Goal: Task Accomplishment & Management: Manage account settings

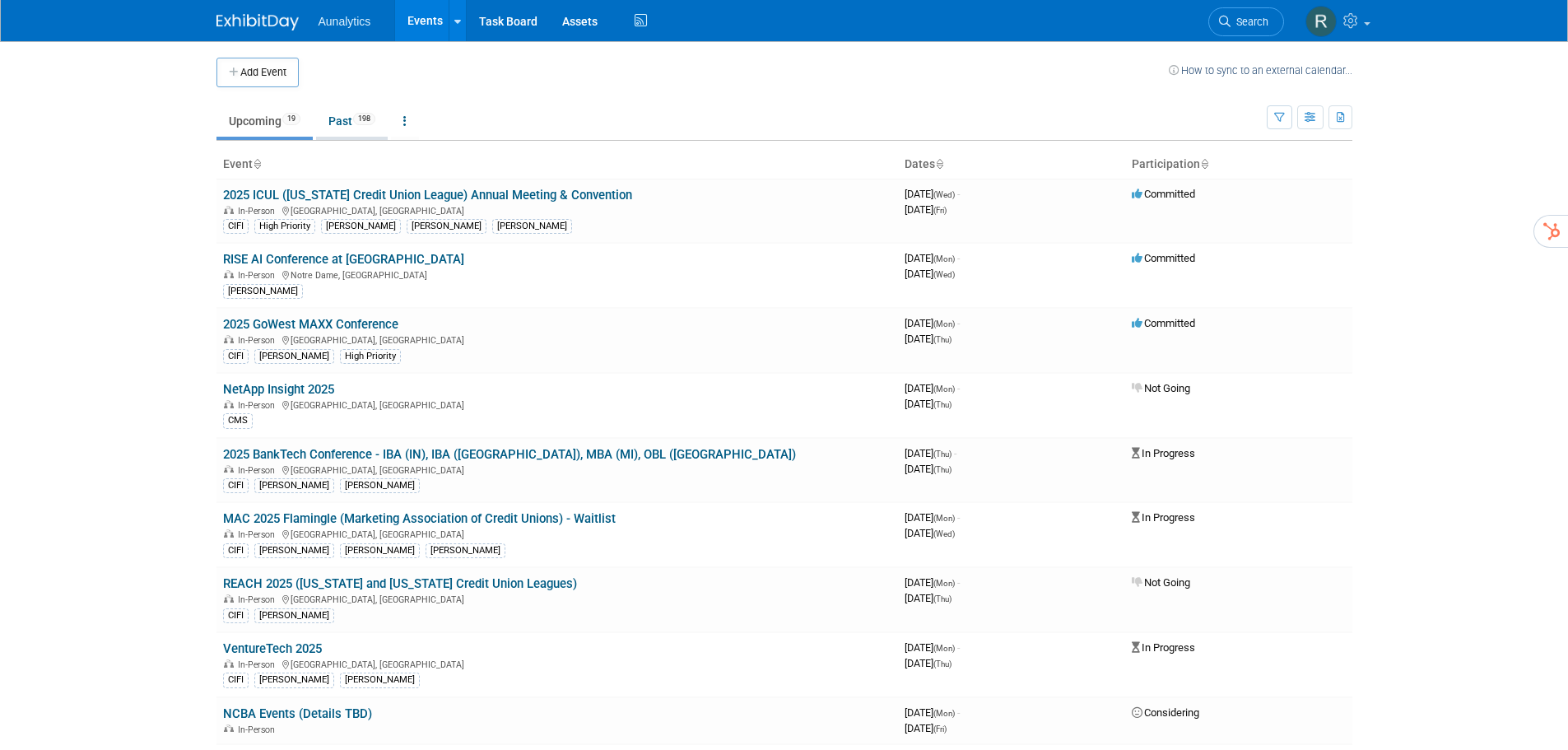
click at [338, 126] on link "Past 198" at bounding box center [352, 121] width 71 height 31
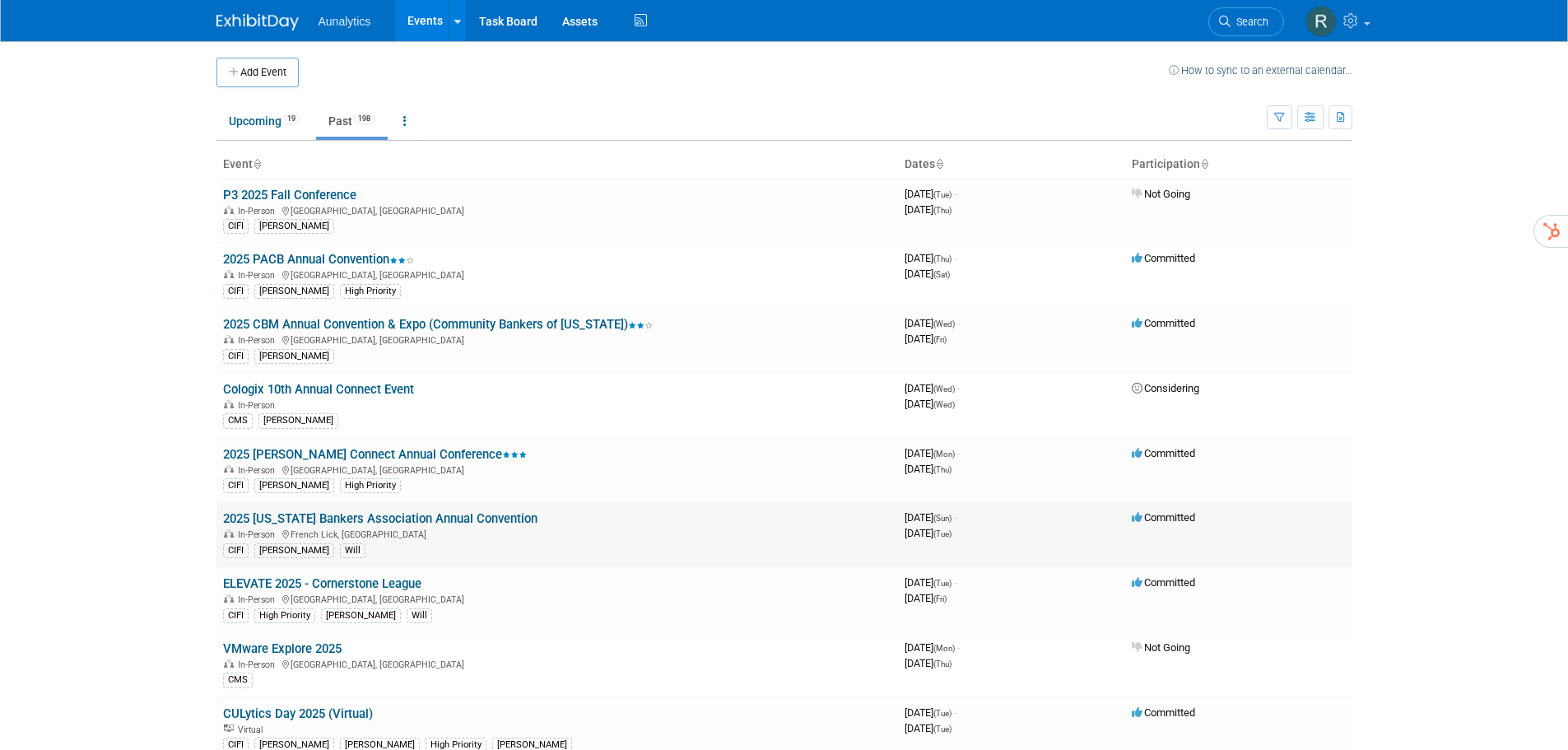
click at [246, 519] on link "2025 [US_STATE] Bankers Association Annual Convention" at bounding box center [381, 518] width 314 height 14
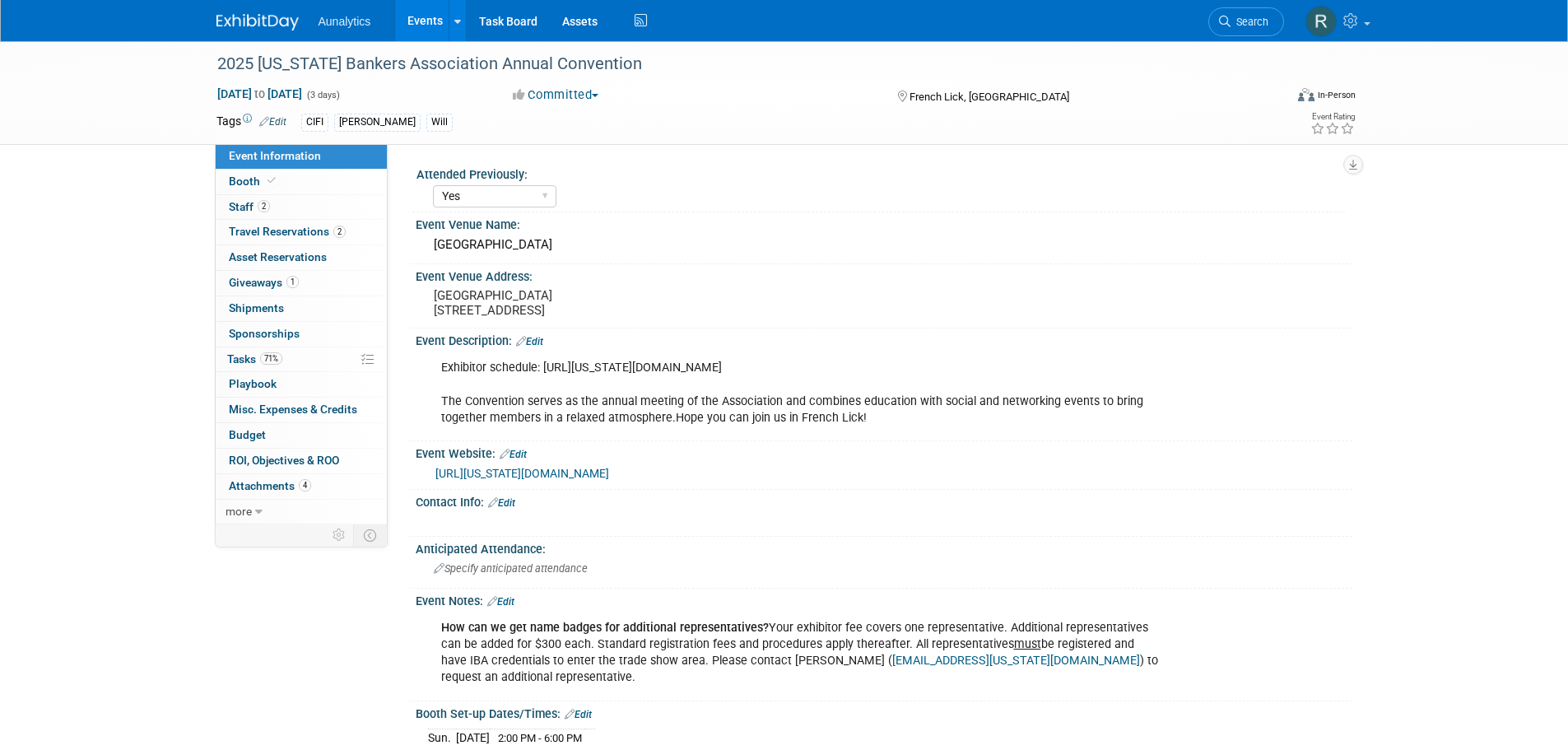
select select "Yes"
select select "CIFI Sales"
select select "Financial"
select select "Bank"
select select "State"
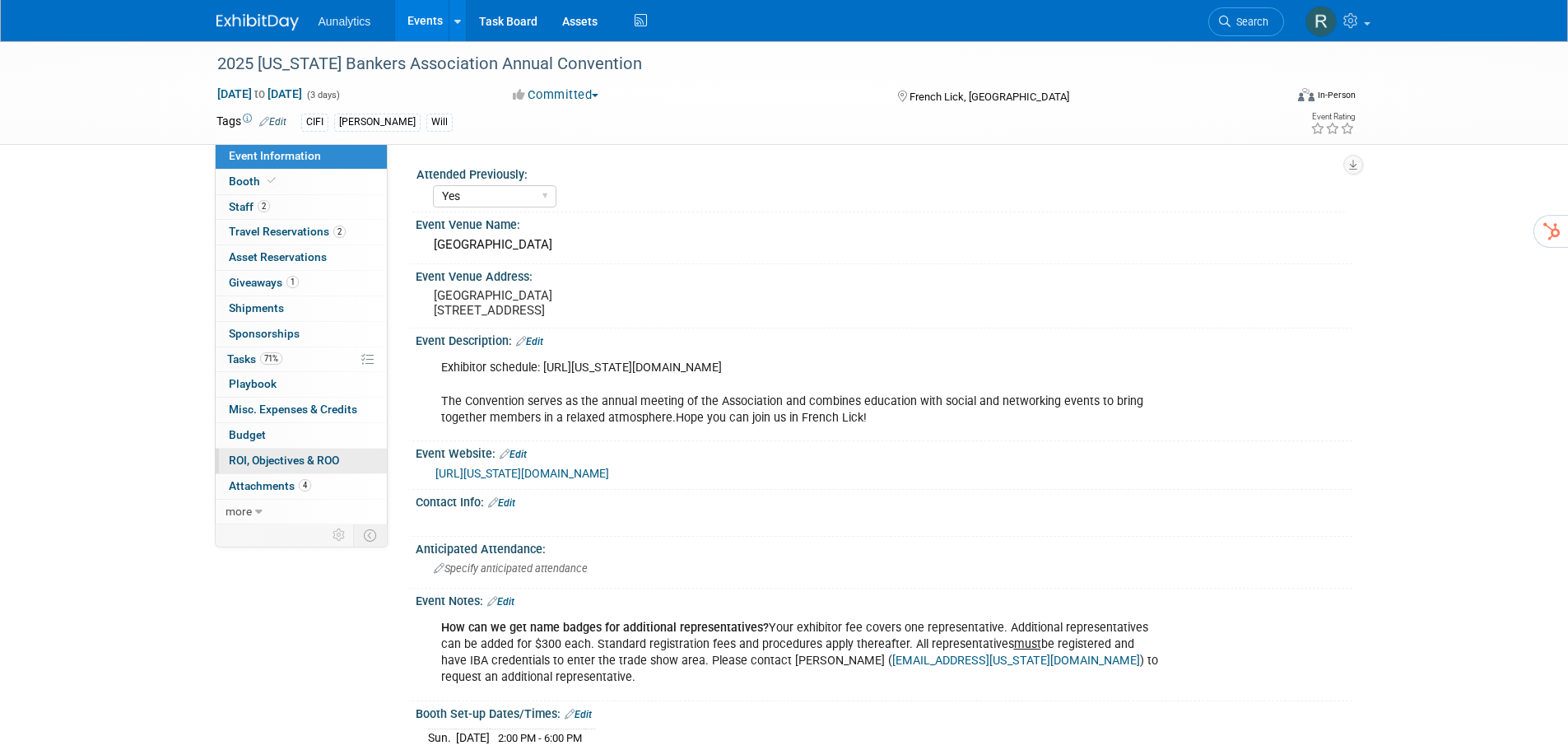
click at [252, 460] on span "ROI, Objectives & ROO 0" at bounding box center [284, 460] width 110 height 13
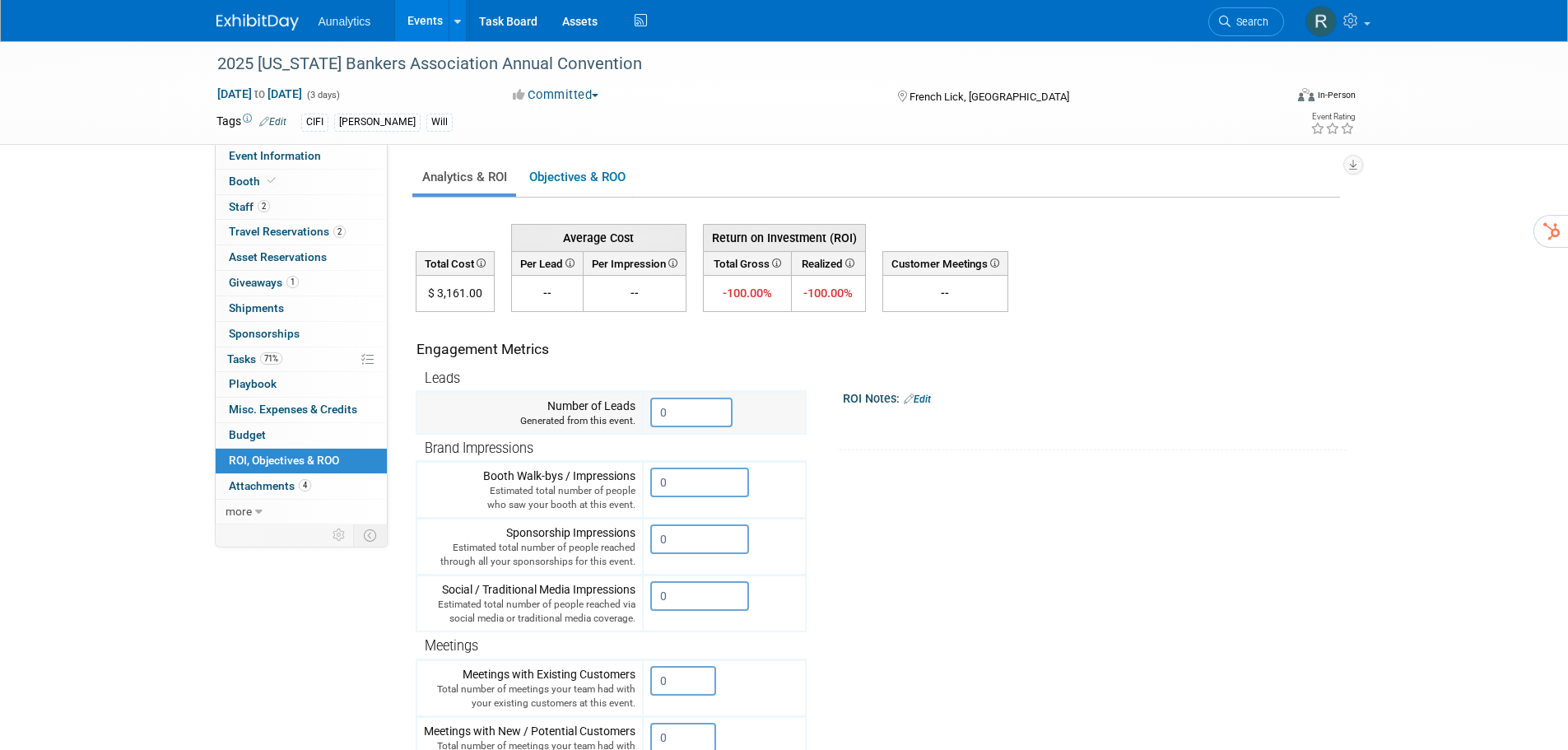
drag, startPoint x: 671, startPoint y: 404, endPoint x: 638, endPoint y: 408, distance: 33.2
click at [638, 408] on tr "Number of Leads Generated from this event. 0" at bounding box center [611, 413] width 389 height 42
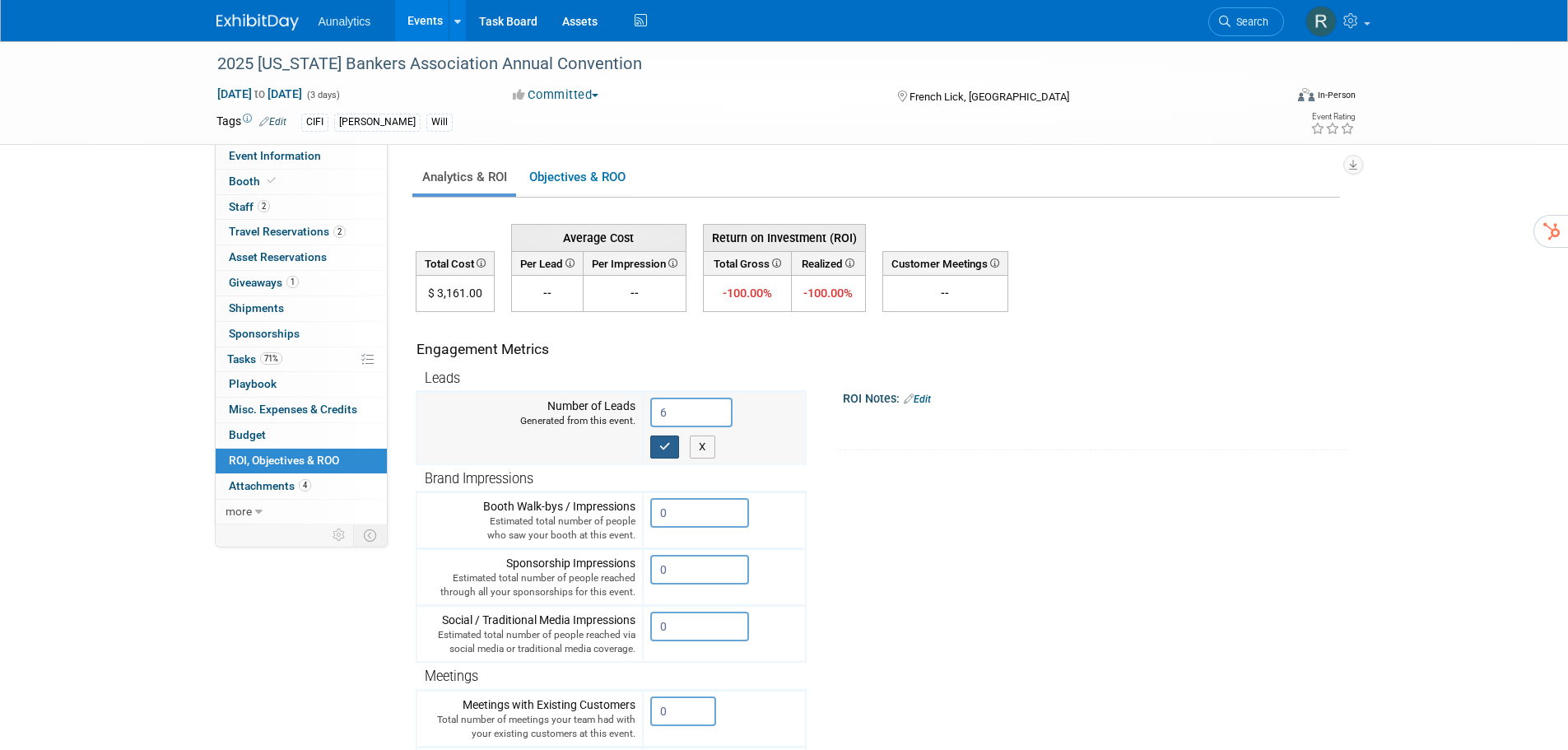
type input "6"
click at [670, 456] on button "button" at bounding box center [665, 446] width 30 height 23
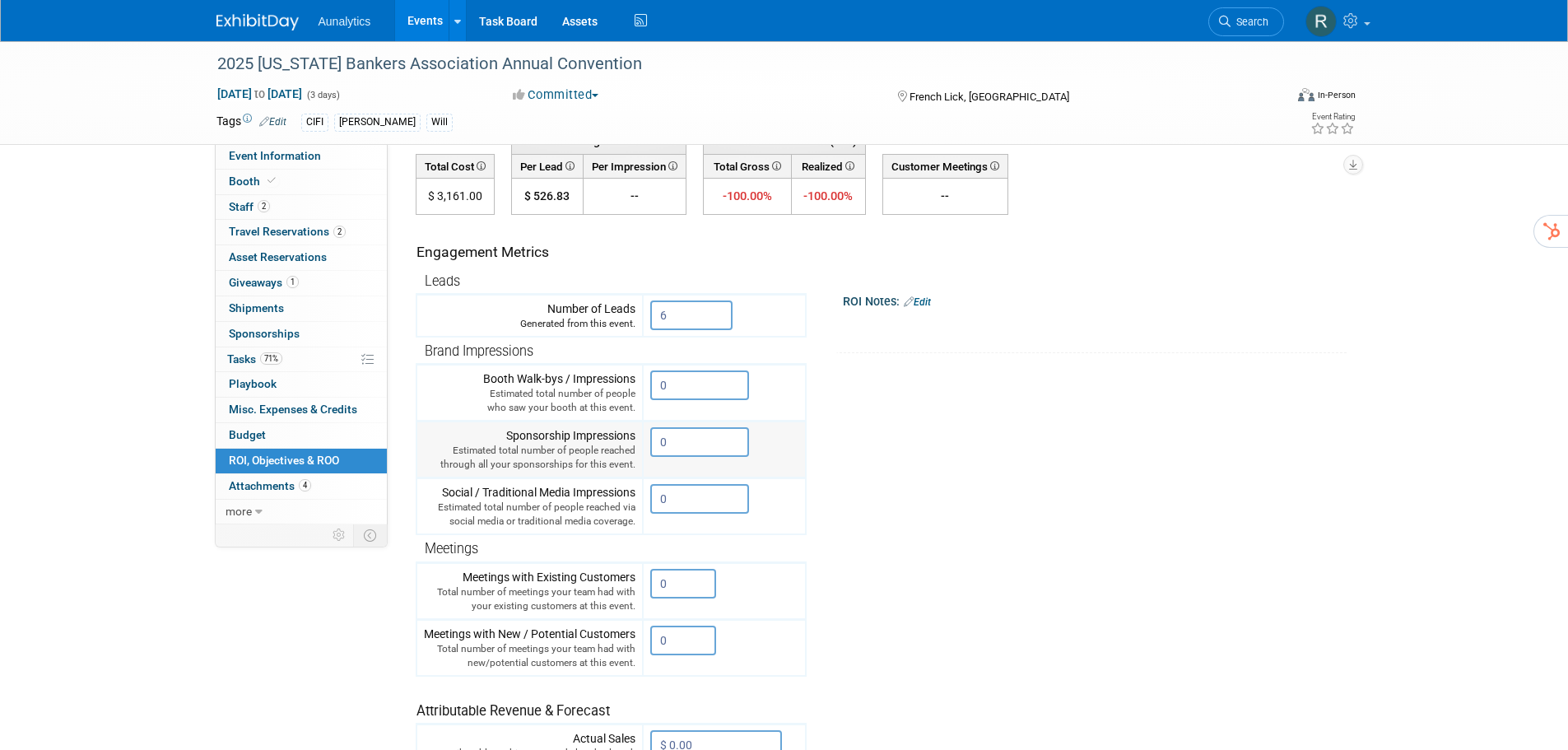
scroll to position [247, 0]
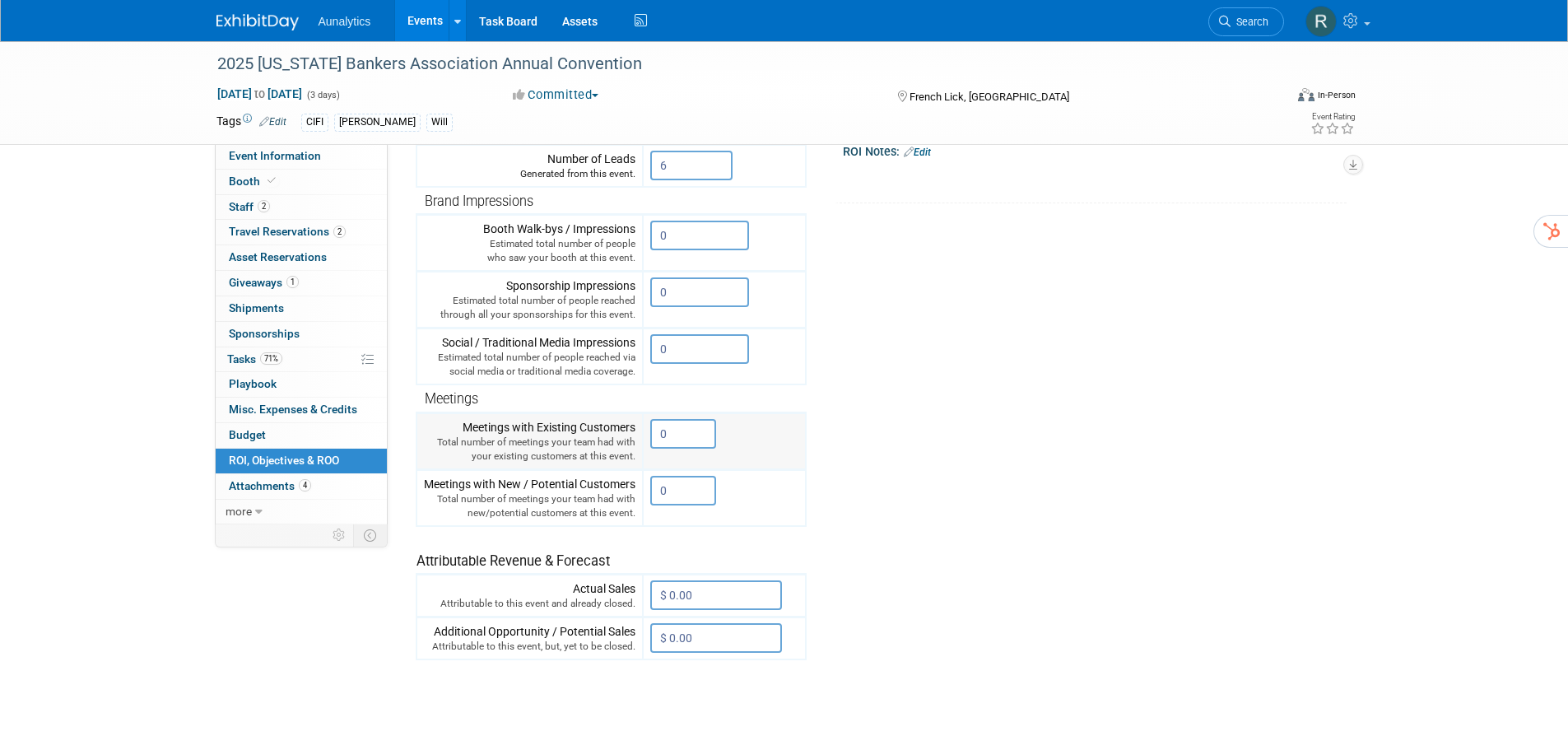
drag, startPoint x: 676, startPoint y: 434, endPoint x: 645, endPoint y: 435, distance: 31.0
click at [645, 435] on td "0 X" at bounding box center [725, 440] width 163 height 57
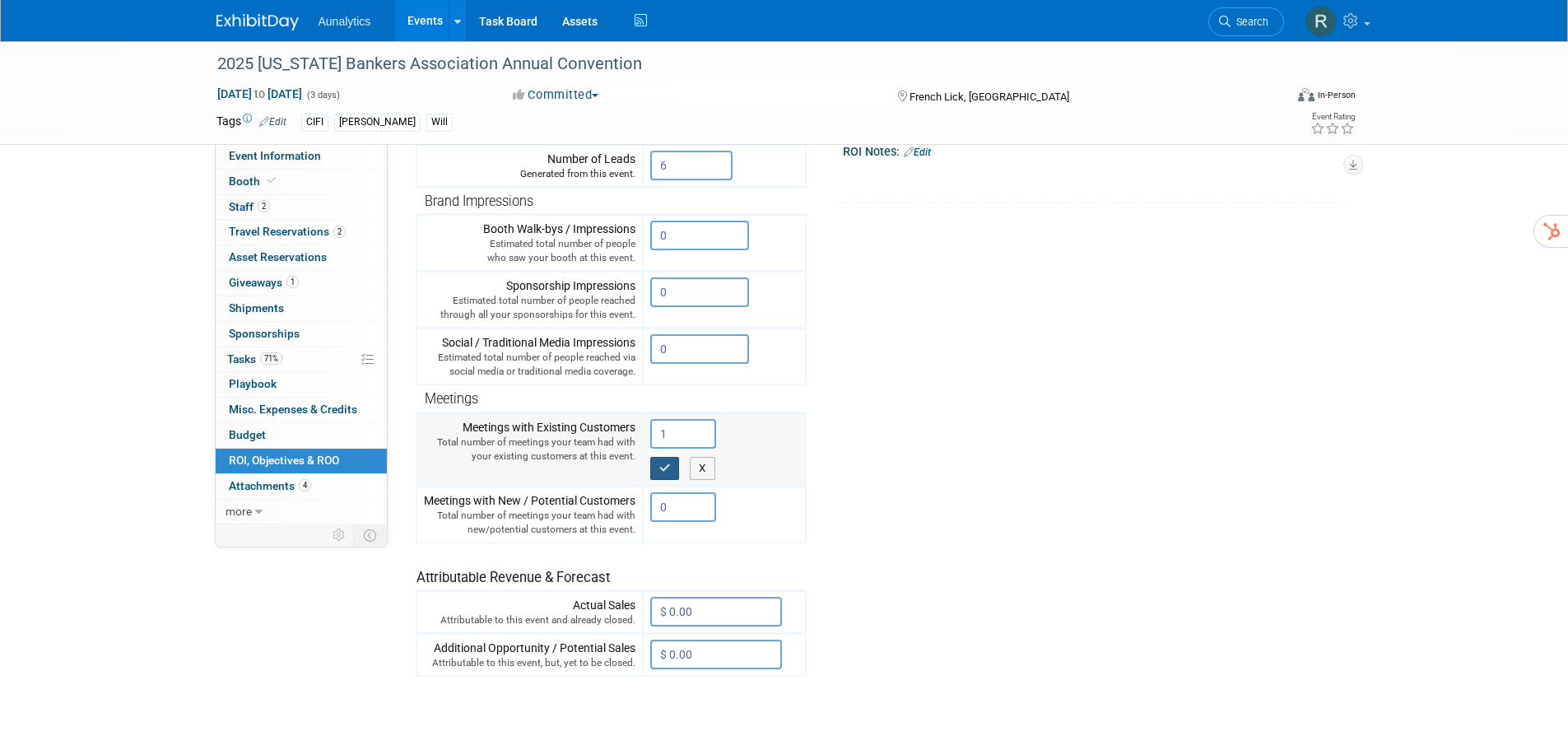
type input "1"
click at [657, 471] on button "button" at bounding box center [665, 468] width 30 height 23
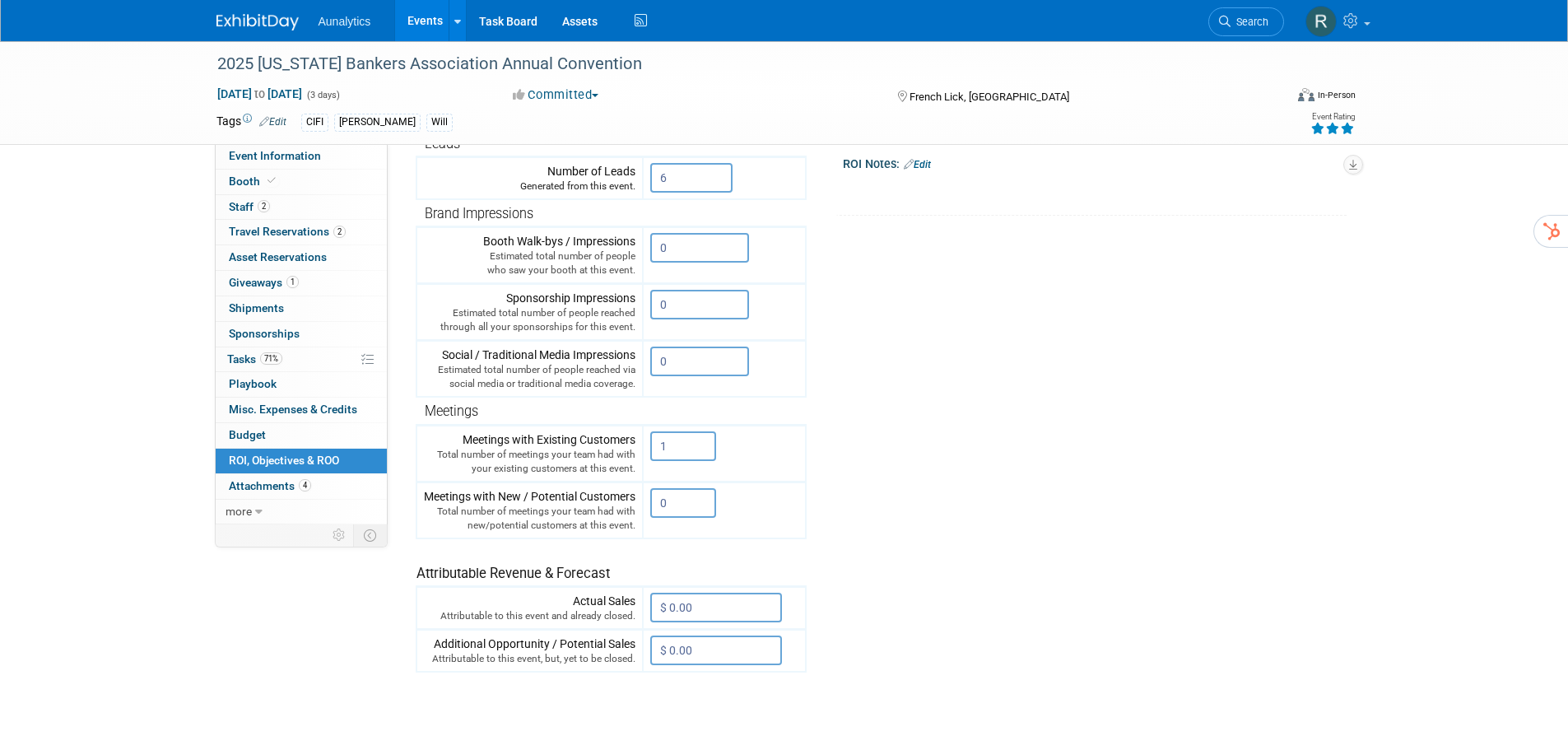
click at [1349, 129] on icon at bounding box center [1347, 128] width 14 height 12
drag, startPoint x: 684, startPoint y: 503, endPoint x: 651, endPoint y: 505, distance: 33.1
click at [651, 505] on input "0" at bounding box center [682, 502] width 65 height 30
drag, startPoint x: 678, startPoint y: 504, endPoint x: 661, endPoint y: 504, distance: 17.0
click at [661, 504] on input "1" at bounding box center [682, 502] width 65 height 30
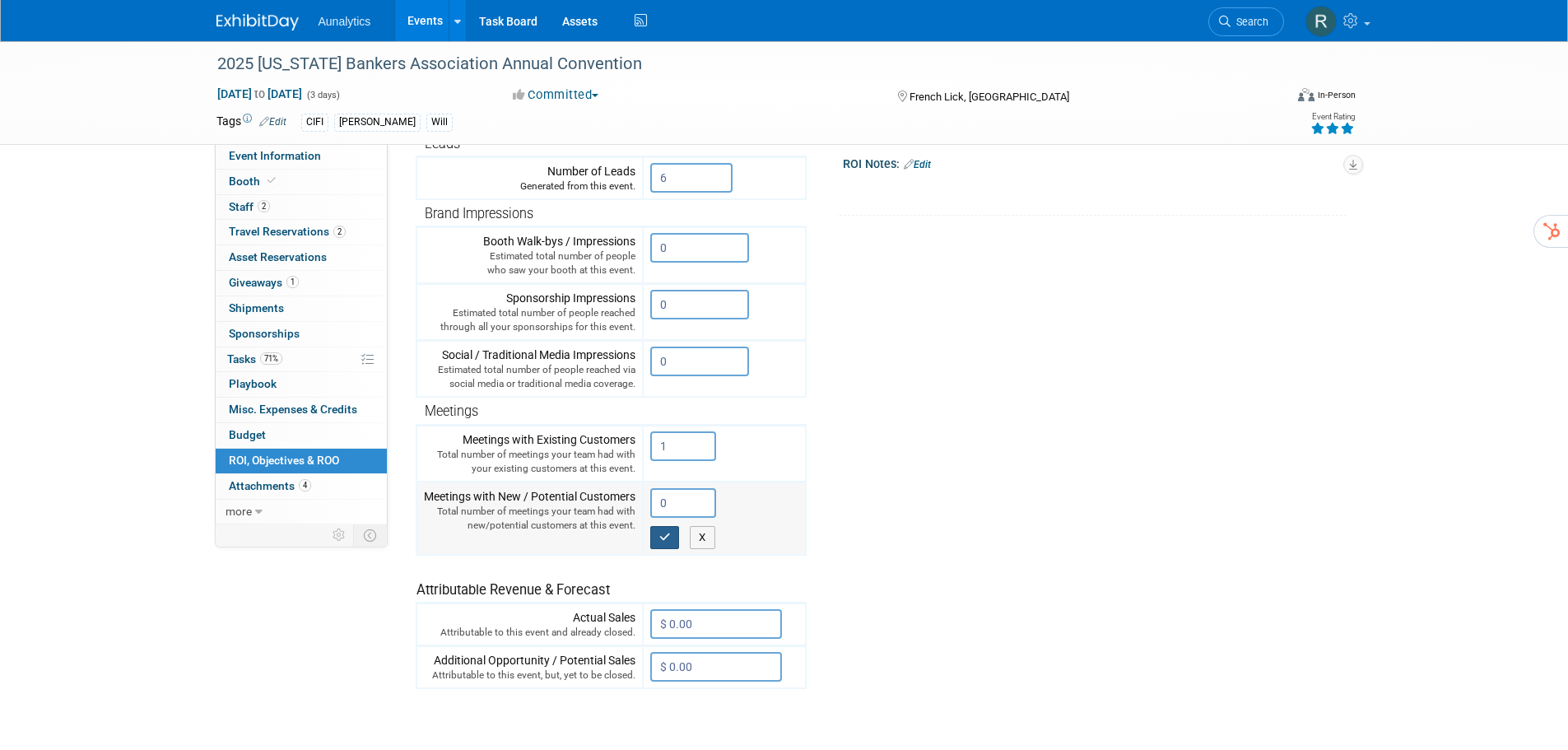
type input "0"
click at [661, 546] on button "button" at bounding box center [665, 537] width 30 height 23
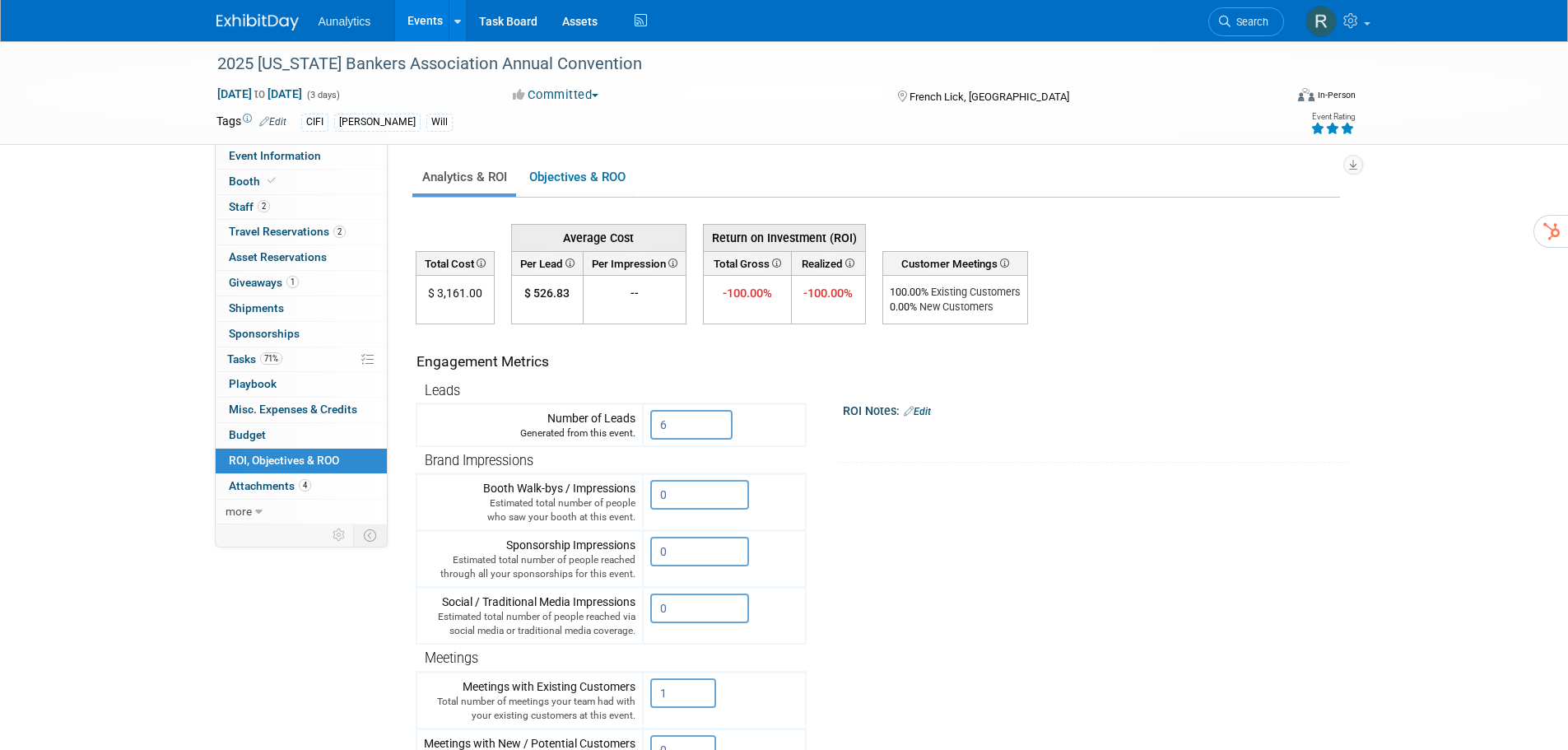
scroll to position [82, 0]
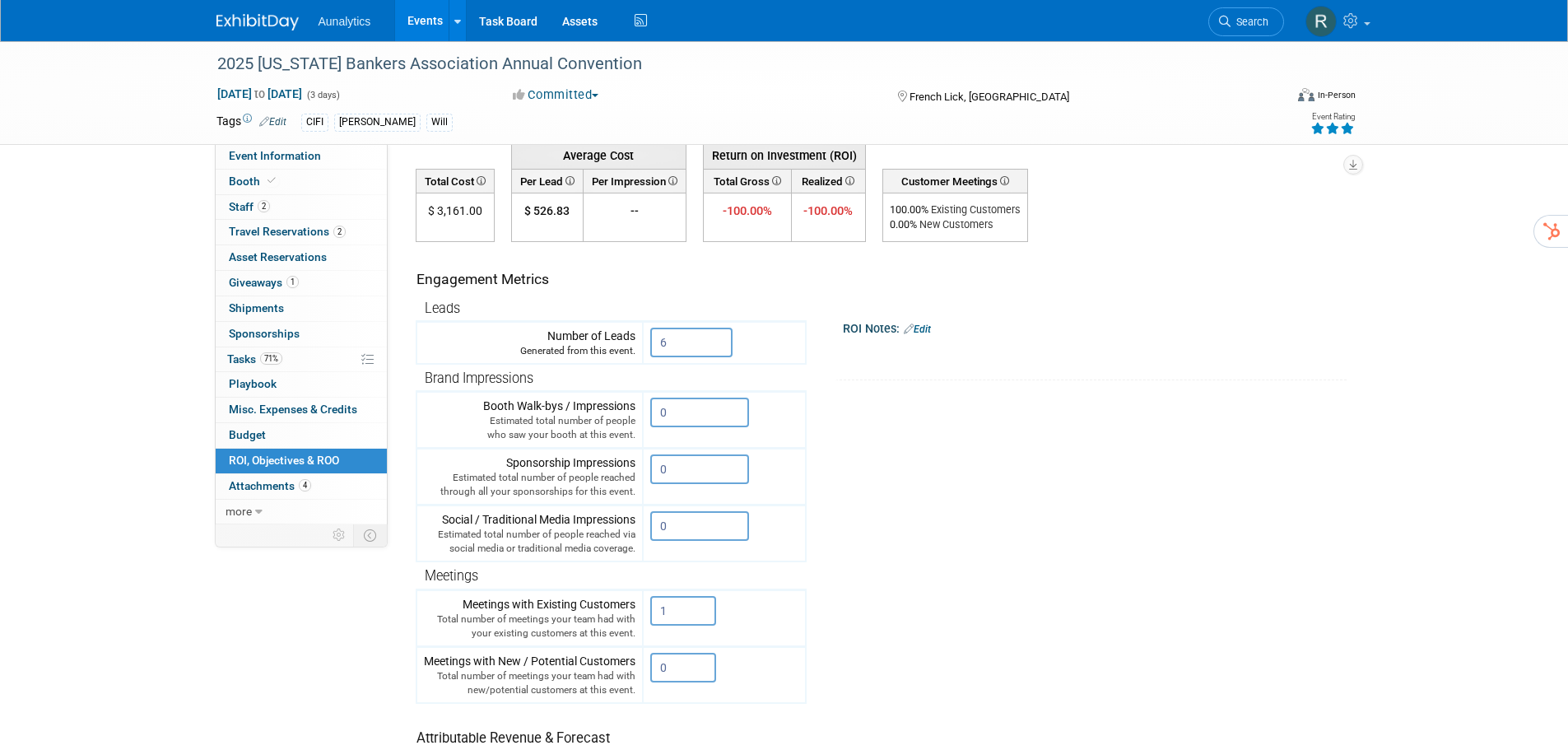
click at [931, 332] on link "Edit" at bounding box center [918, 330] width 27 height 12
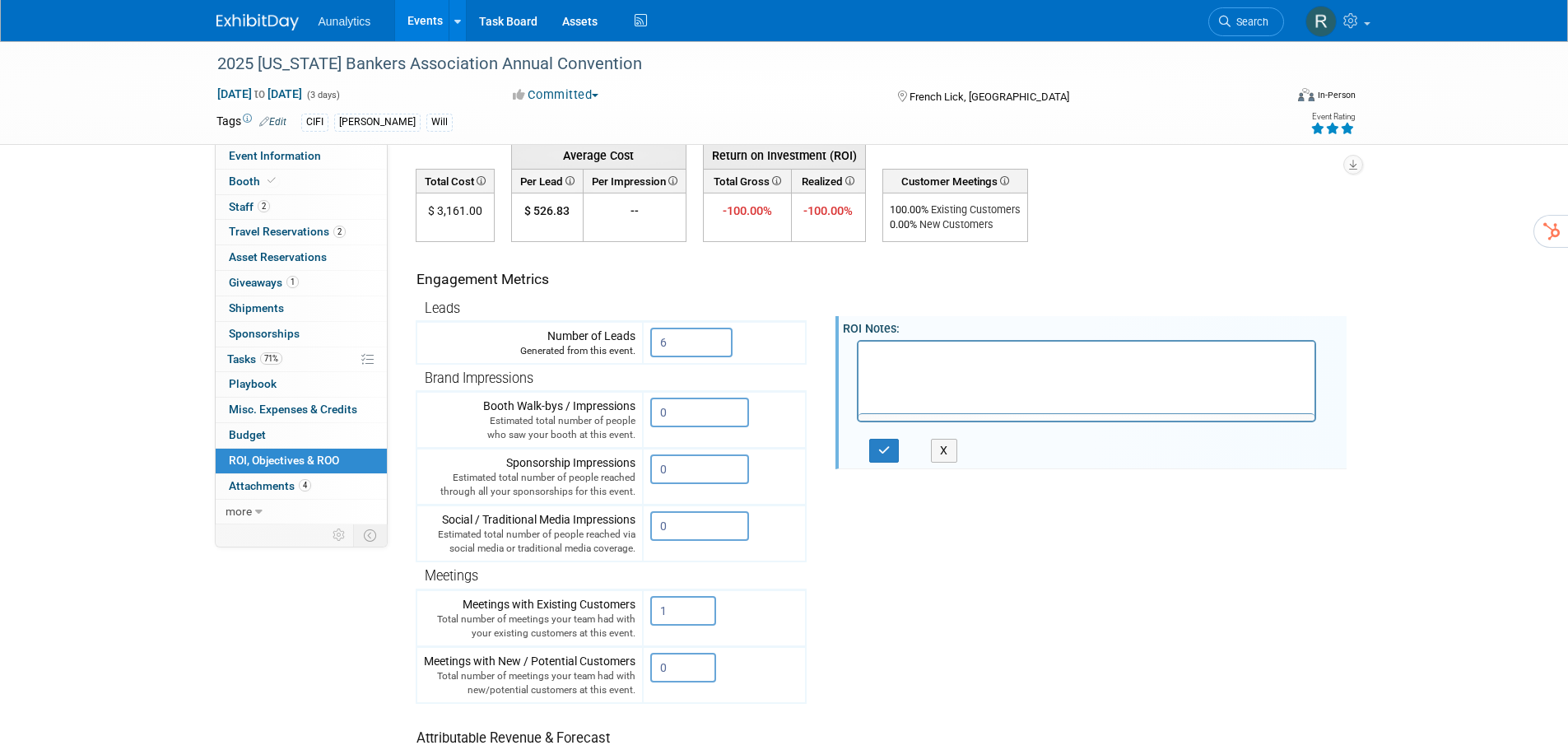
scroll to position [0, 0]
click at [929, 364] on html at bounding box center [1086, 352] width 457 height 23
click at [881, 460] on button "button" at bounding box center [885, 450] width 31 height 24
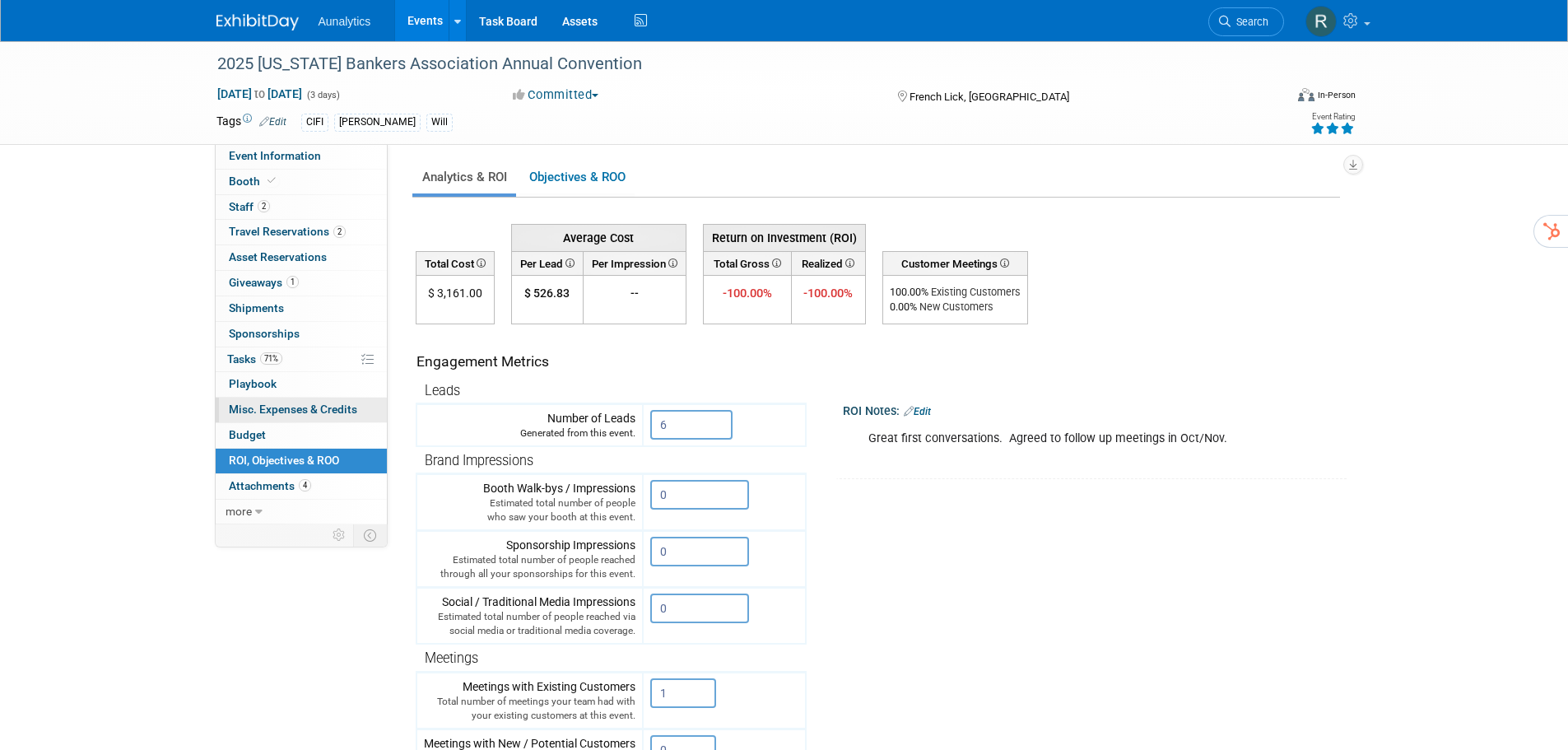
click at [255, 410] on span "Misc. Expenses & Credits 0" at bounding box center [292, 409] width 128 height 13
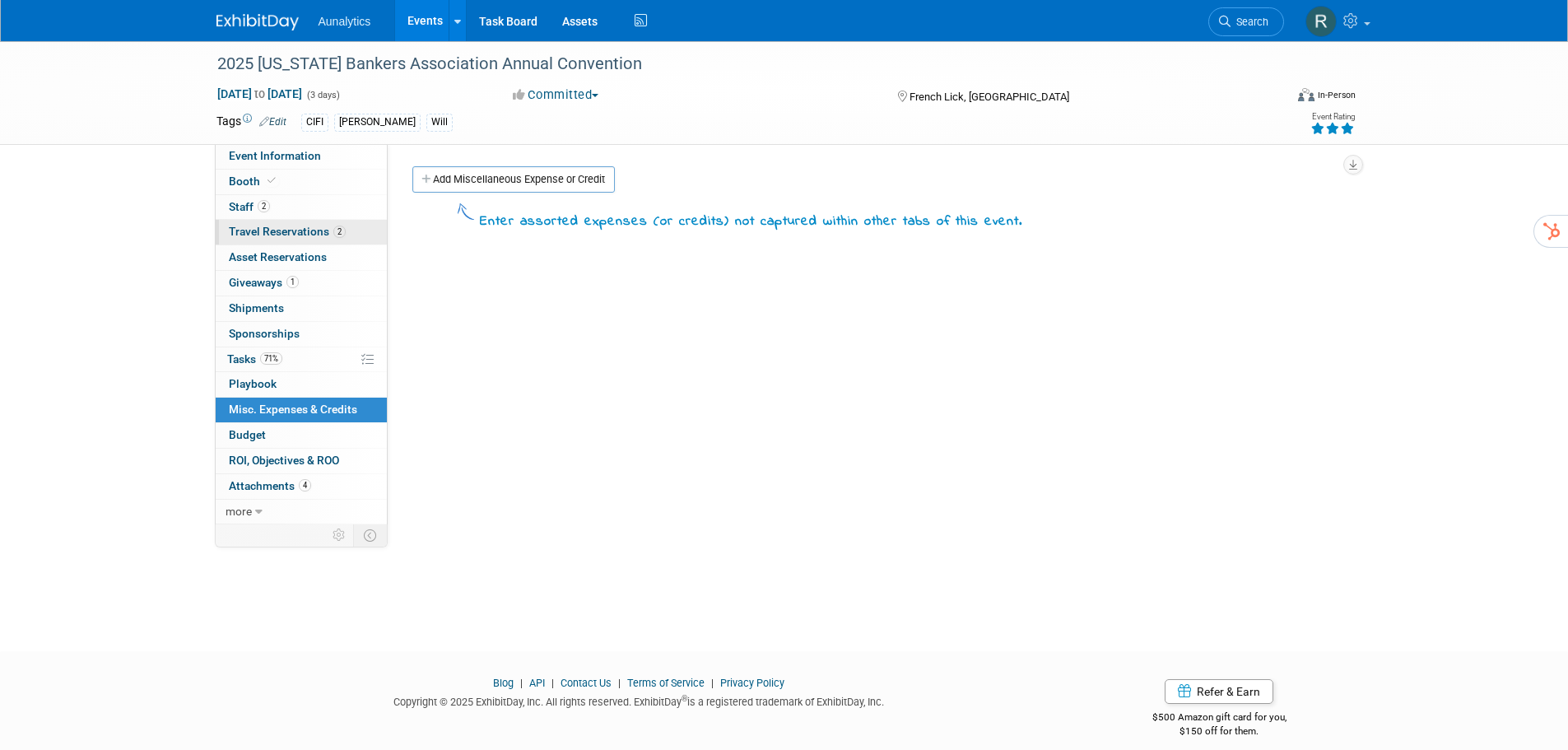
click at [248, 223] on link "2 Travel Reservations 2" at bounding box center [301, 232] width 171 height 25
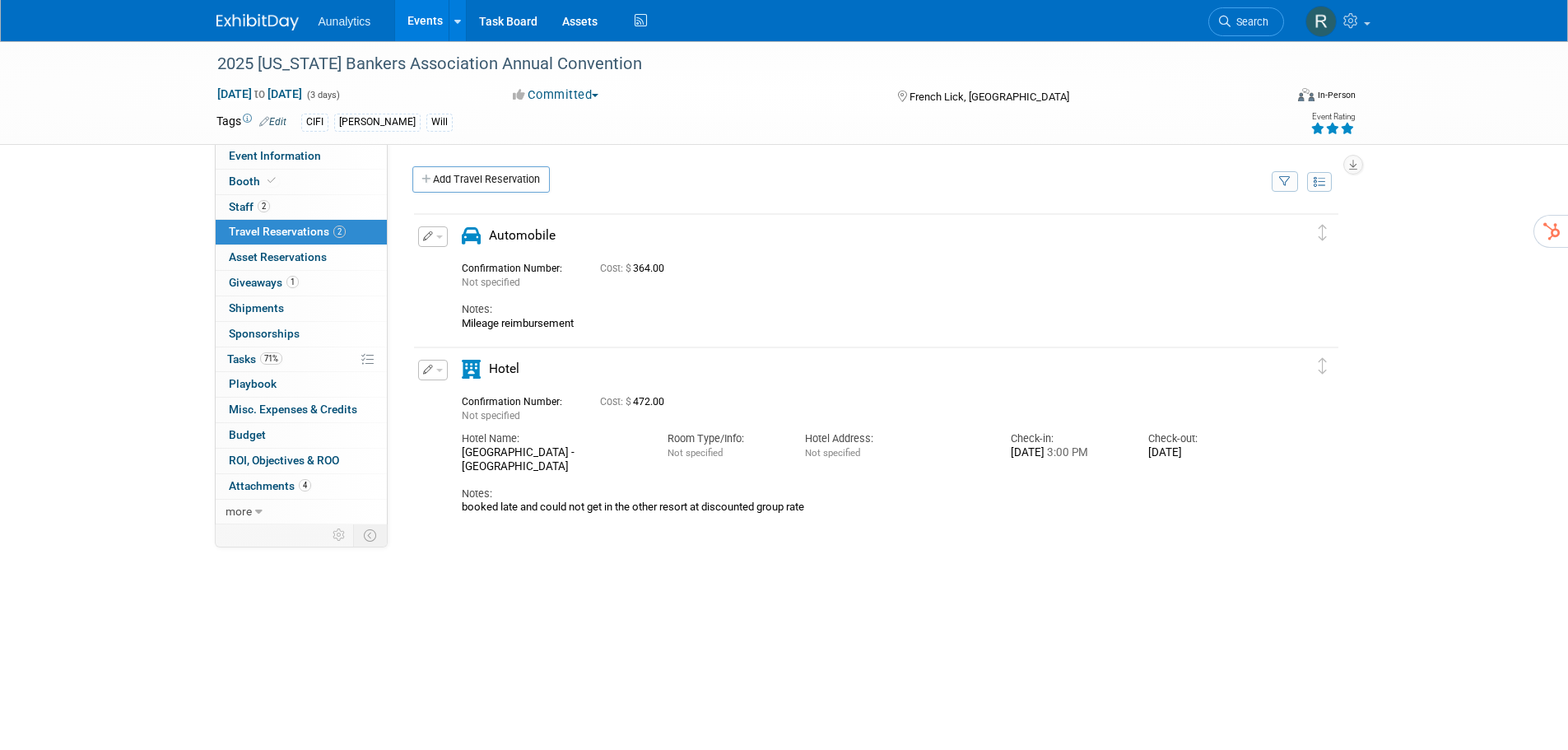
click at [423, 237] on icon "button" at bounding box center [428, 236] width 11 height 10
click at [441, 261] on icon "button" at bounding box center [436, 265] width 13 height 12
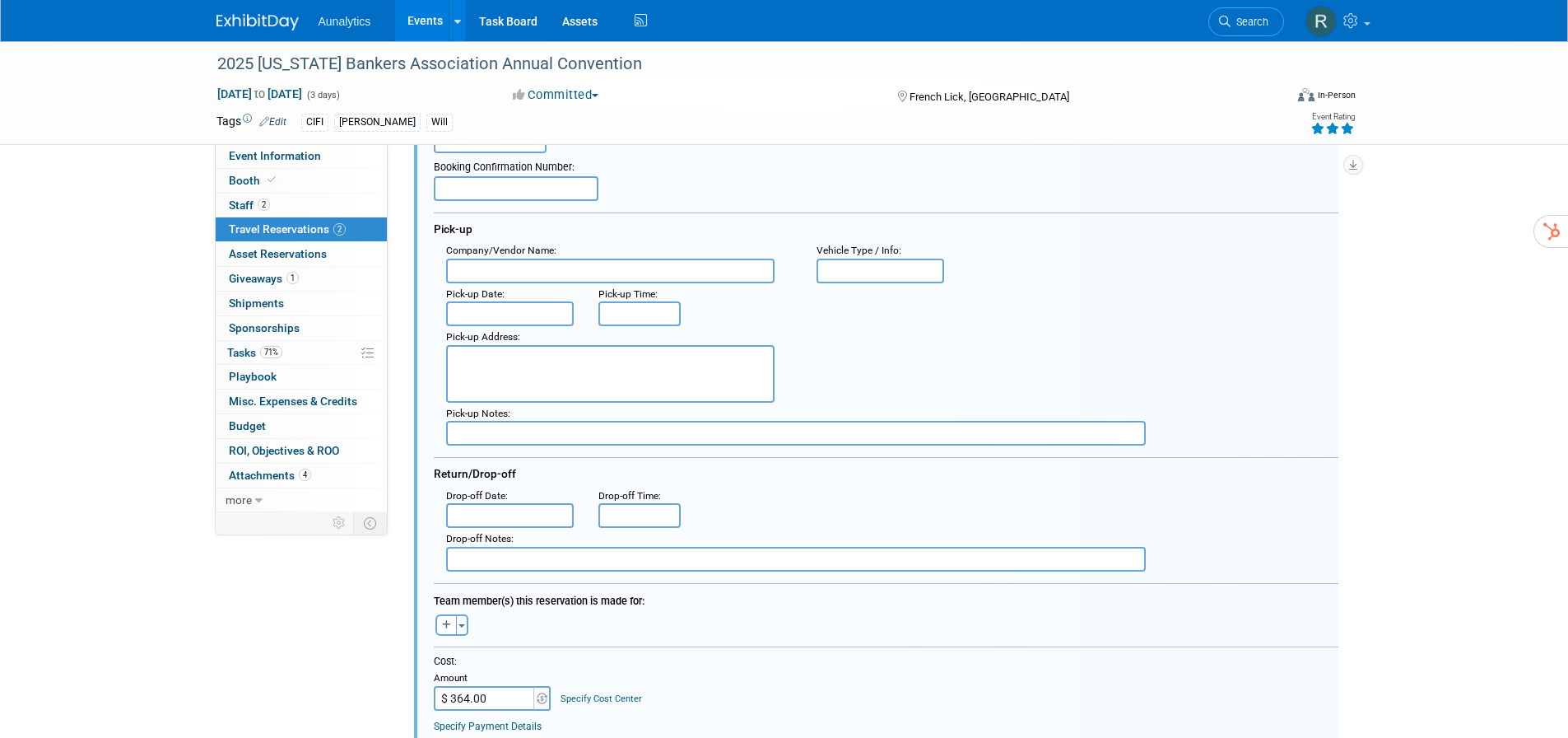
scroll to position [276, 0]
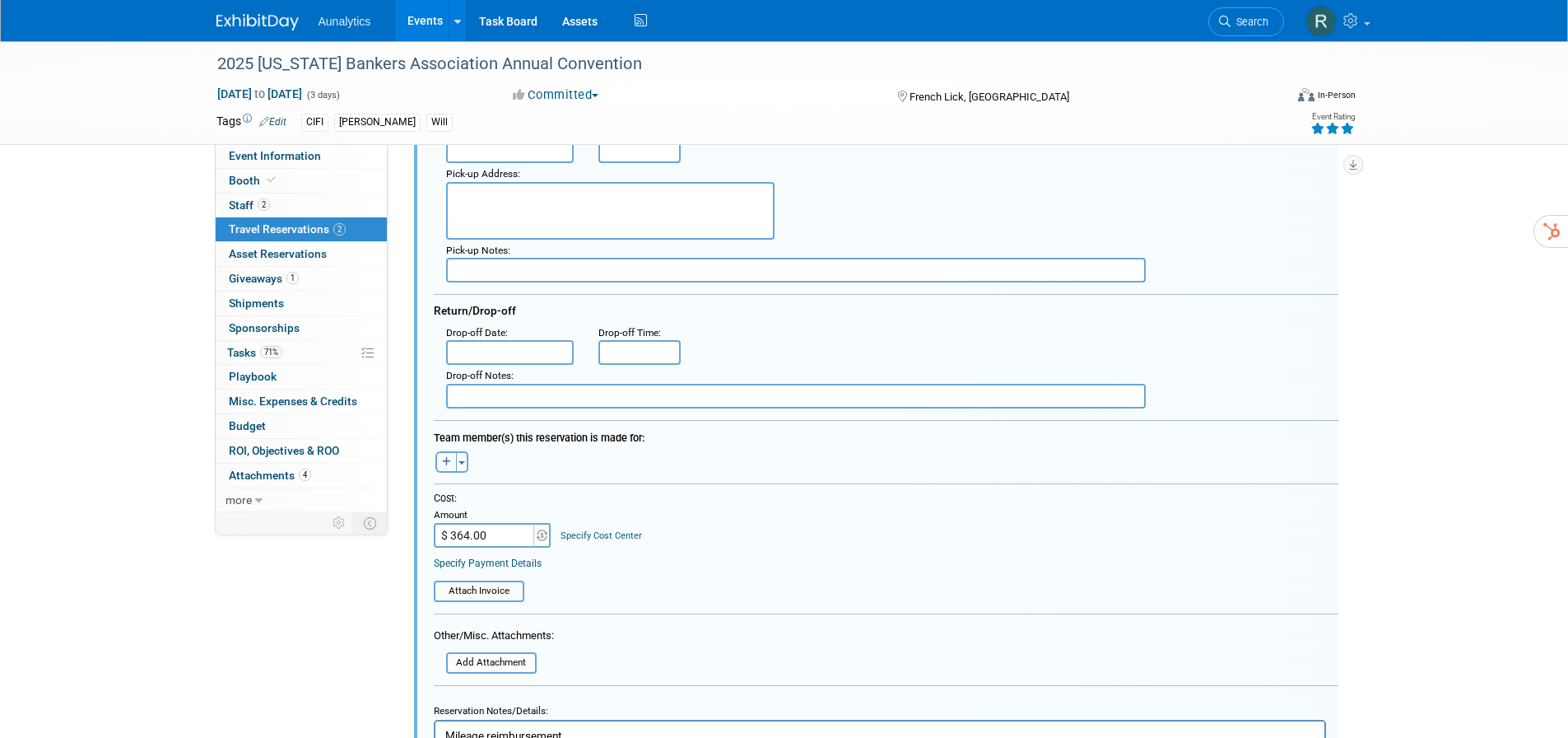
click at [450, 463] on icon "button" at bounding box center [446, 463] width 9 height 10
select select
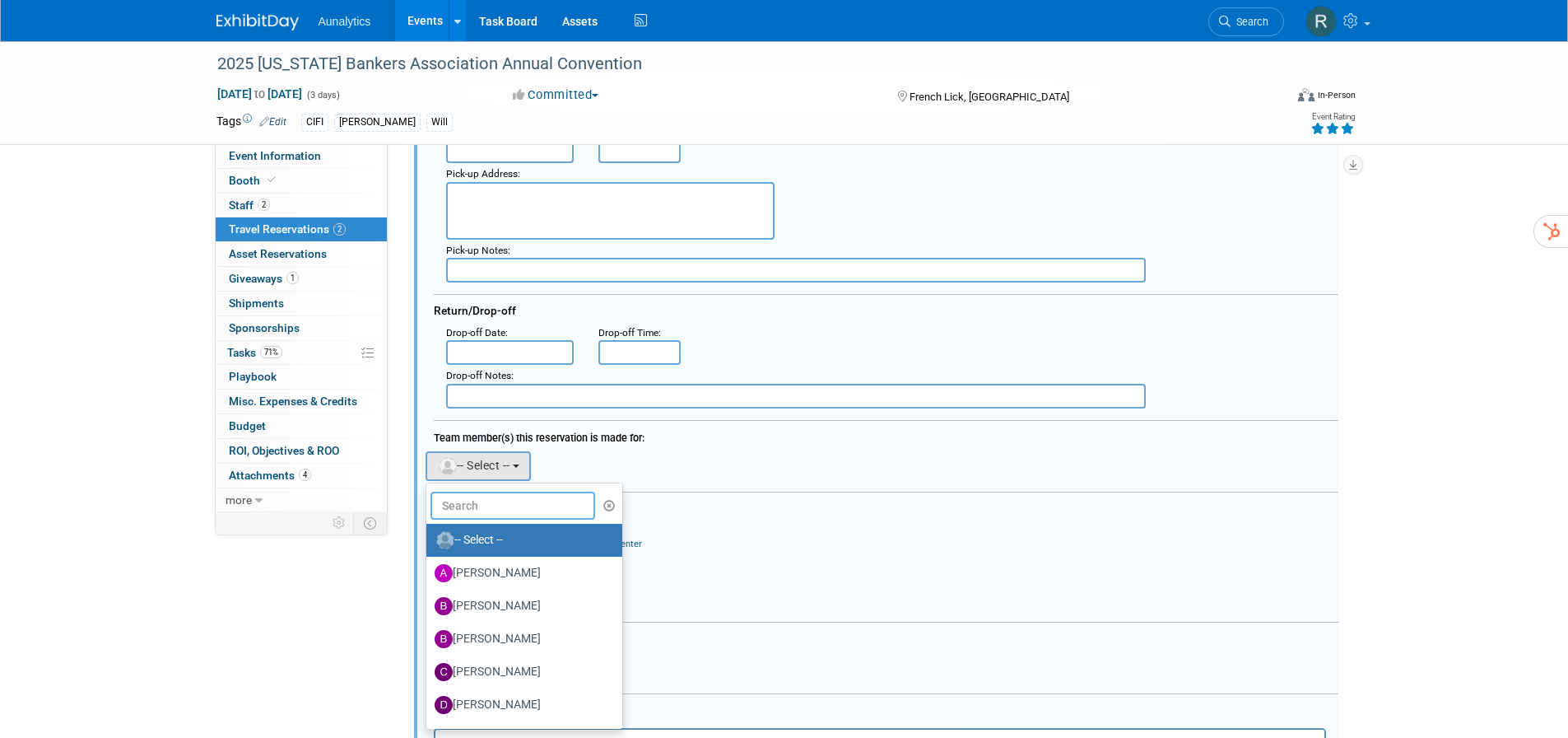
click at [470, 502] on input "text" at bounding box center [513, 505] width 165 height 28
type input "[PERSON_NAME]"
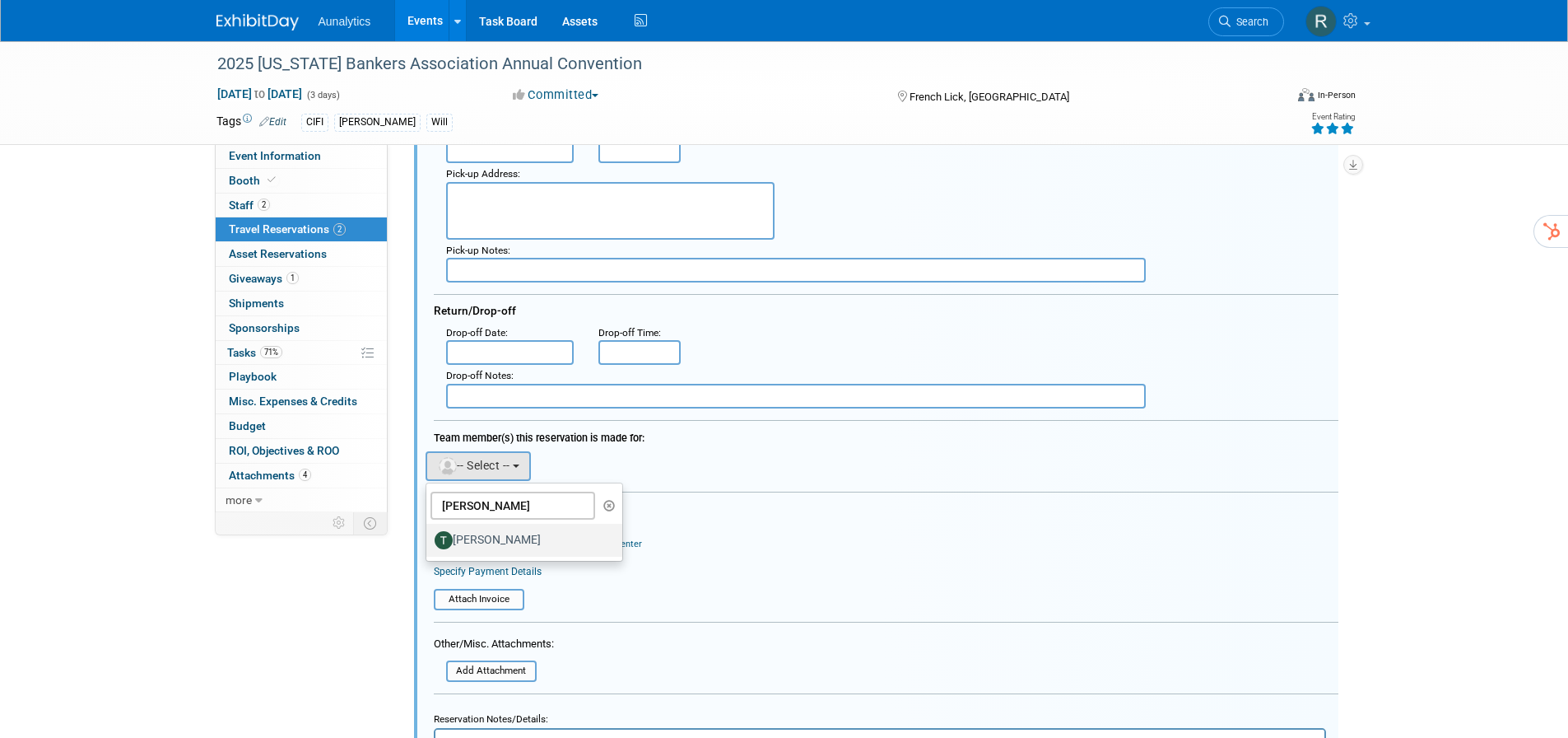
click at [471, 541] on label "[PERSON_NAME]" at bounding box center [520, 540] width 172 height 26
click at [429, 541] on input "[PERSON_NAME]" at bounding box center [423, 538] width 11 height 11
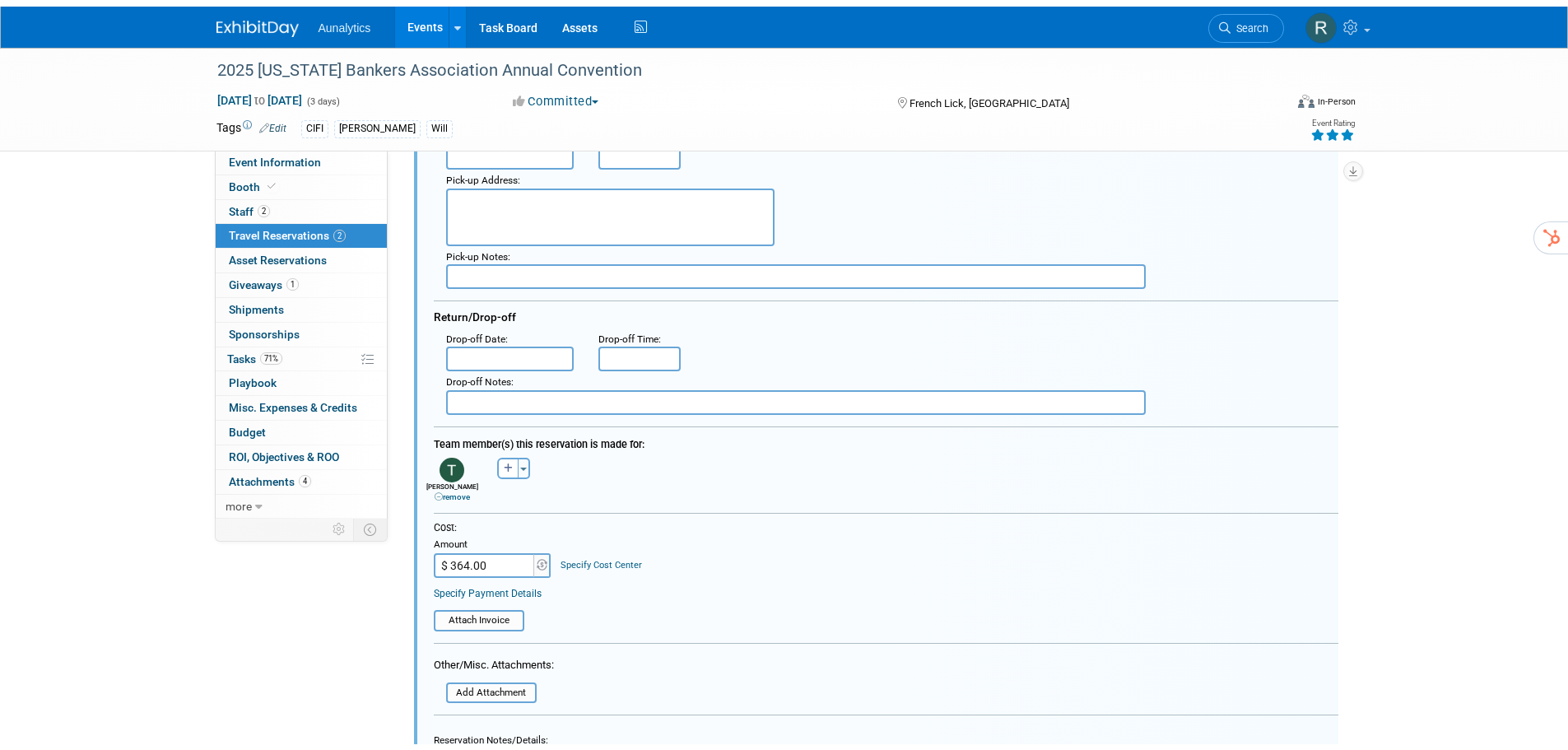
scroll to position [605, 0]
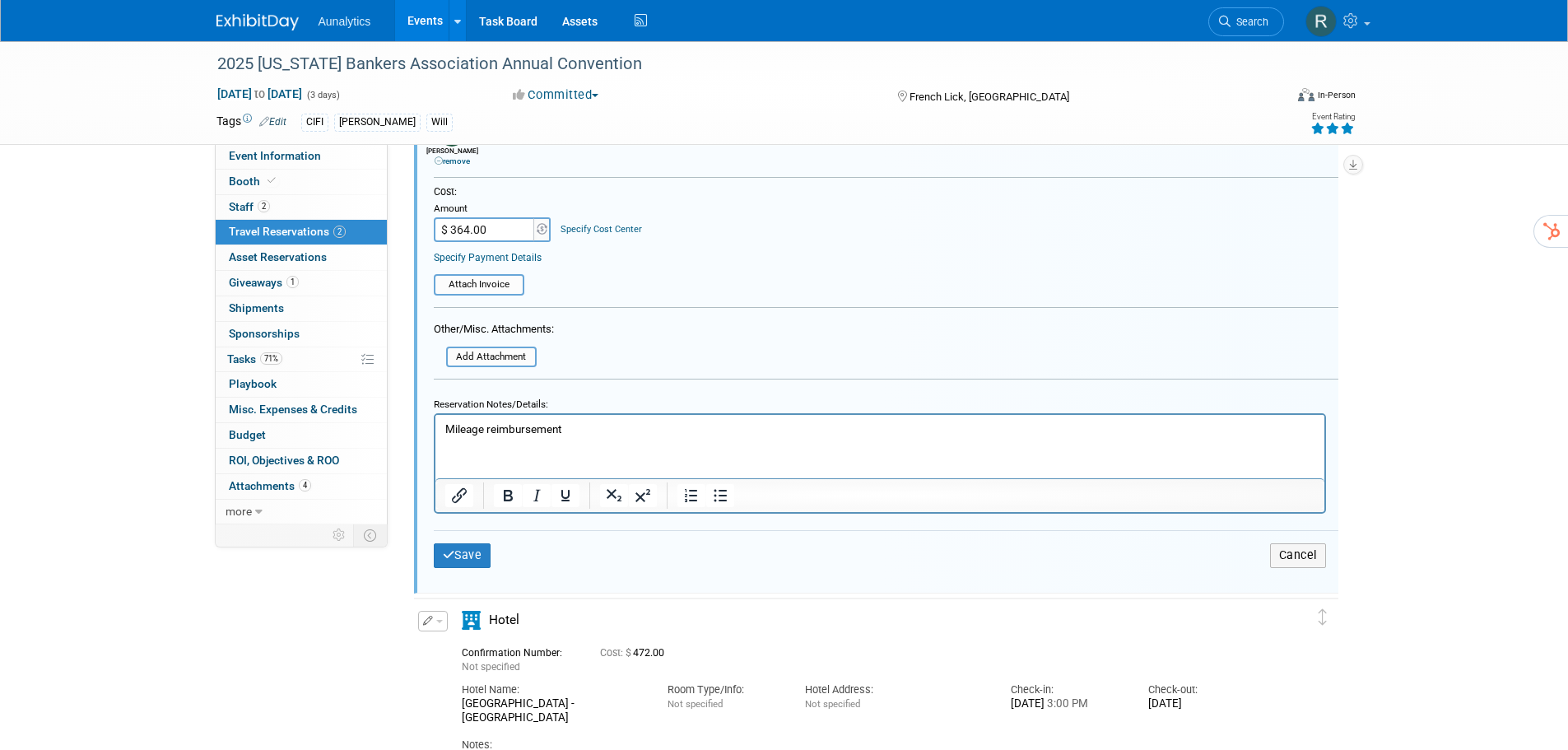
click at [488, 228] on input "$ 364.00" at bounding box center [485, 229] width 103 height 25
type input "$ 352.00"
click at [457, 553] on button "Save" at bounding box center [463, 555] width 58 height 24
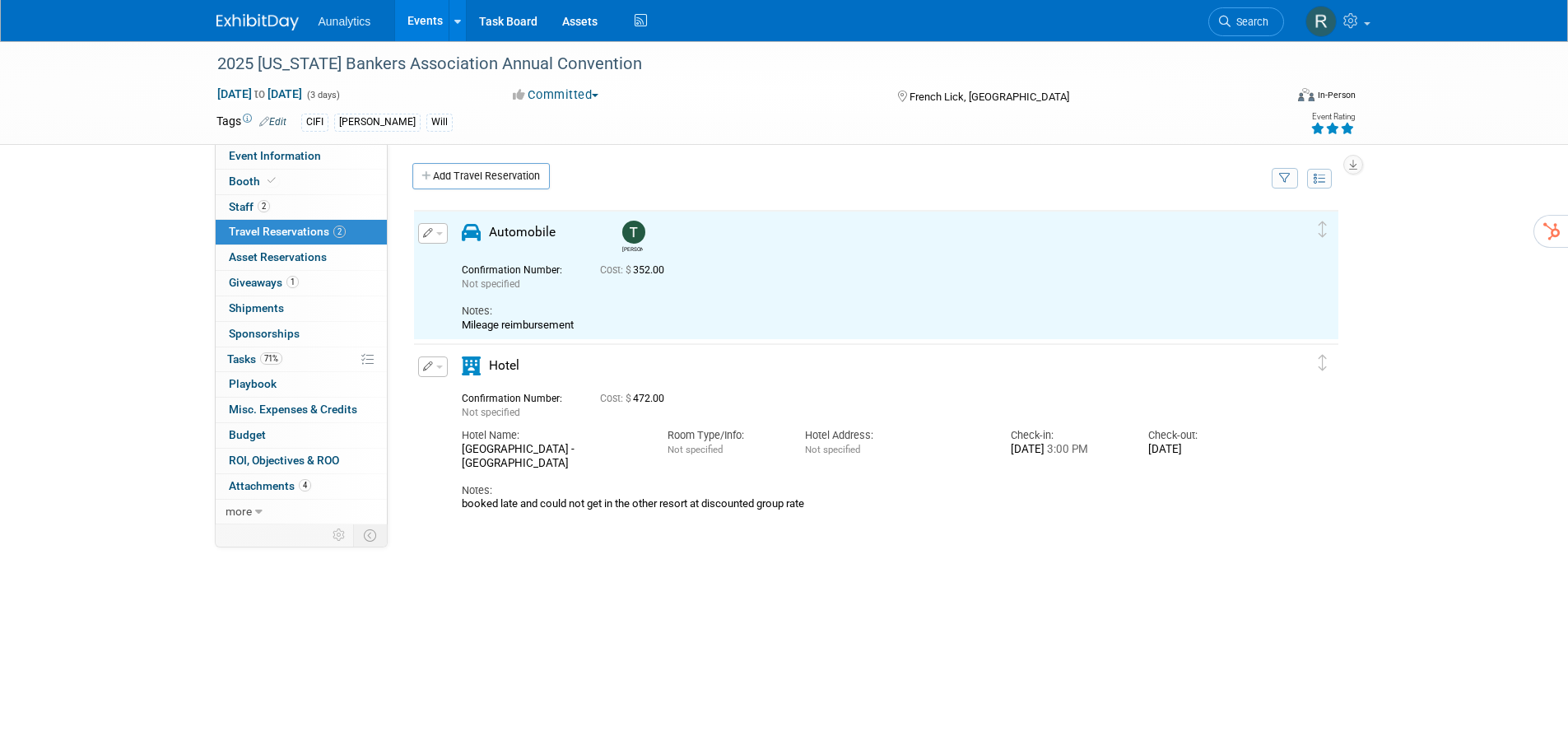
scroll to position [0, 0]
click at [490, 180] on link "Add Travel Reservation" at bounding box center [481, 179] width 138 height 26
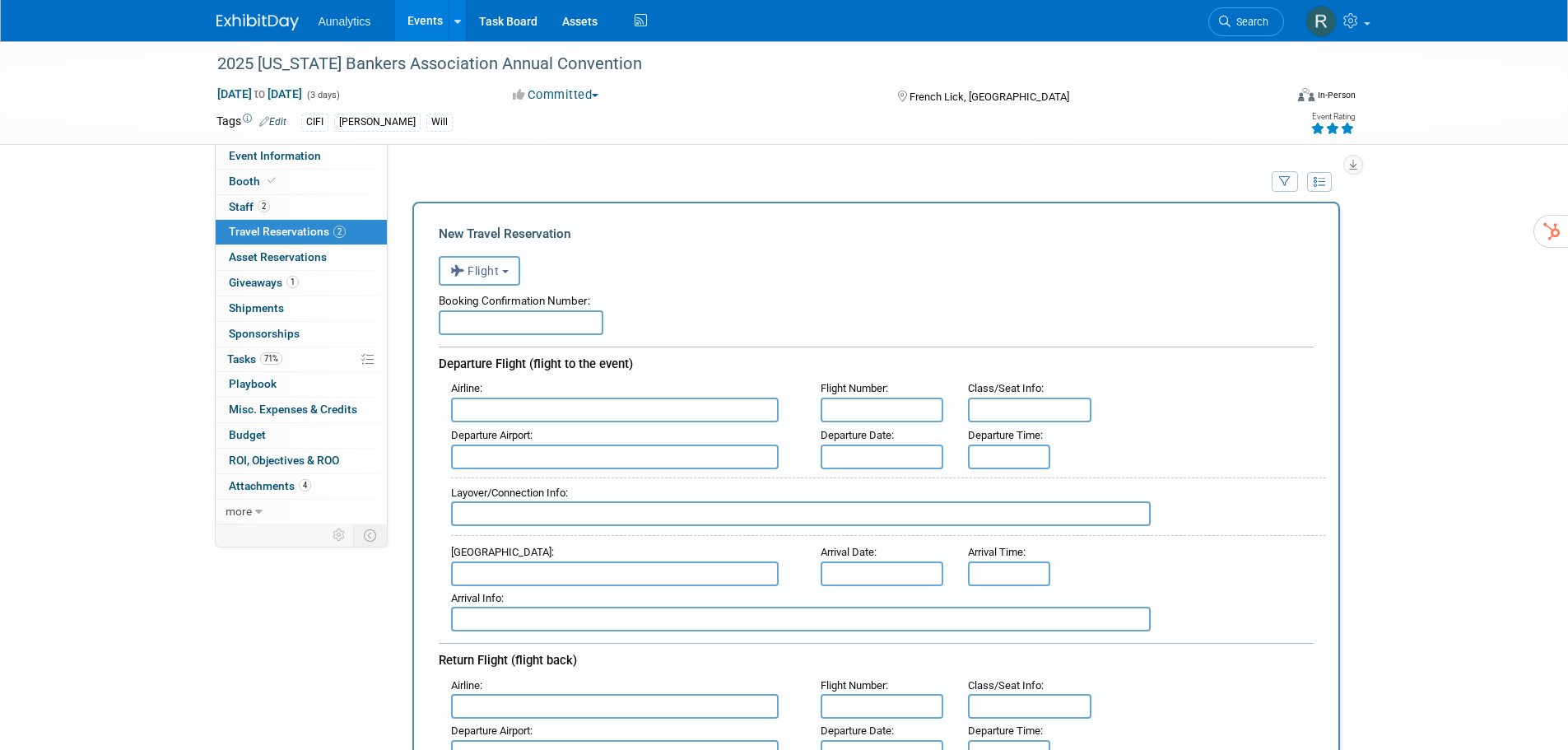
click at [483, 274] on span "Flight" at bounding box center [475, 270] width 49 height 13
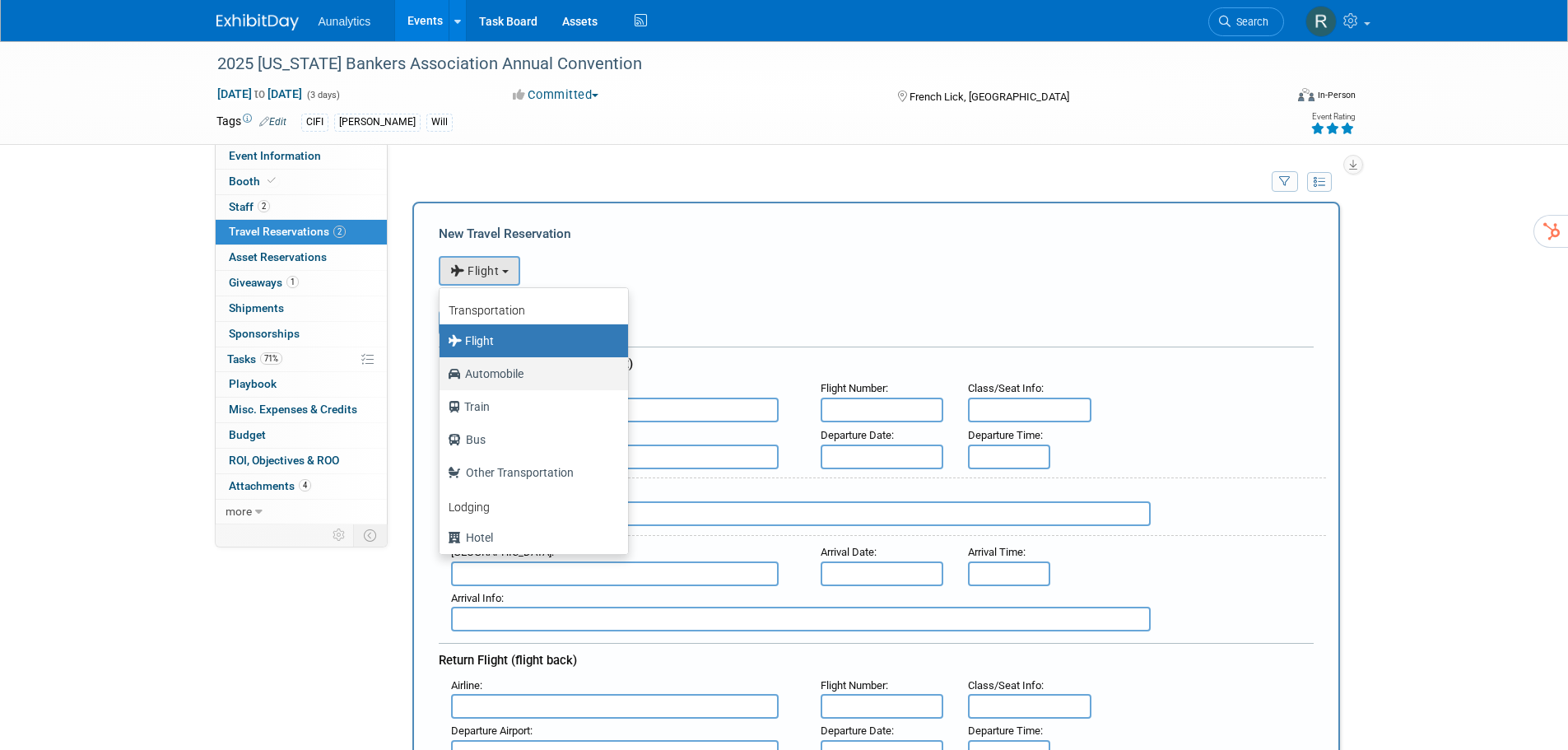
click at [493, 377] on label "Automobile" at bounding box center [529, 373] width 164 height 26
click at [442, 377] on input "Automobile" at bounding box center [437, 371] width 11 height 11
select select "4"
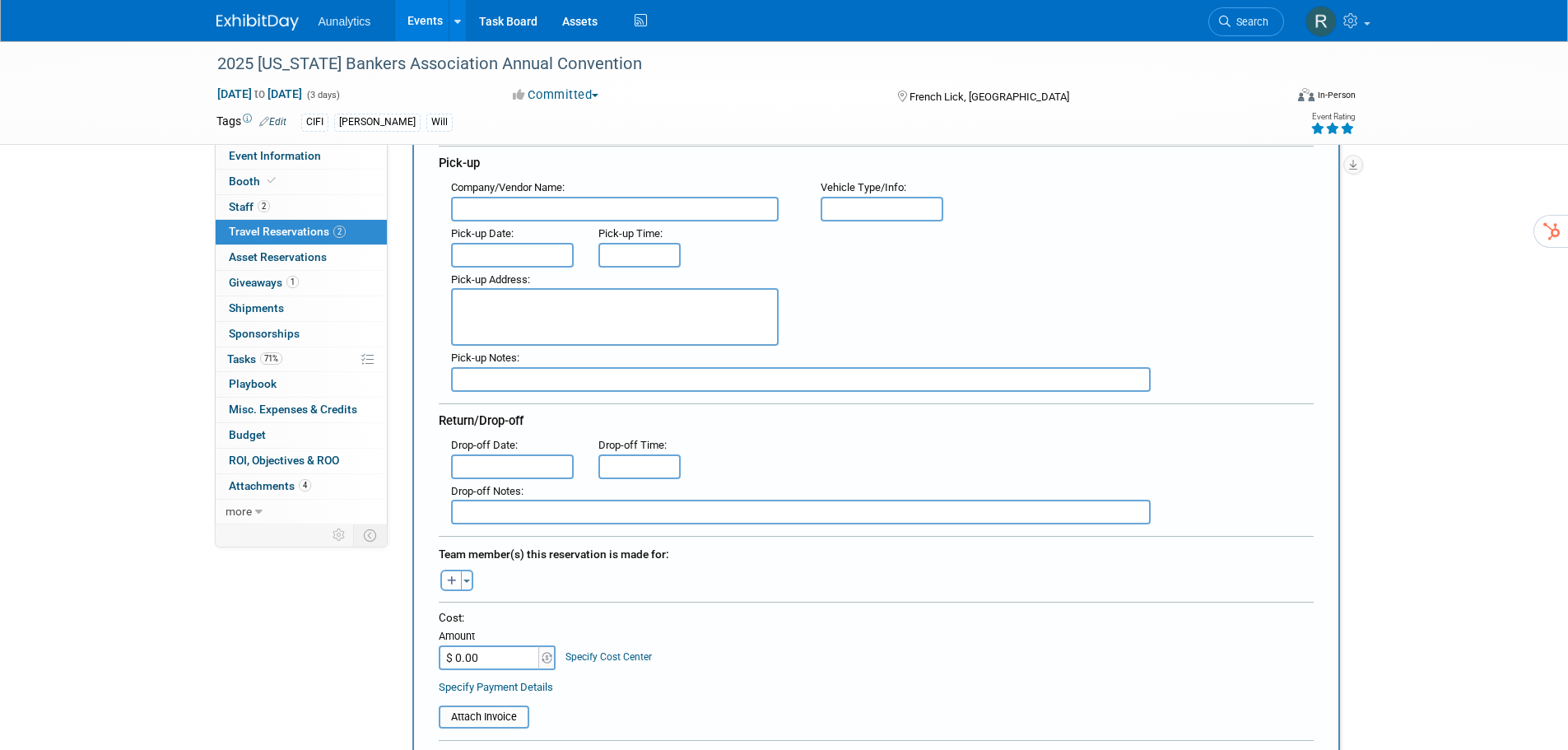
scroll to position [247, 0]
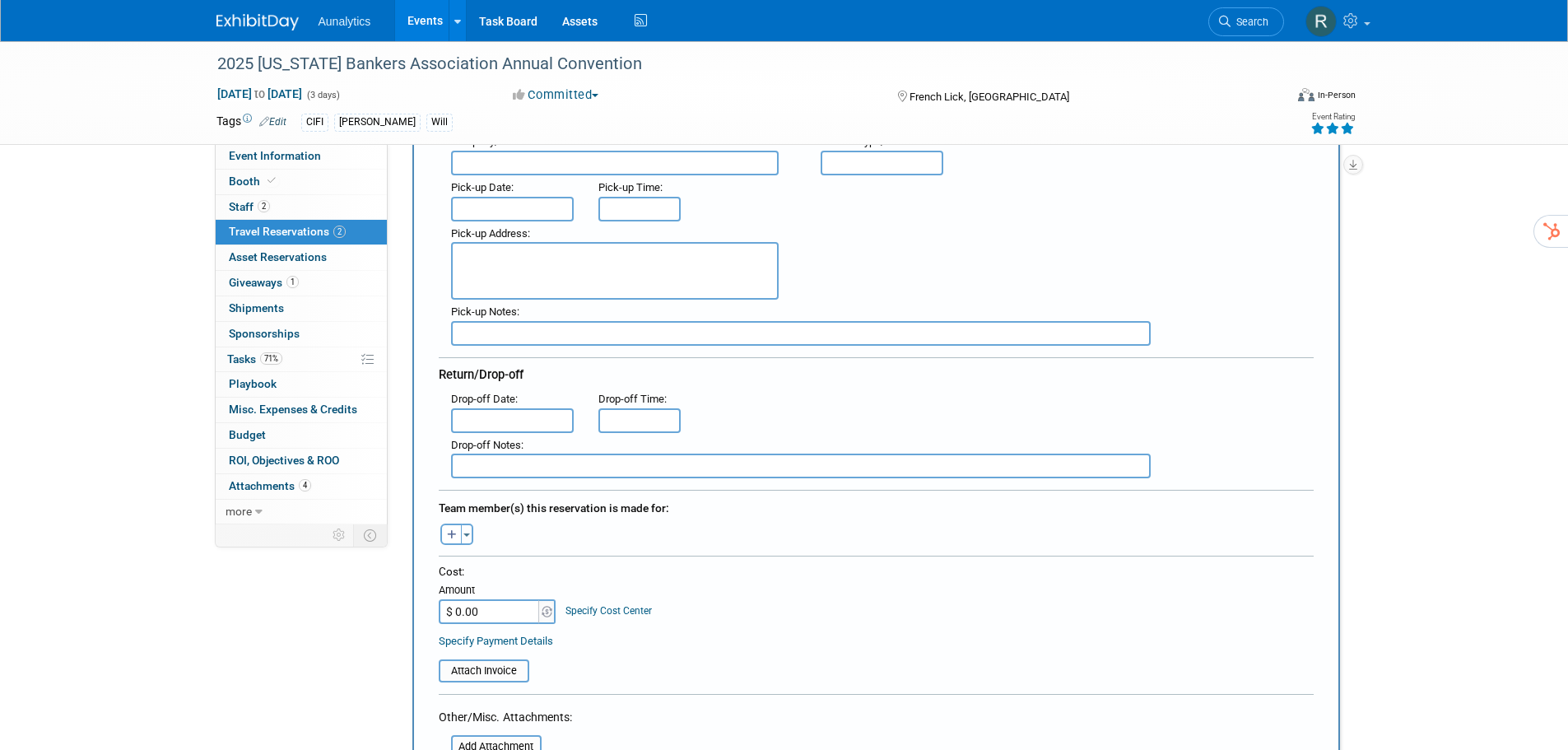
click at [438, 527] on div "Toggle Dropdown Select Anyone Tag a user or a resource Quick -- Select -- (me)" at bounding box center [457, 533] width 62 height 21
click at [456, 541] on button "button" at bounding box center [450, 533] width 21 height 21
select select
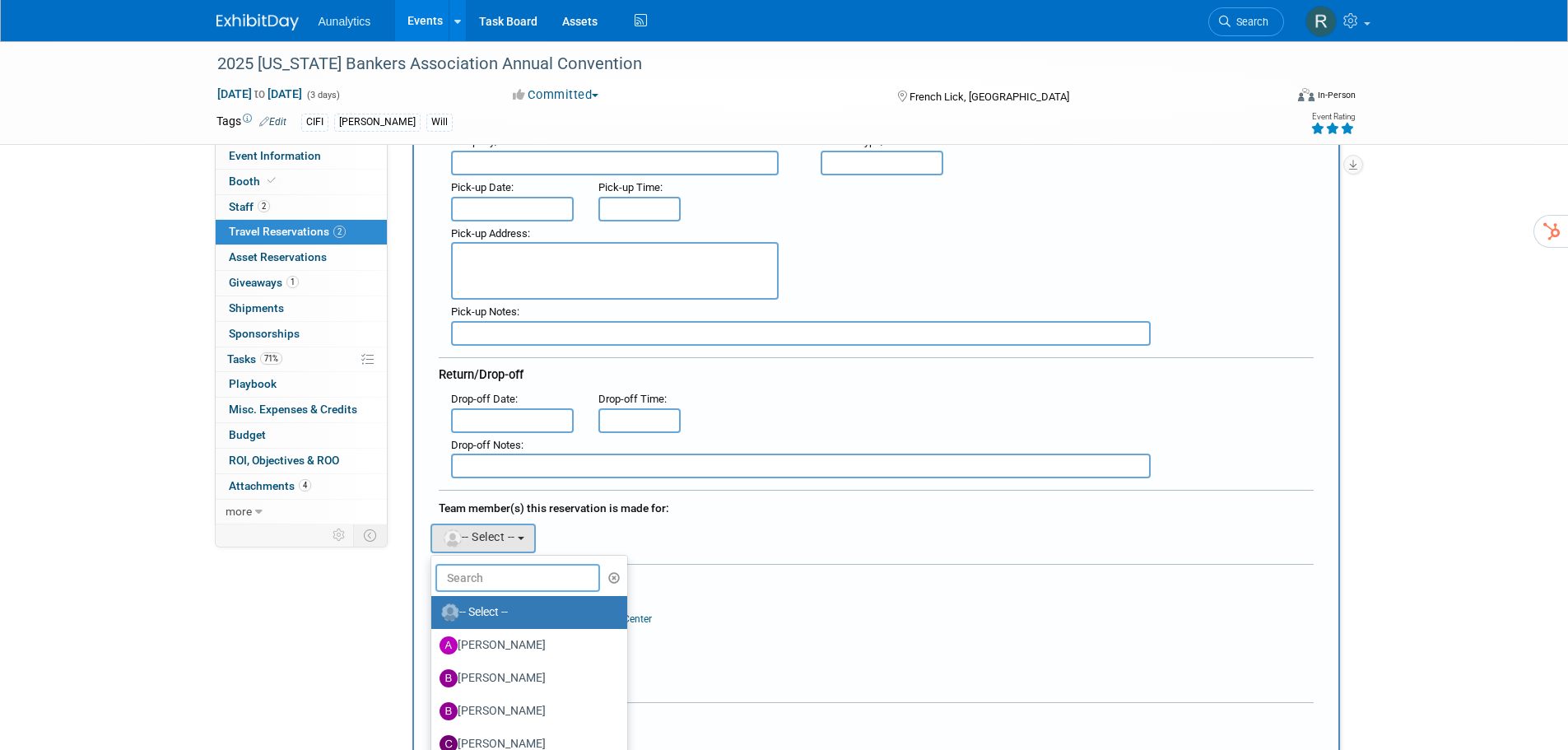
click at [456, 566] on input "text" at bounding box center [518, 578] width 165 height 28
click at [456, 578] on input "text" at bounding box center [518, 578] width 165 height 28
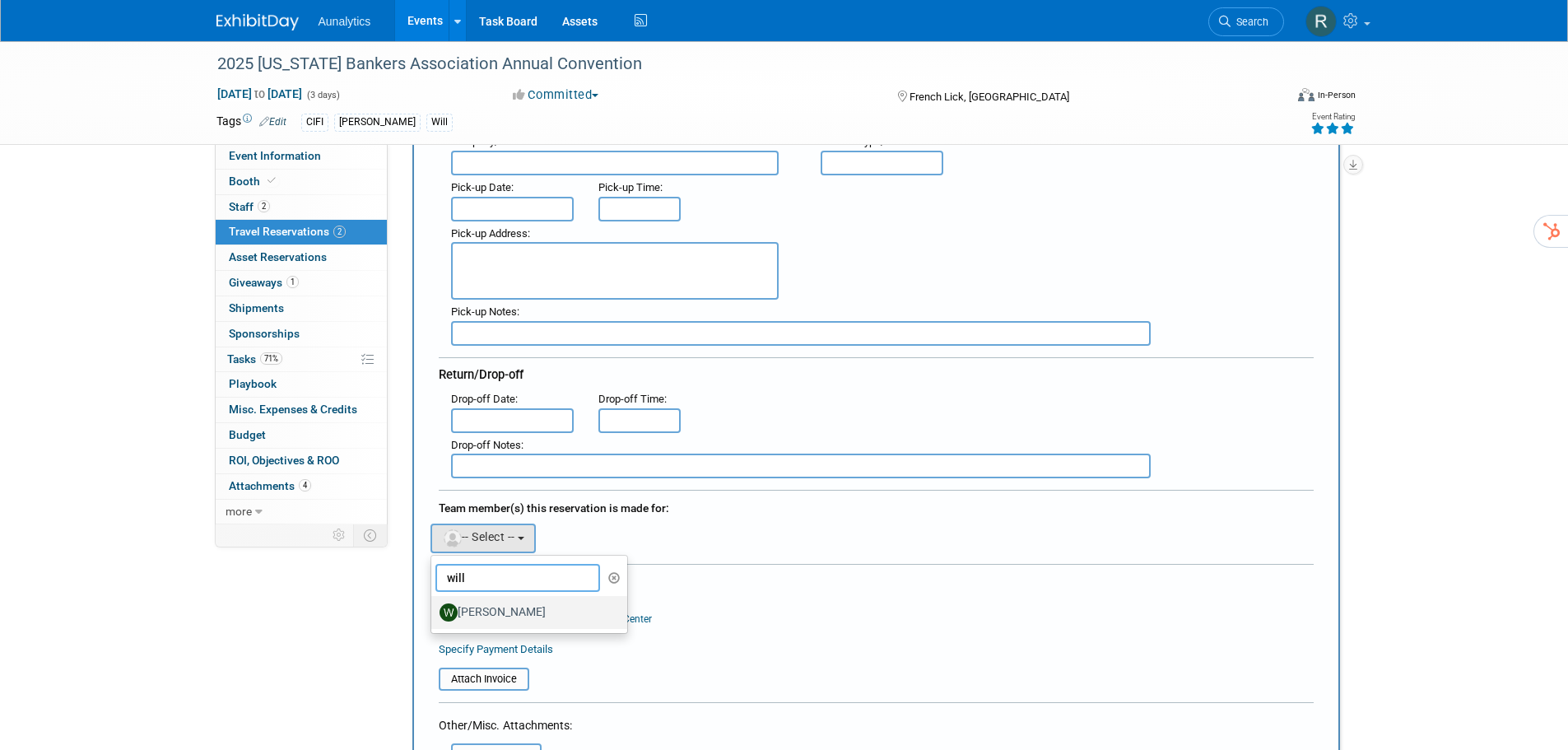
type input "will"
click at [462, 615] on label "[PERSON_NAME]" at bounding box center [525, 612] width 172 height 26
click at [434, 615] on input "[PERSON_NAME]" at bounding box center [428, 610] width 11 height 11
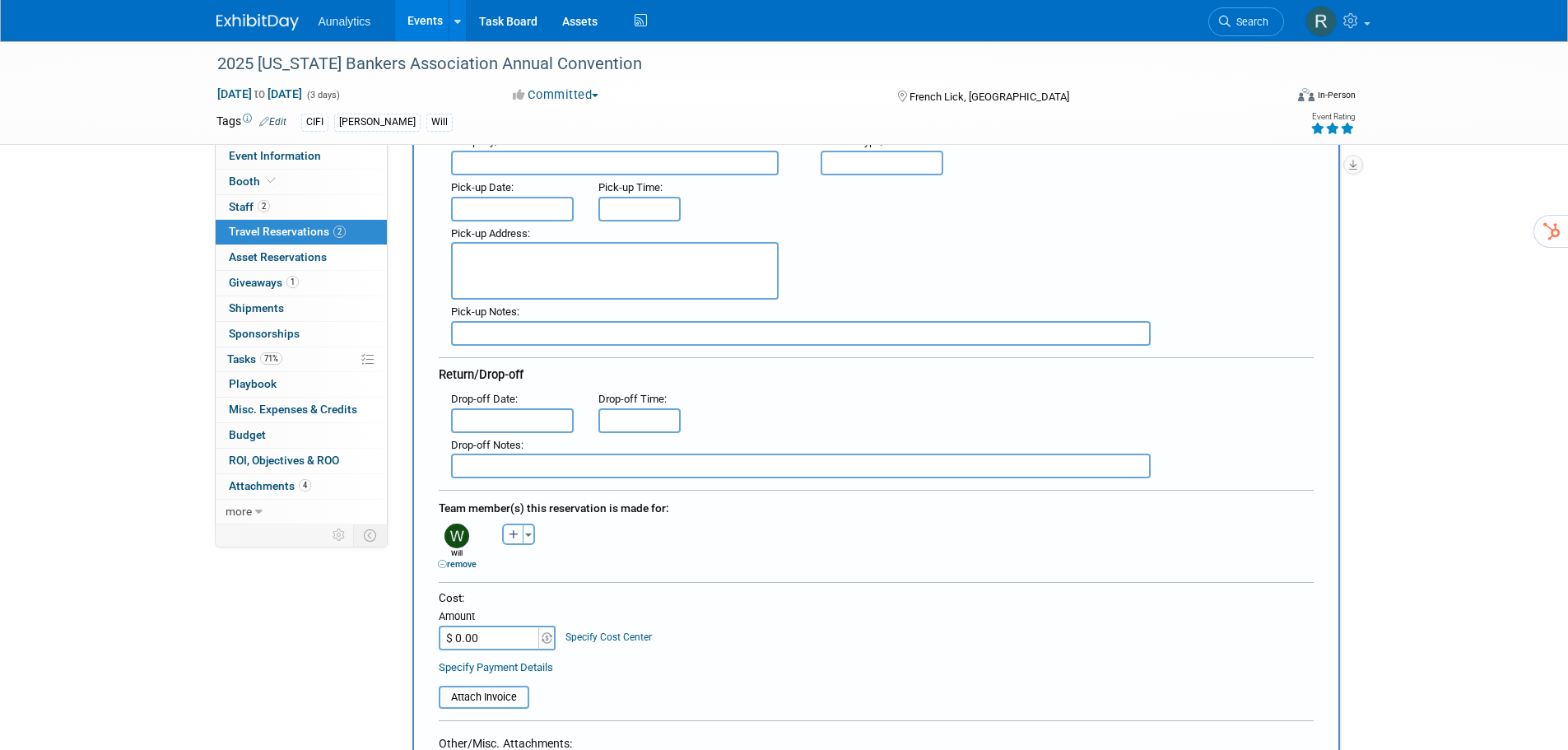
click at [485, 632] on input "$ 0.00" at bounding box center [490, 637] width 103 height 25
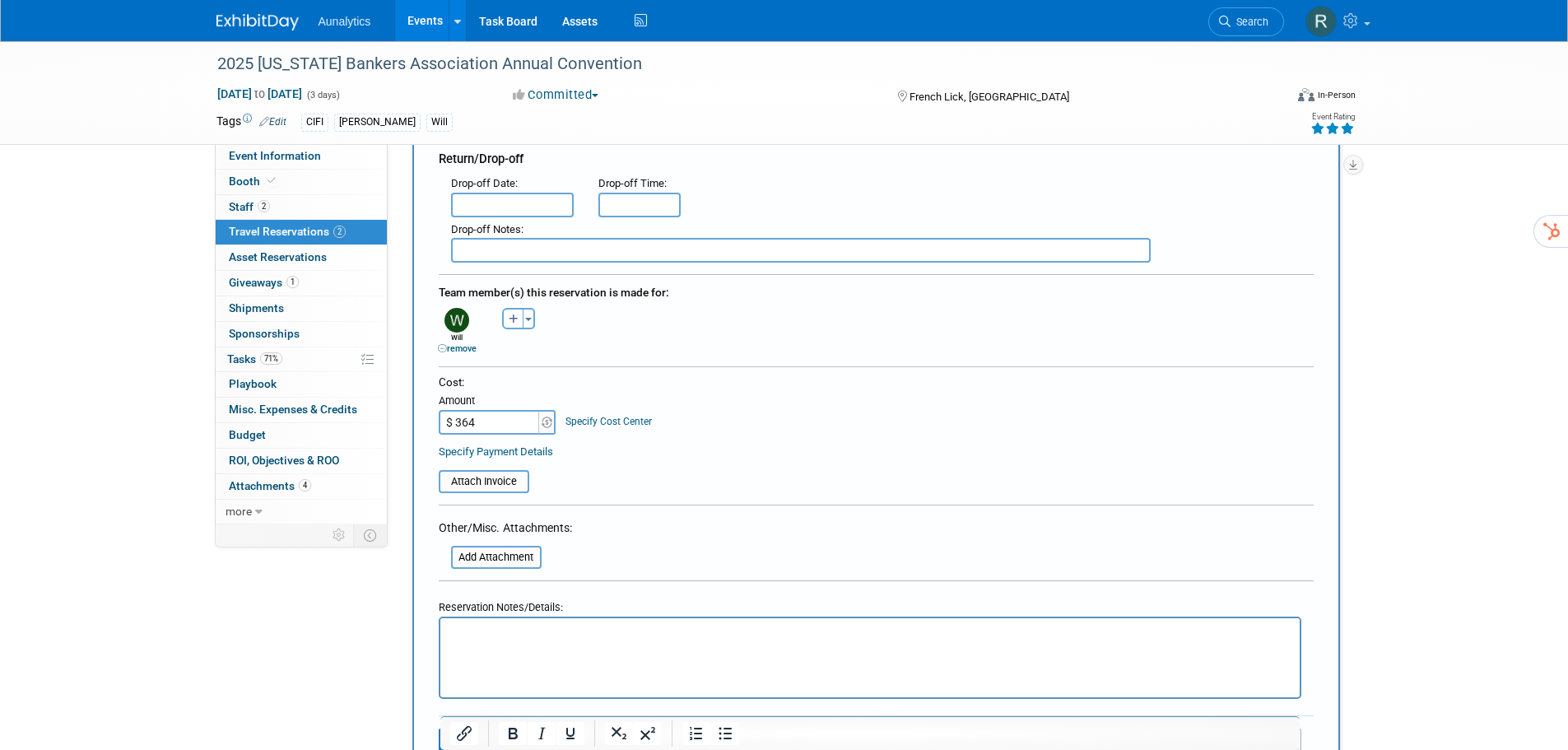
scroll to position [576, 0]
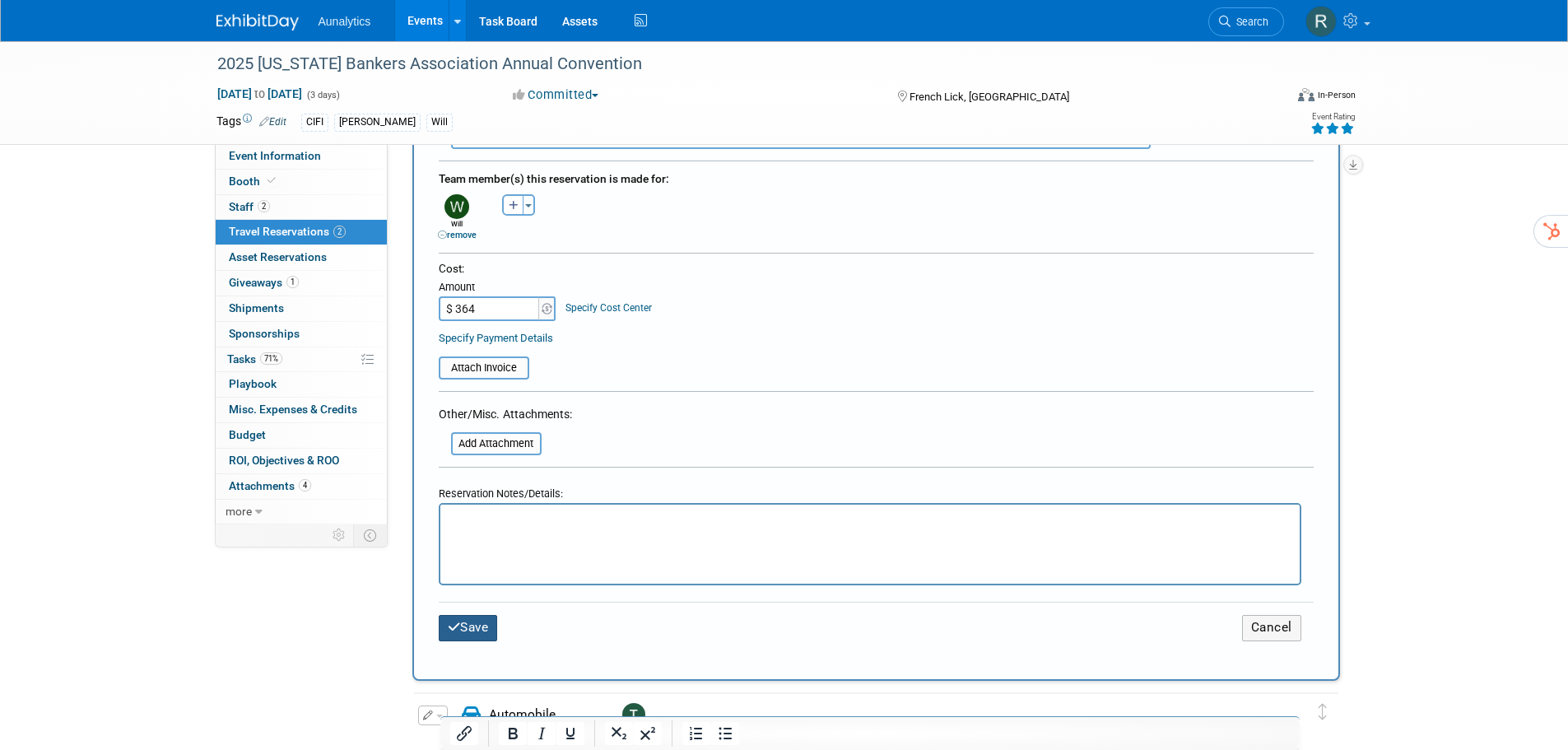
type input "$ 364.00"
click at [487, 636] on button "Save" at bounding box center [468, 628] width 59 height 25
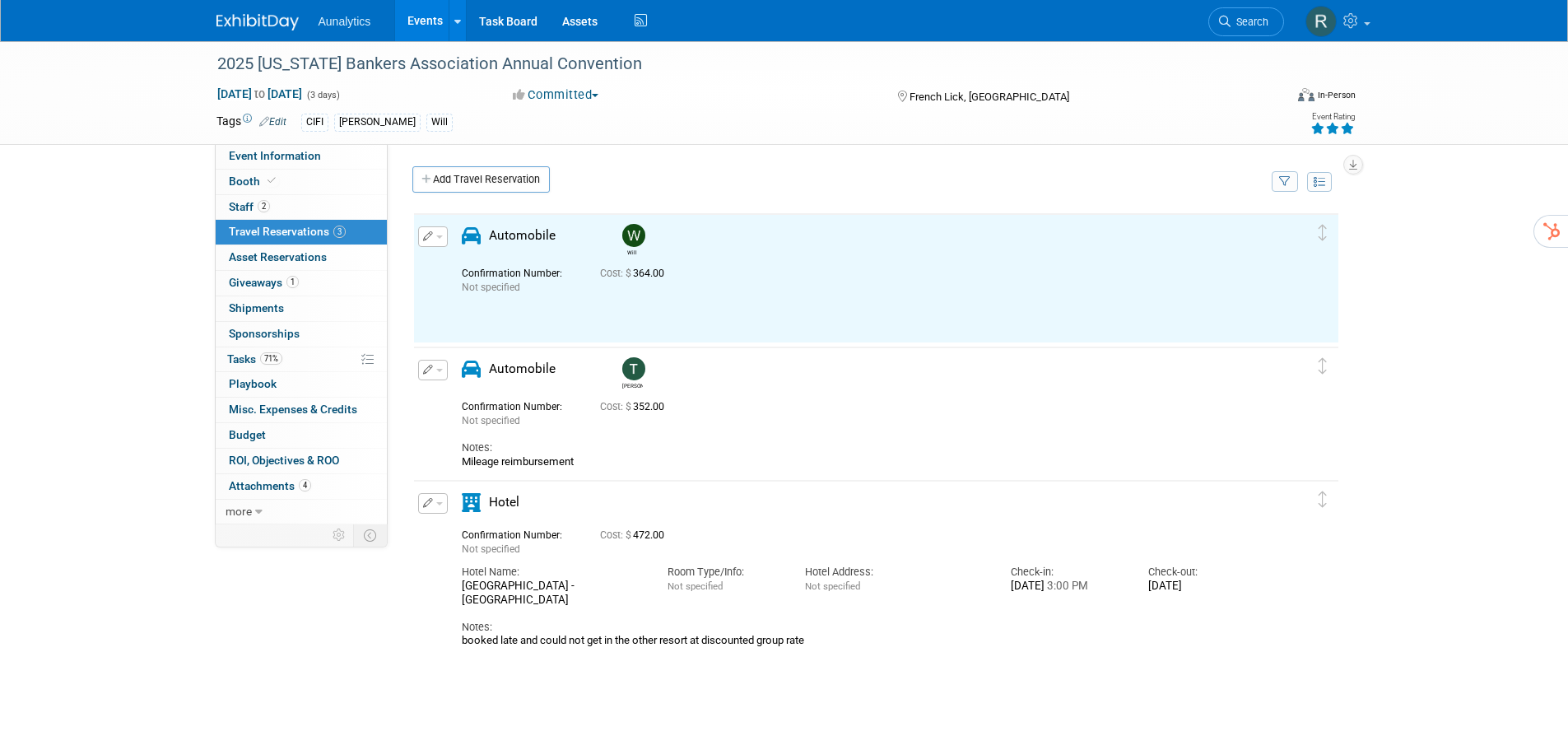
scroll to position [0, 0]
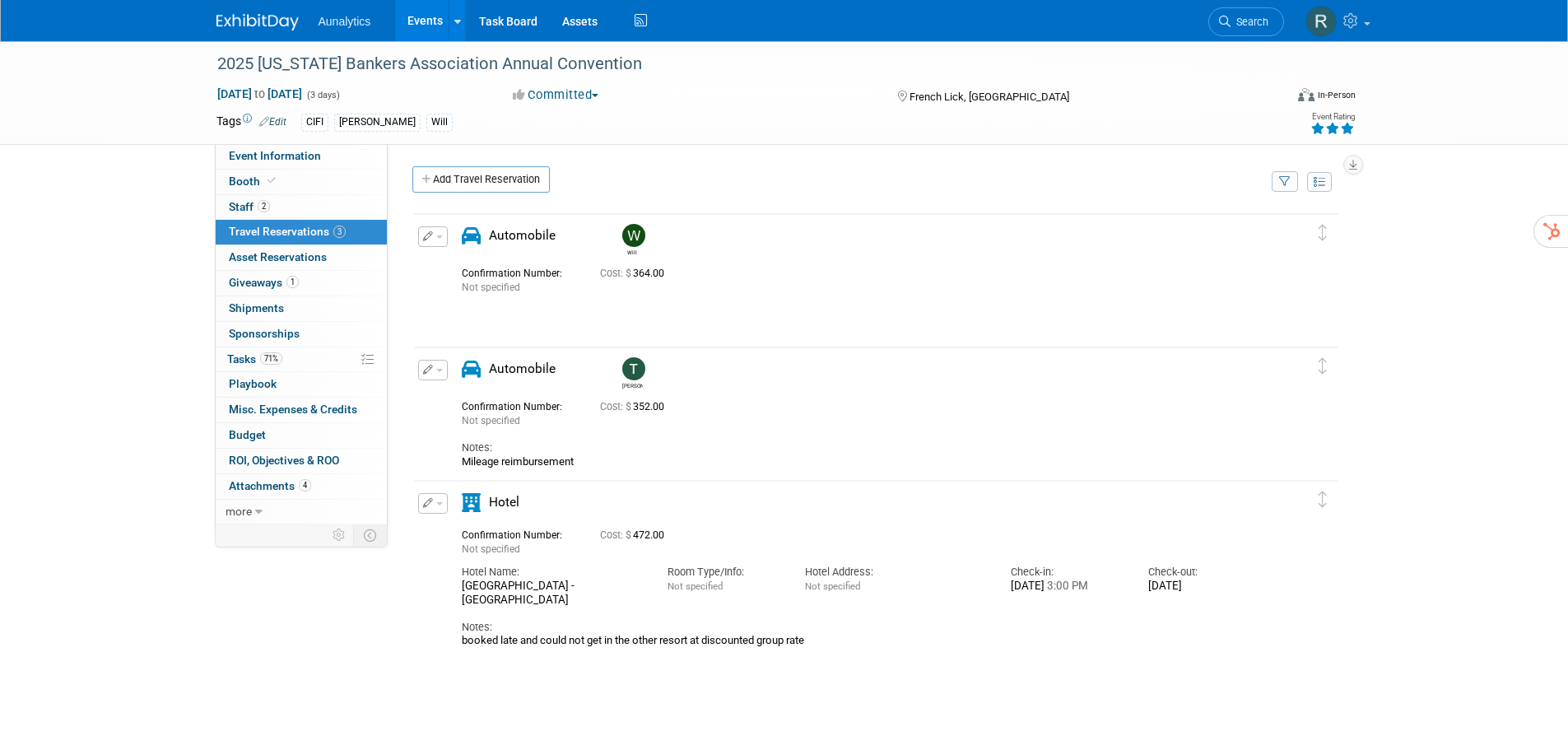
click at [436, 505] on span "button" at bounding box center [439, 504] width 7 height 3
click at [468, 534] on button "Edit Reservation" at bounding box center [489, 532] width 139 height 24
select select "3cdaf8eb-b984-4ab4-8e0f-a69d449c66d6"
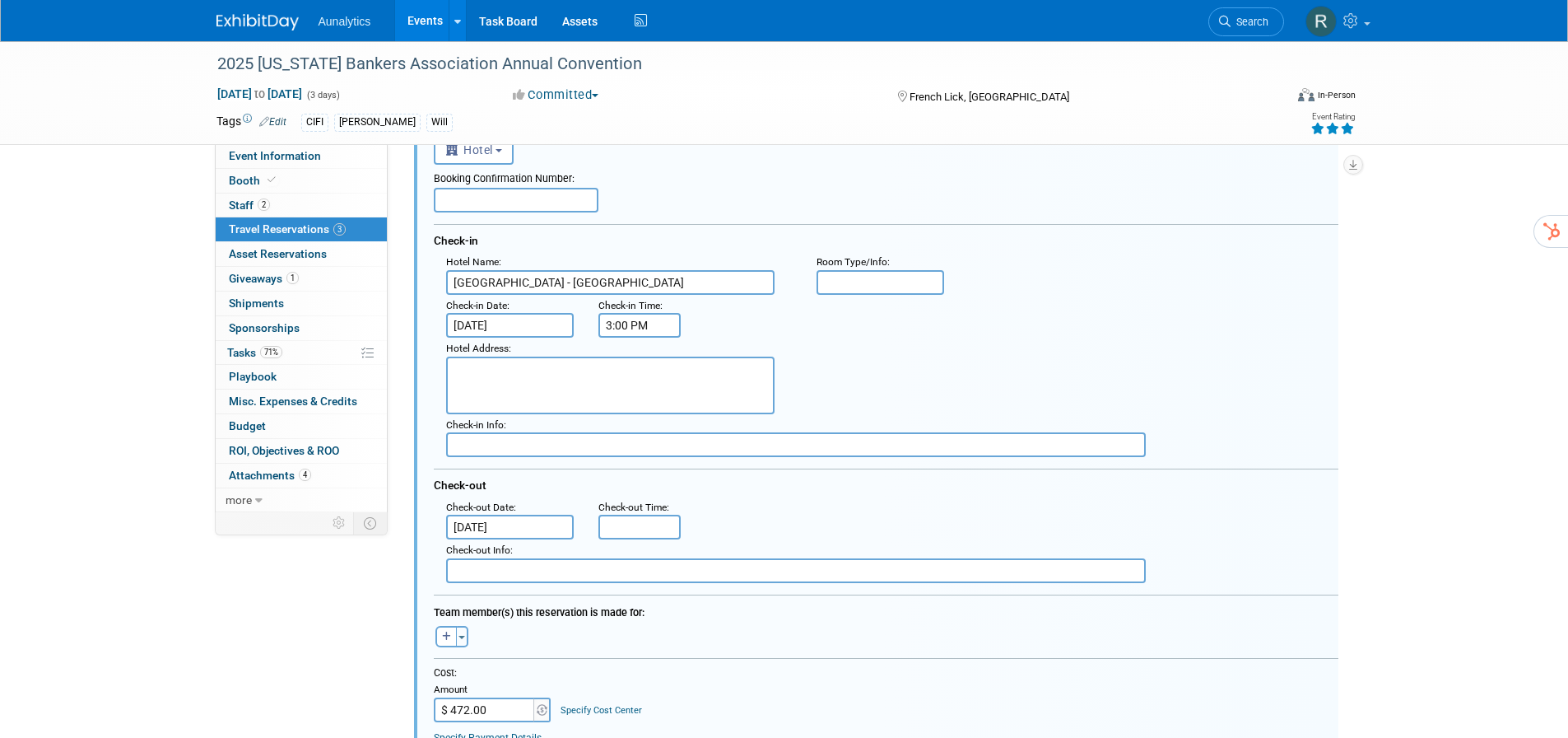
scroll to position [461, 0]
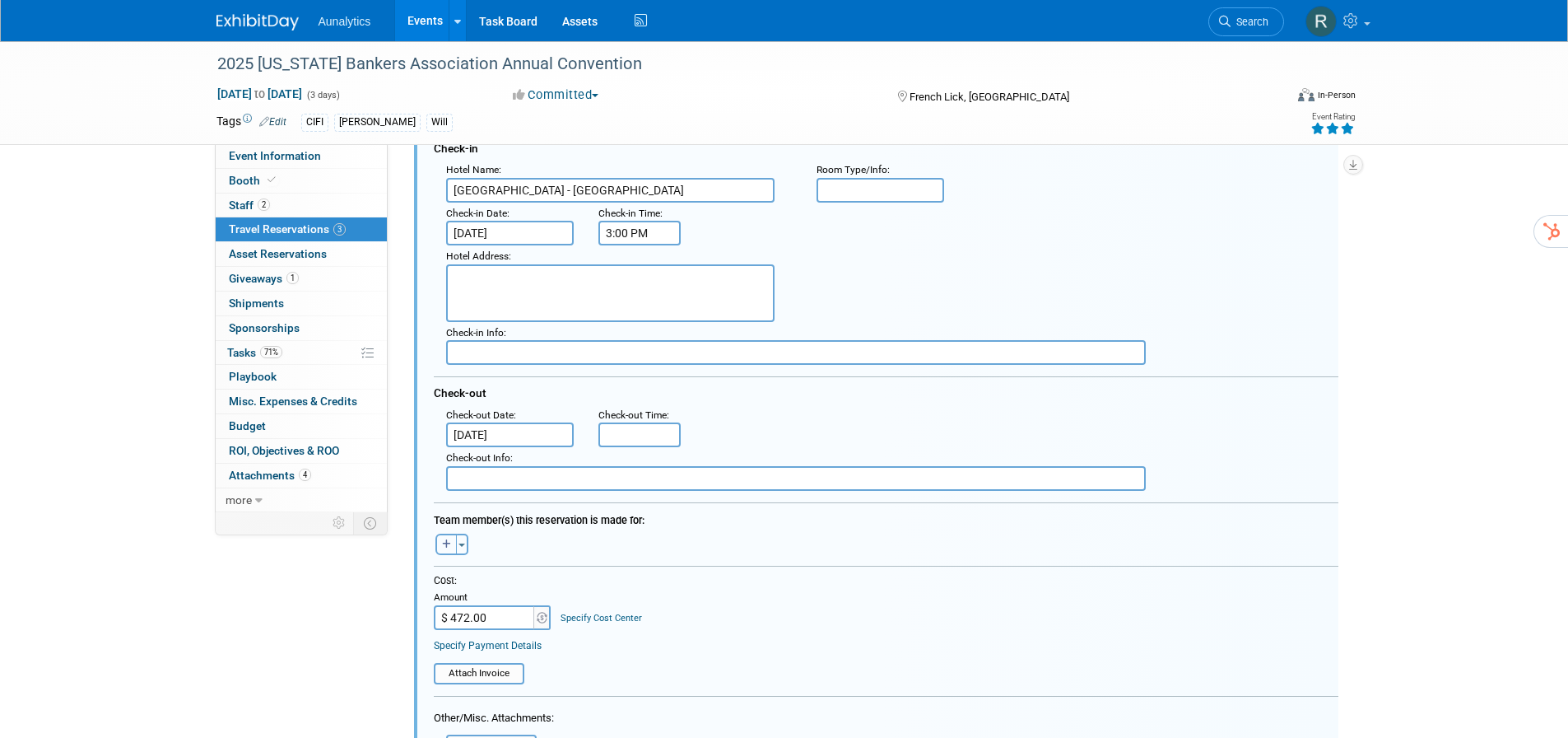
click at [444, 549] on icon "button" at bounding box center [446, 545] width 9 height 10
select select
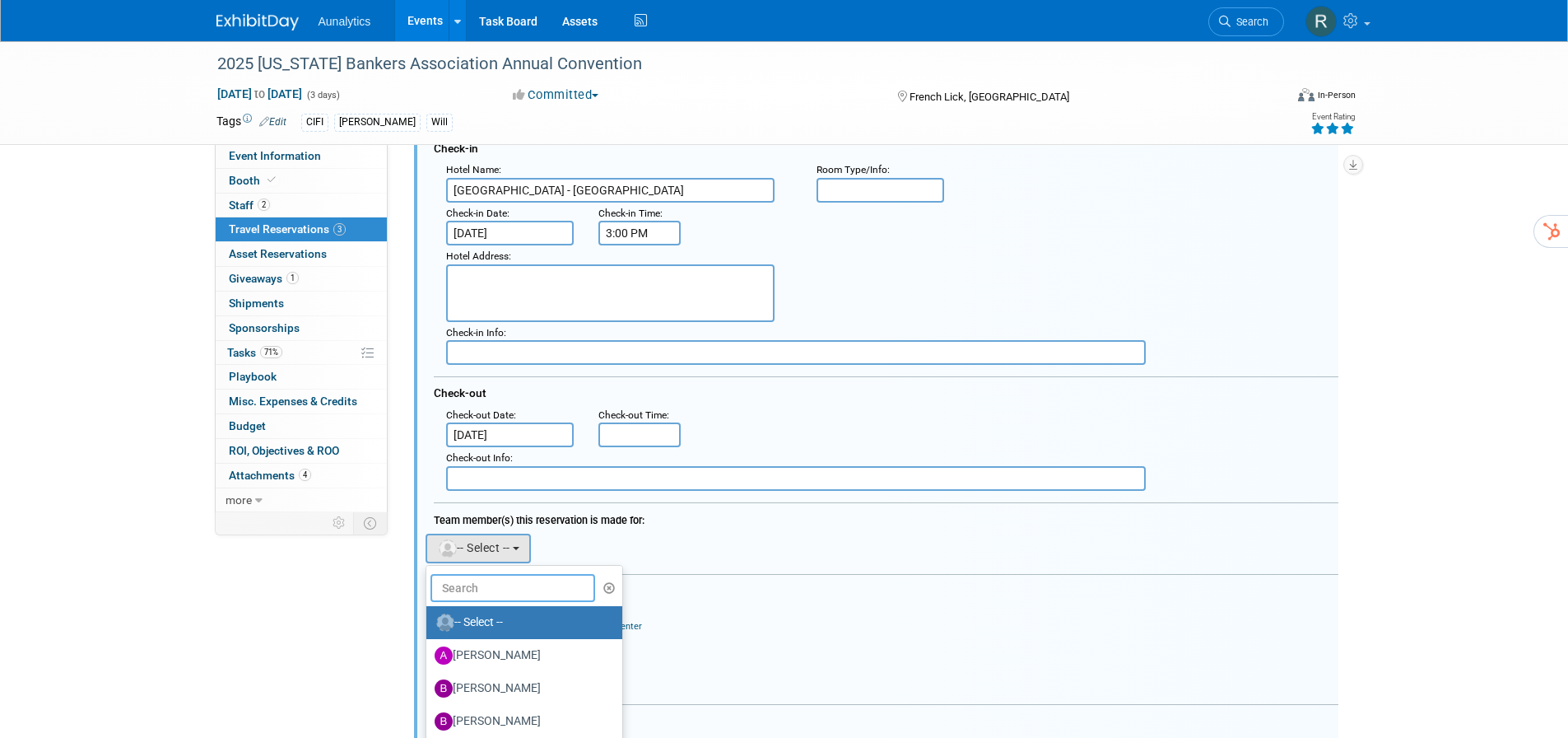
click at [473, 595] on input "text" at bounding box center [513, 588] width 165 height 28
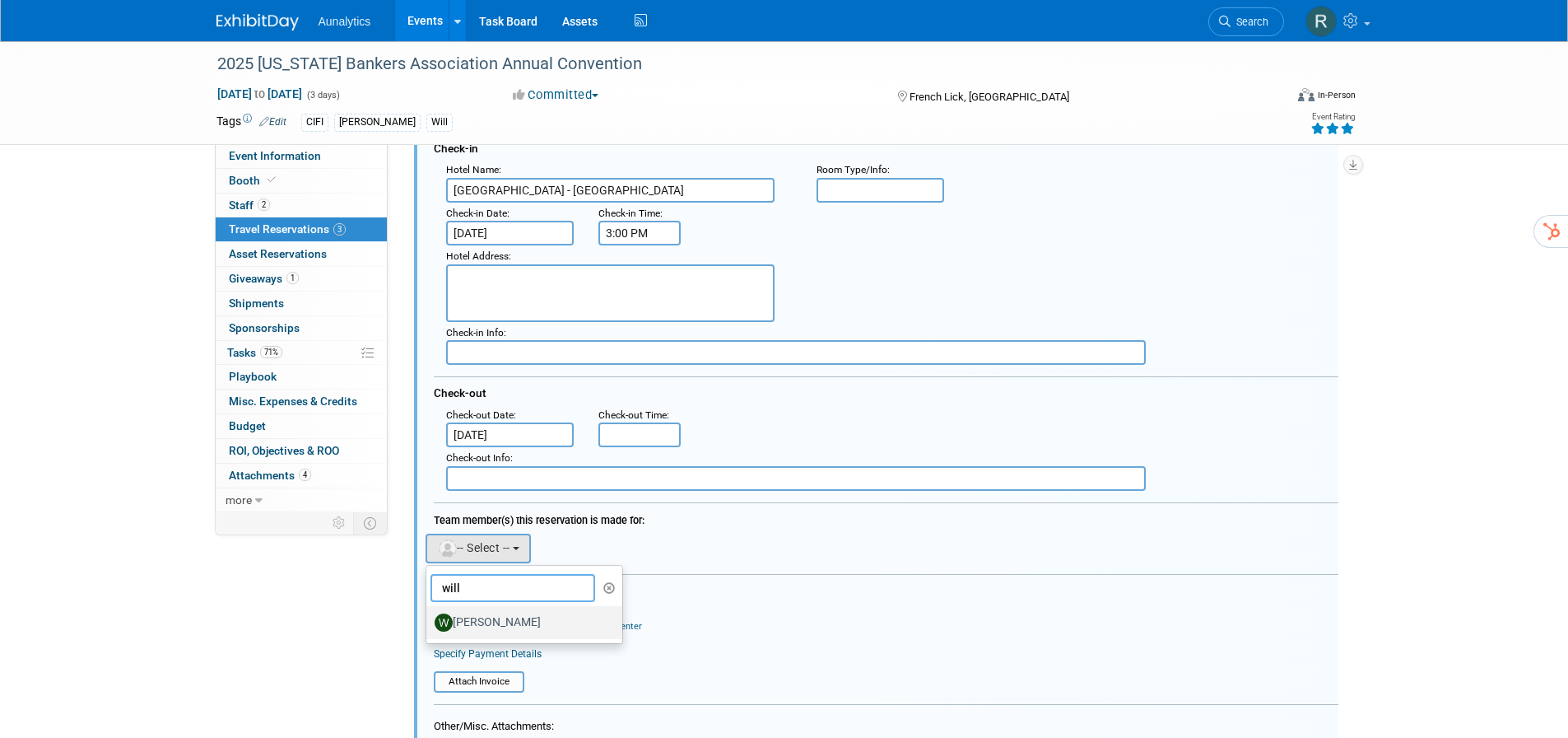
type input "will"
click at [472, 616] on label "[PERSON_NAME]" at bounding box center [520, 622] width 172 height 26
click at [429, 616] on input "[PERSON_NAME]" at bounding box center [423, 621] width 11 height 11
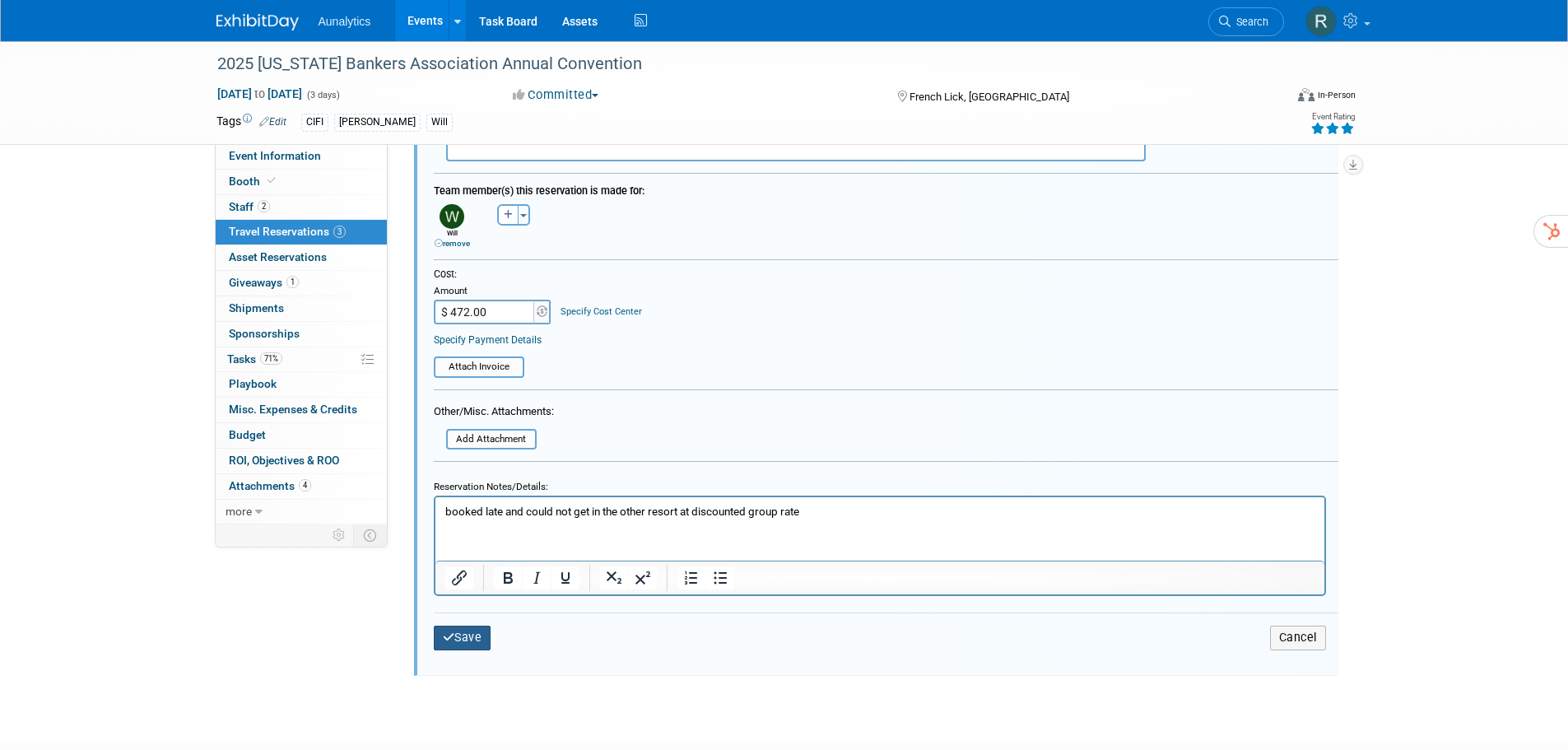
click at [474, 643] on button "Save" at bounding box center [463, 637] width 58 height 24
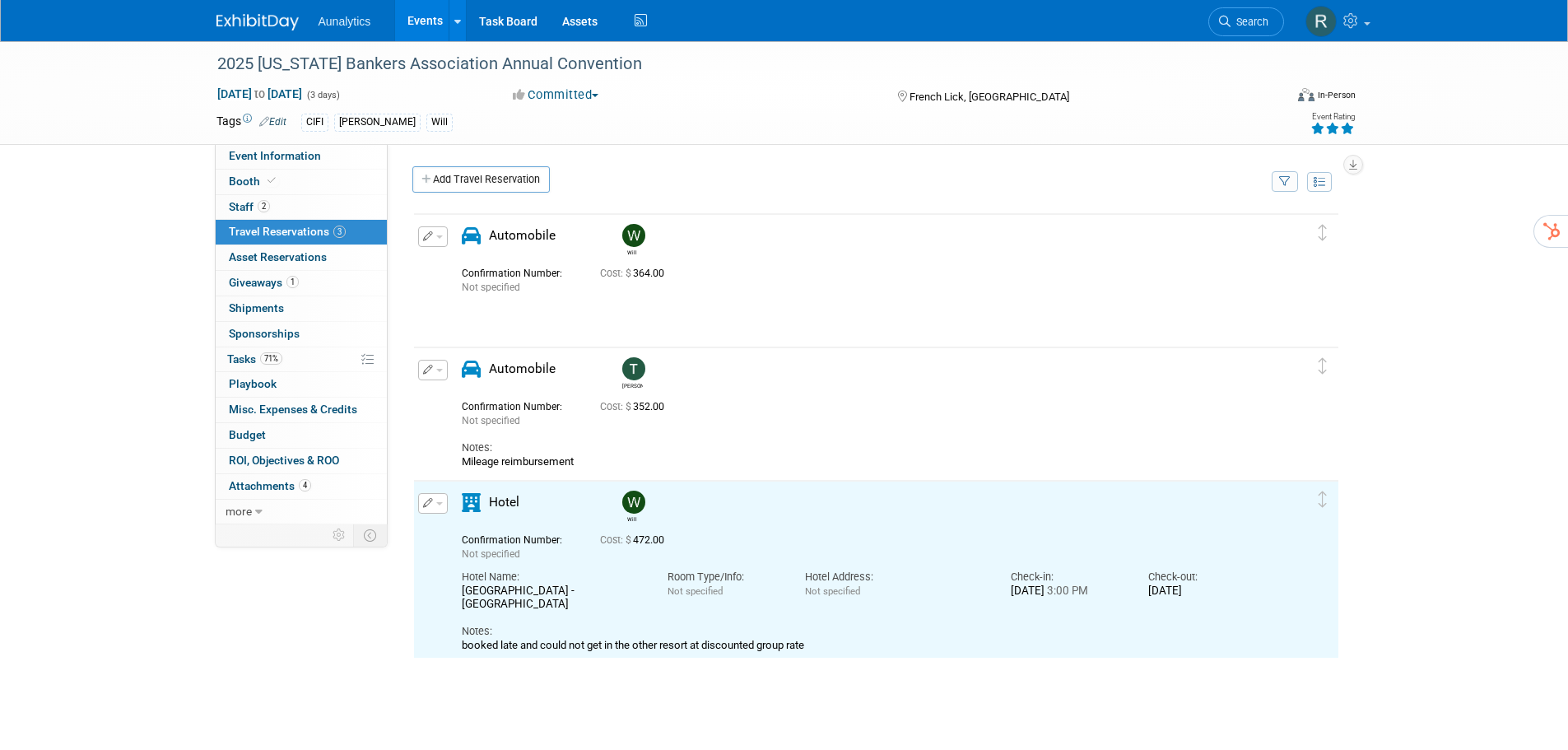
scroll to position [0, 0]
click at [498, 183] on link "Add Travel Reservation" at bounding box center [481, 179] width 138 height 26
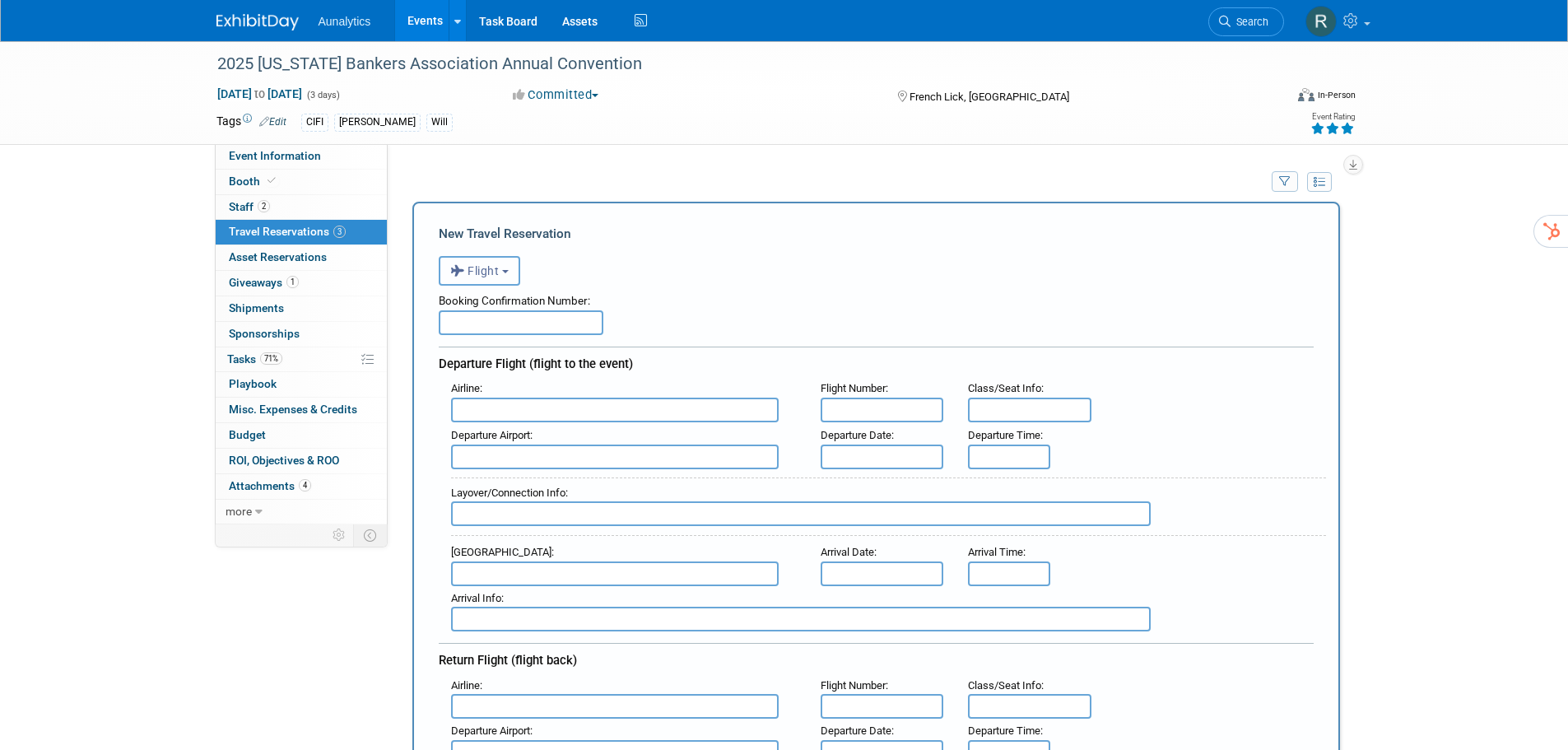
click at [481, 271] on span "Flight" at bounding box center [475, 270] width 49 height 13
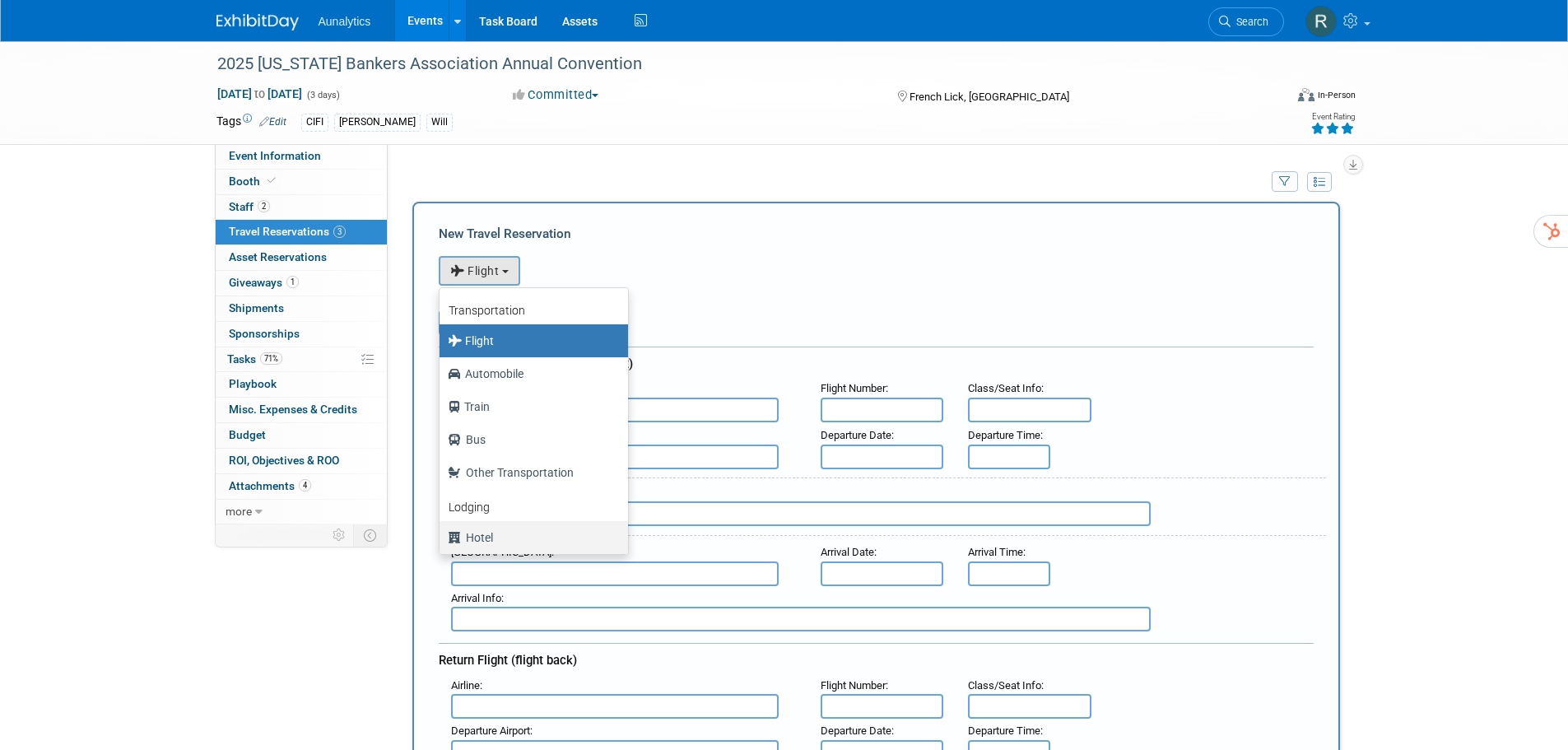
click at [495, 536] on label "Hotel" at bounding box center [529, 537] width 164 height 26
click at [442, 536] on input "Hotel" at bounding box center [437, 535] width 11 height 11
select select "6"
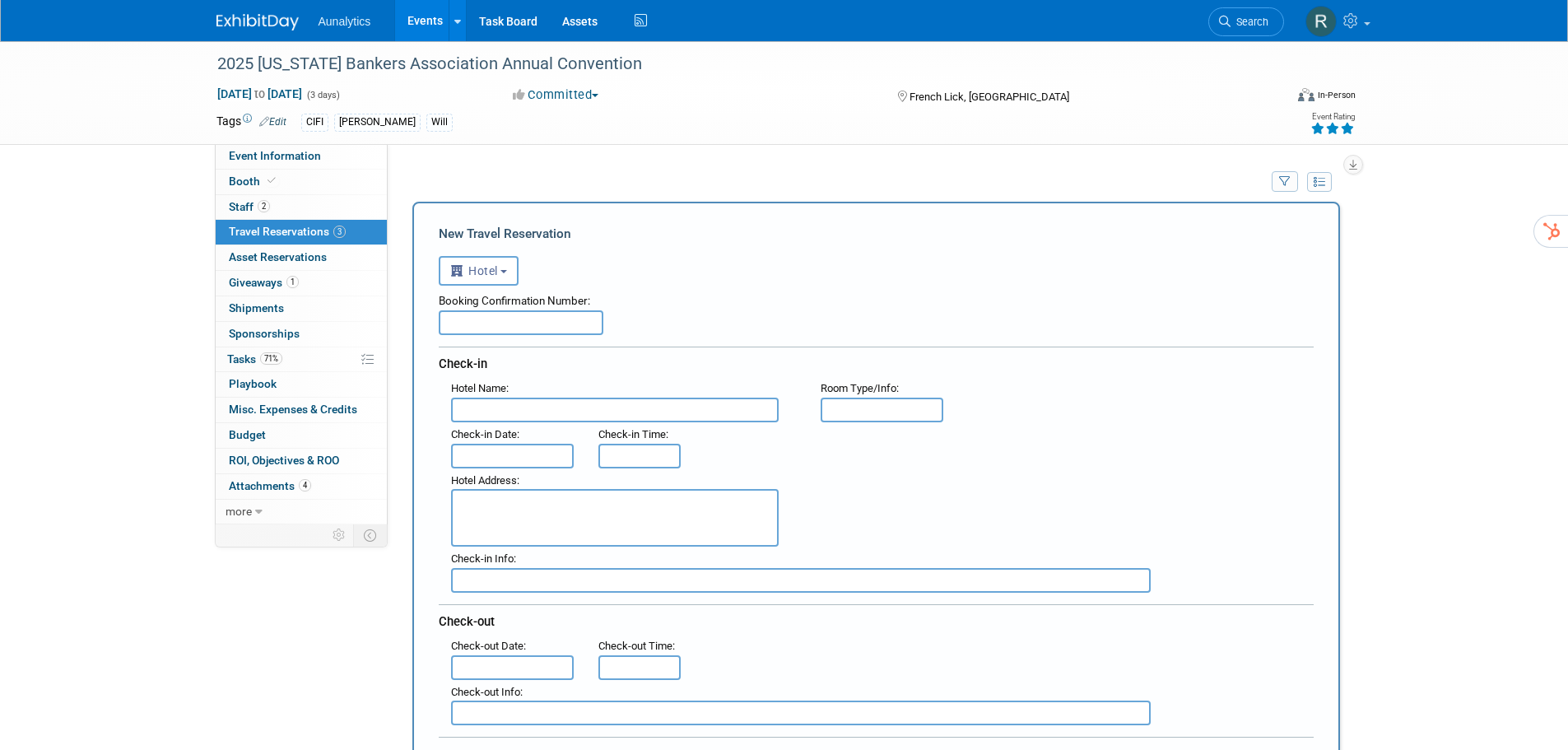
scroll to position [329, 0]
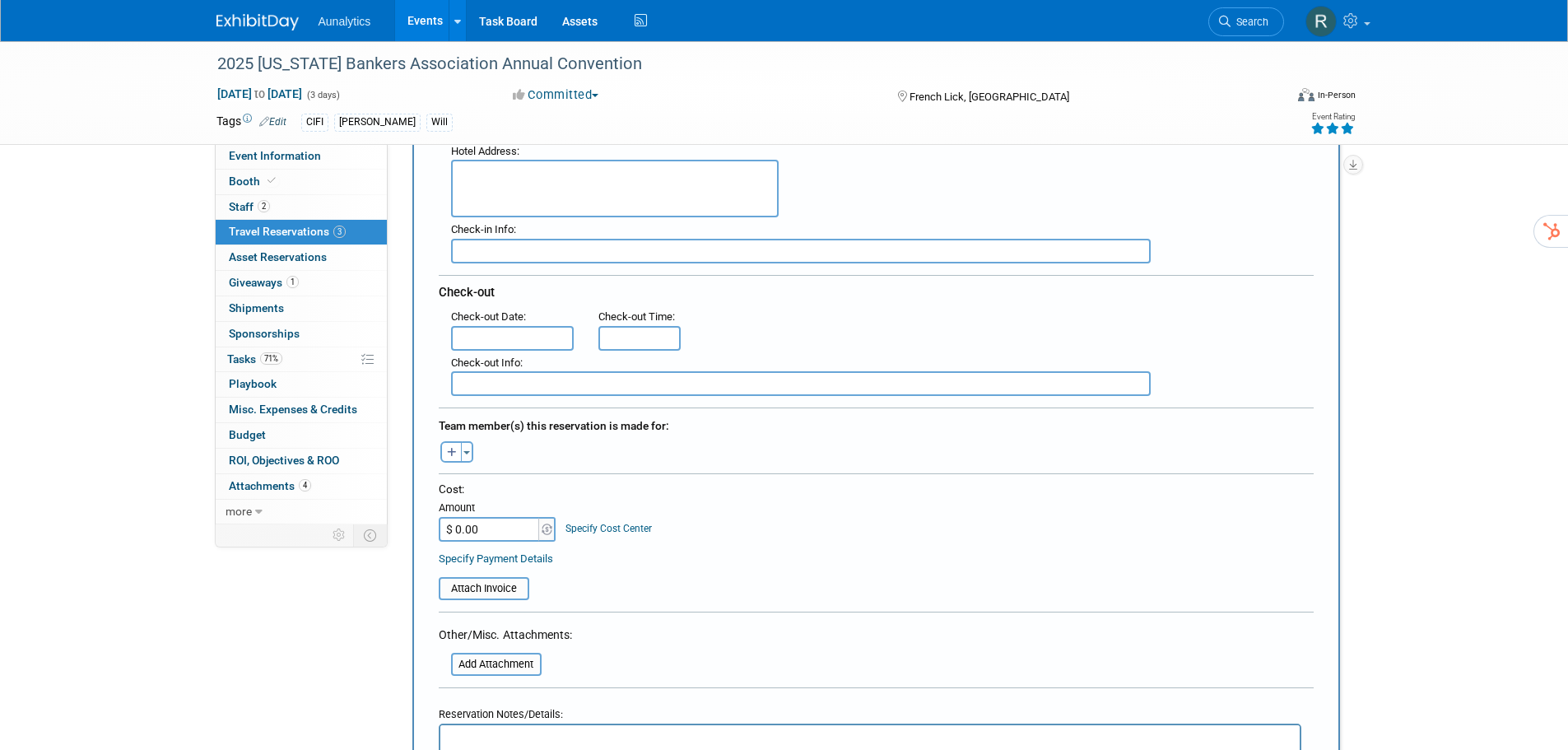
click at [495, 522] on input "$ 0.00" at bounding box center [490, 528] width 103 height 25
type input "$ 352.00"
click at [454, 455] on icon "button" at bounding box center [452, 453] width 10 height 11
select select
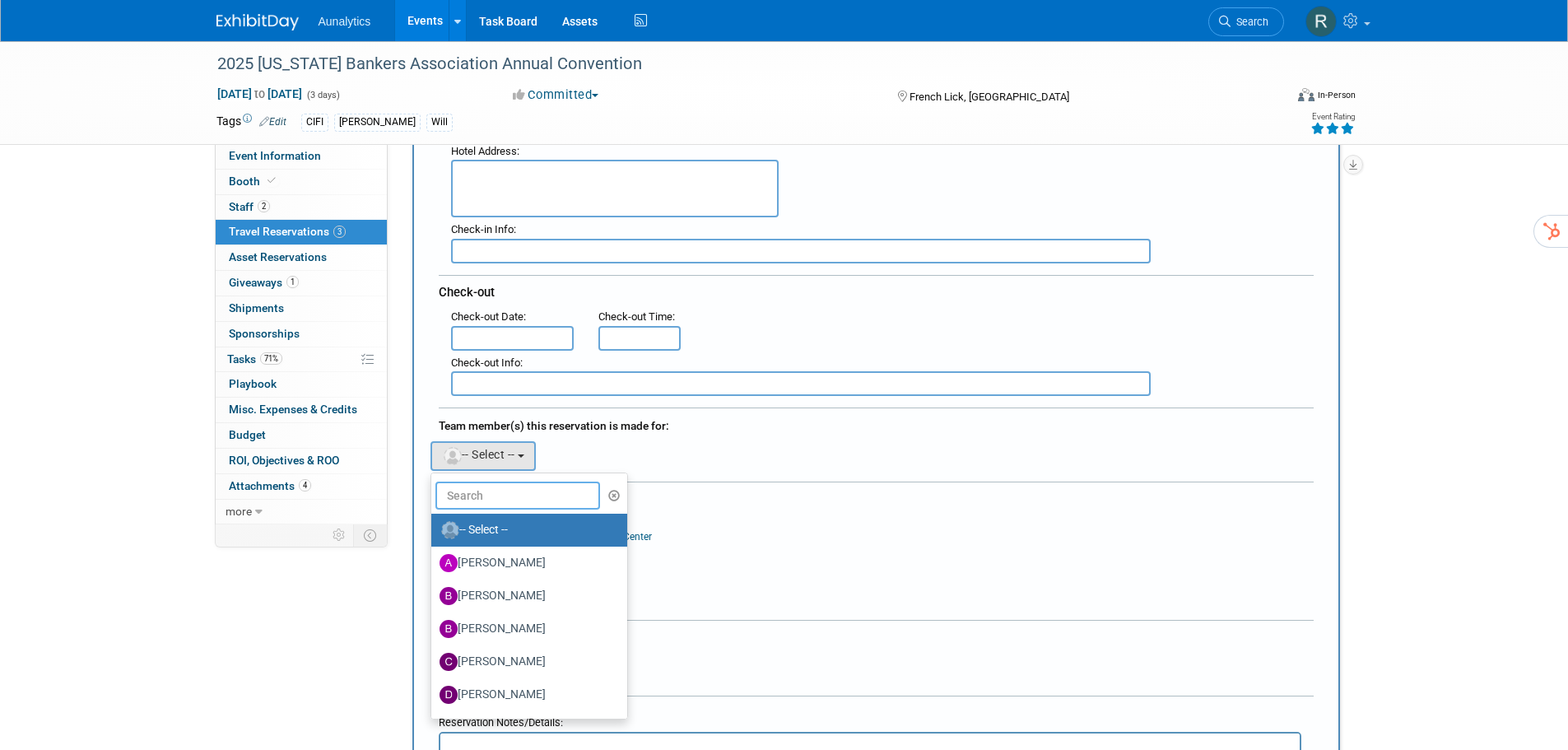
click at [468, 487] on input "text" at bounding box center [518, 495] width 165 height 28
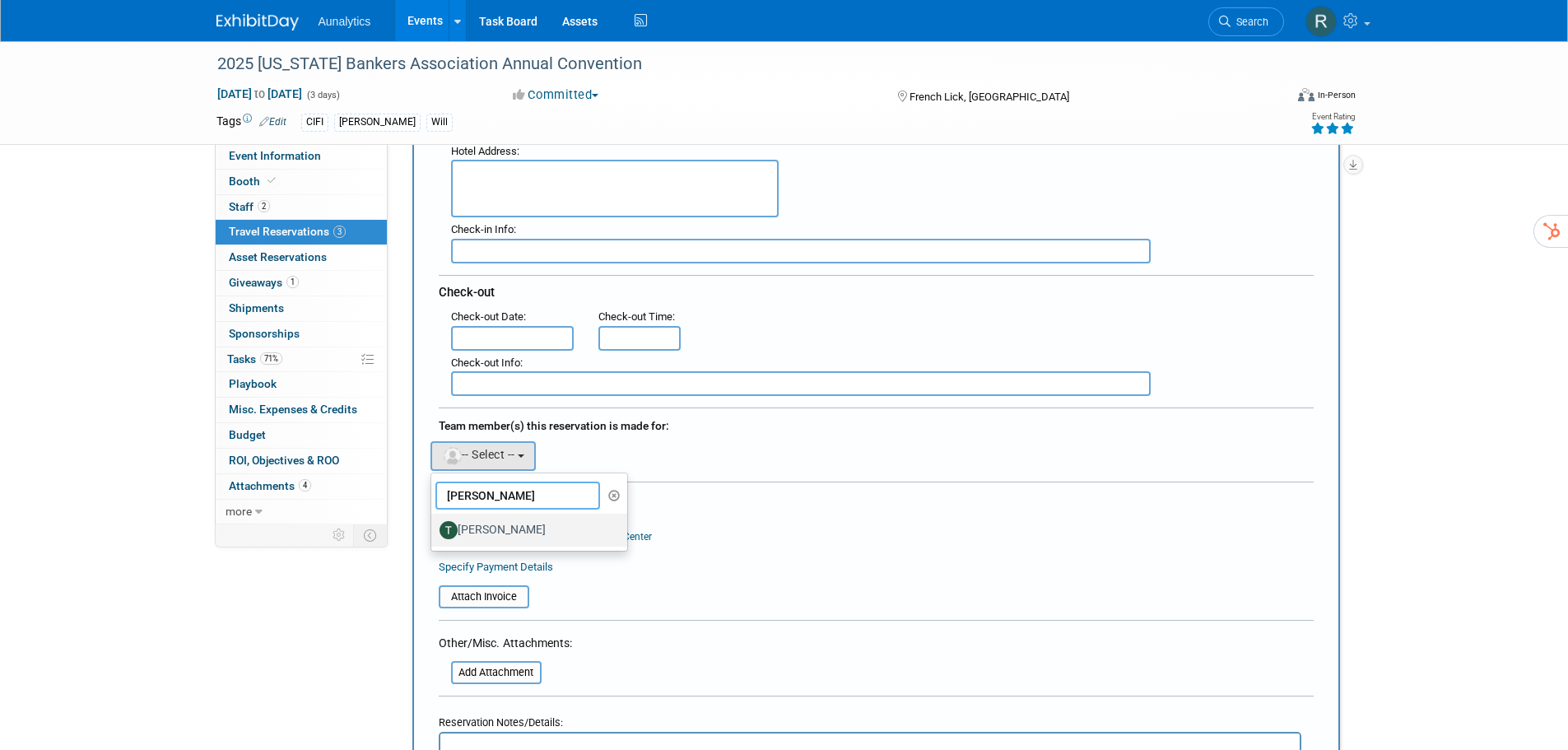
type input "[PERSON_NAME]"
click at [492, 521] on label "[PERSON_NAME]" at bounding box center [525, 529] width 172 height 26
click at [434, 522] on input "[PERSON_NAME]" at bounding box center [428, 527] width 11 height 11
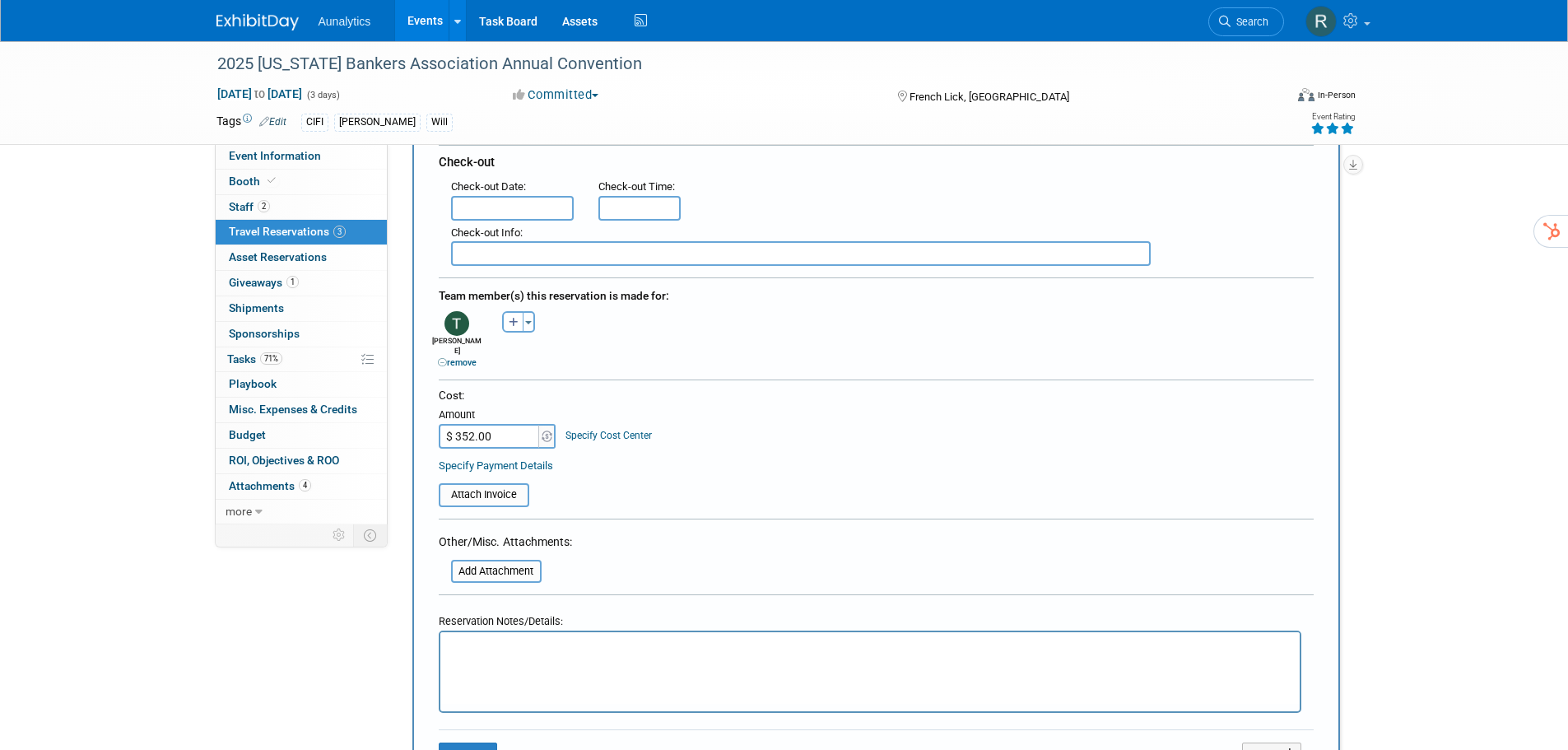
scroll to position [658, 0]
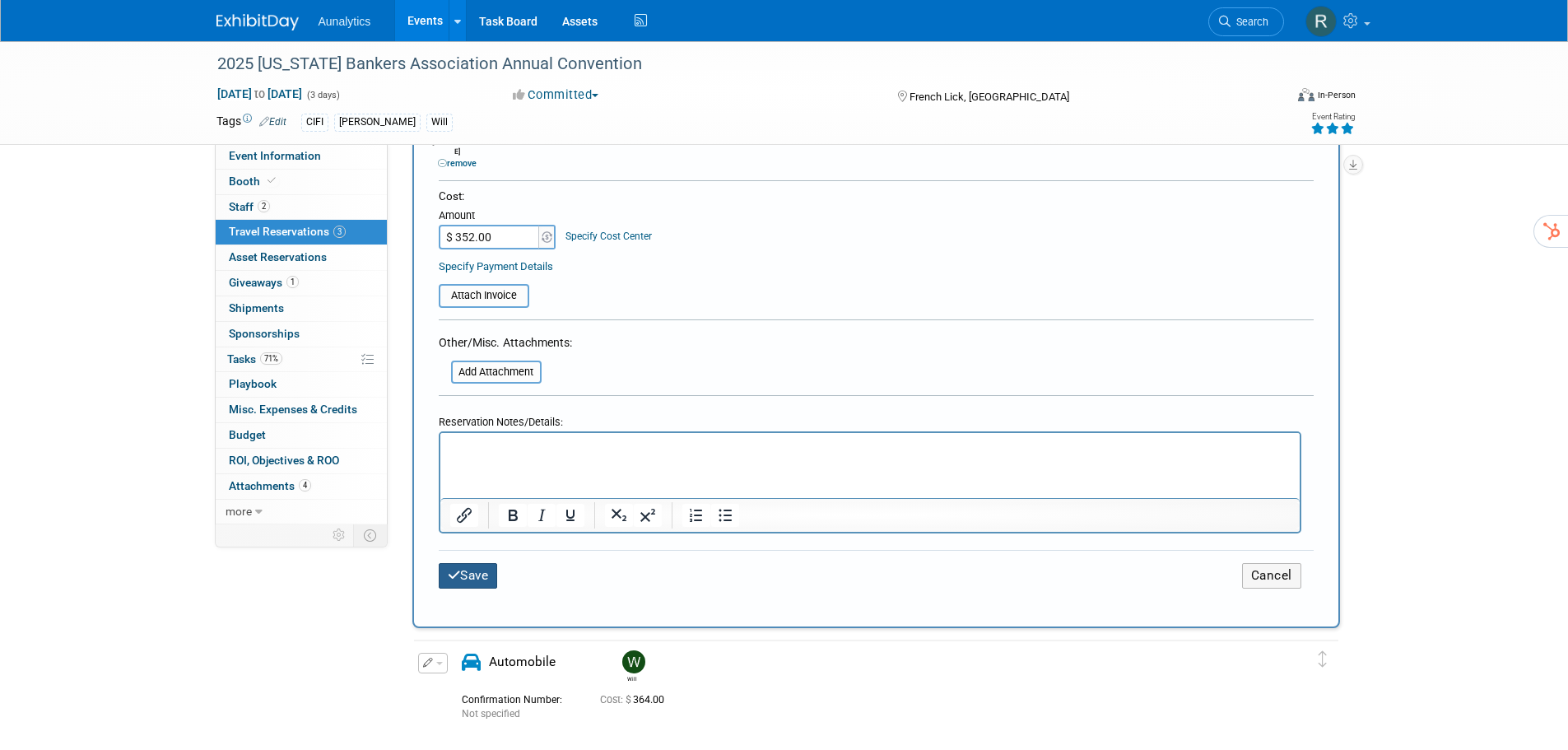
click at [474, 563] on button "Save" at bounding box center [468, 576] width 59 height 25
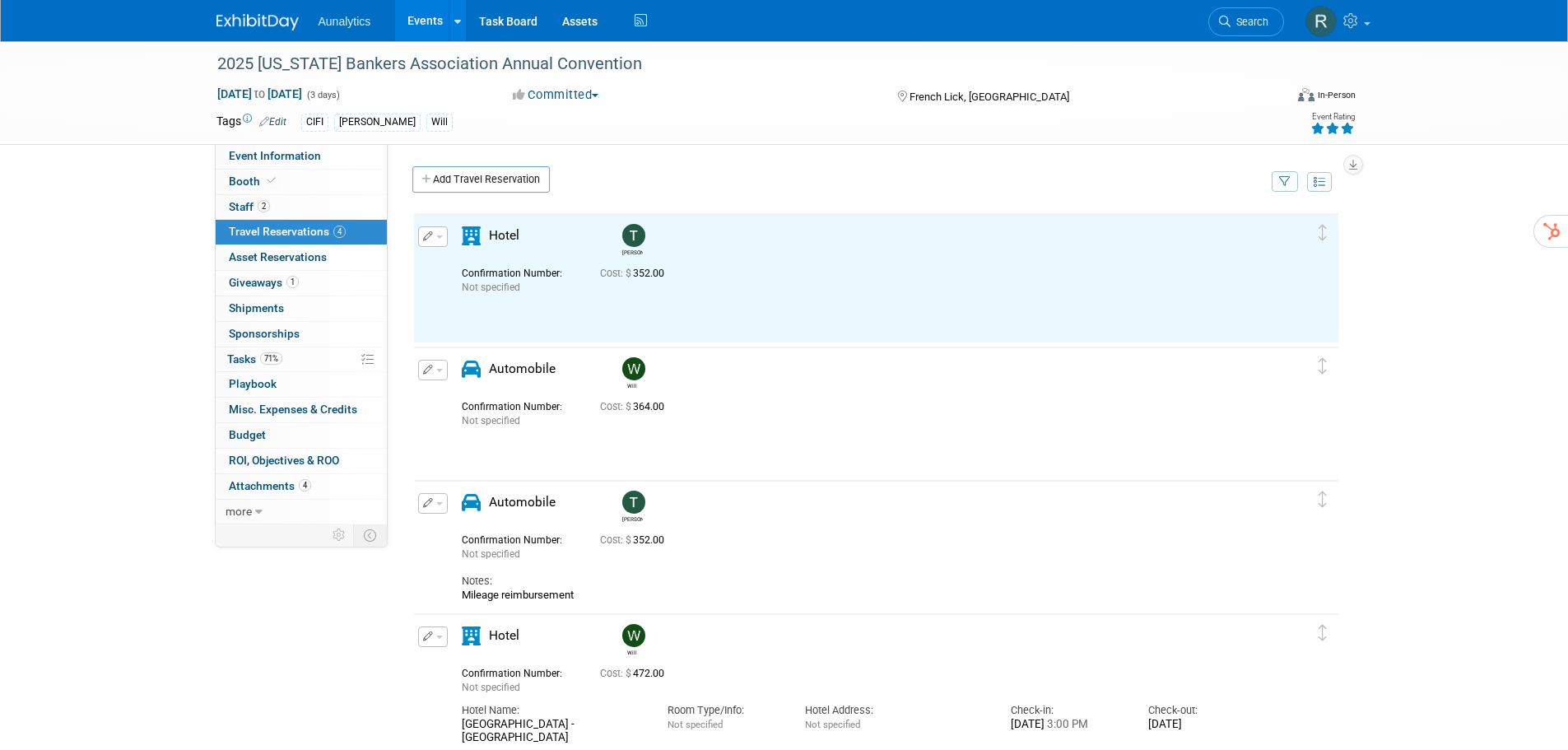
scroll to position [0, 0]
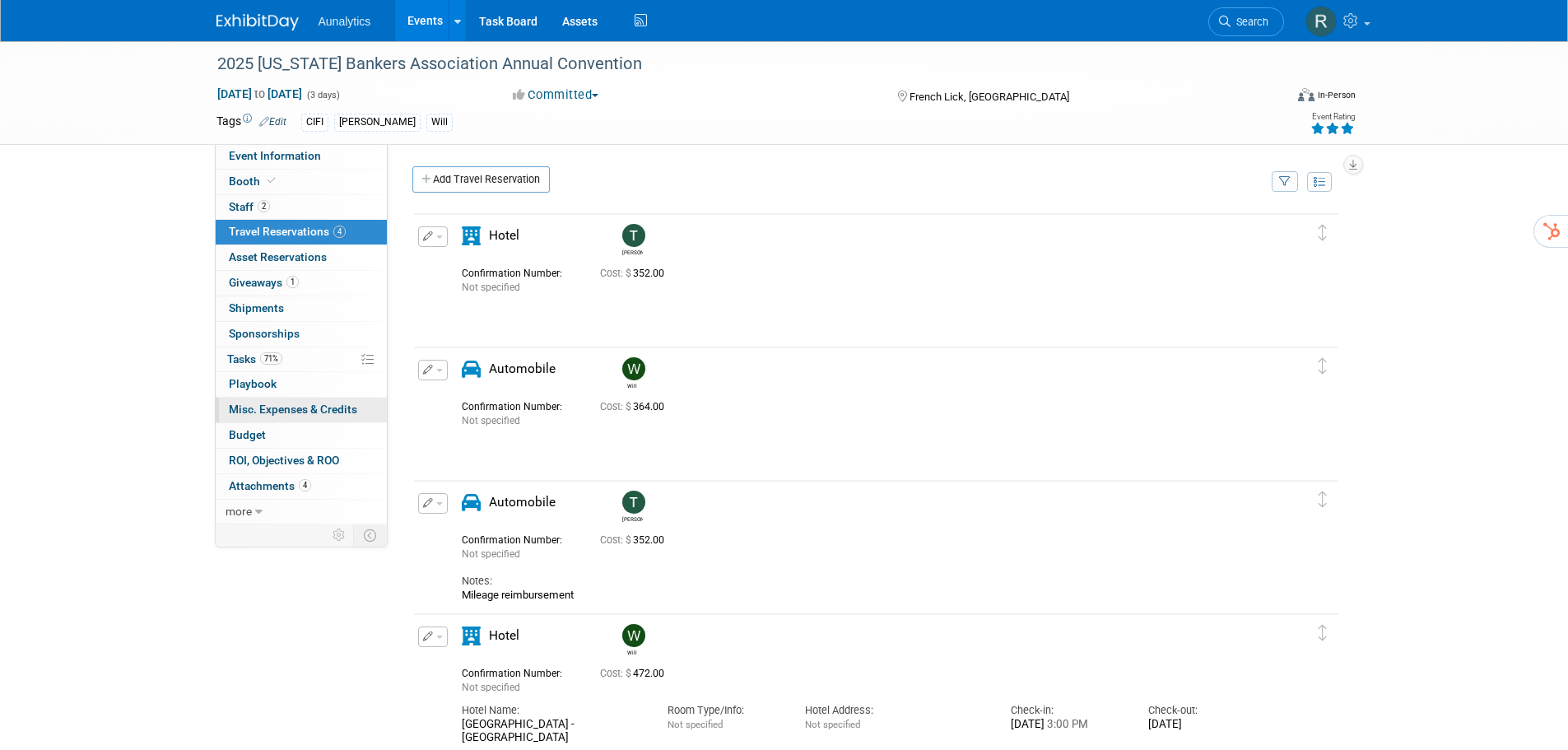
click at [263, 414] on span "Misc. Expenses & Credits 0" at bounding box center [292, 409] width 128 height 13
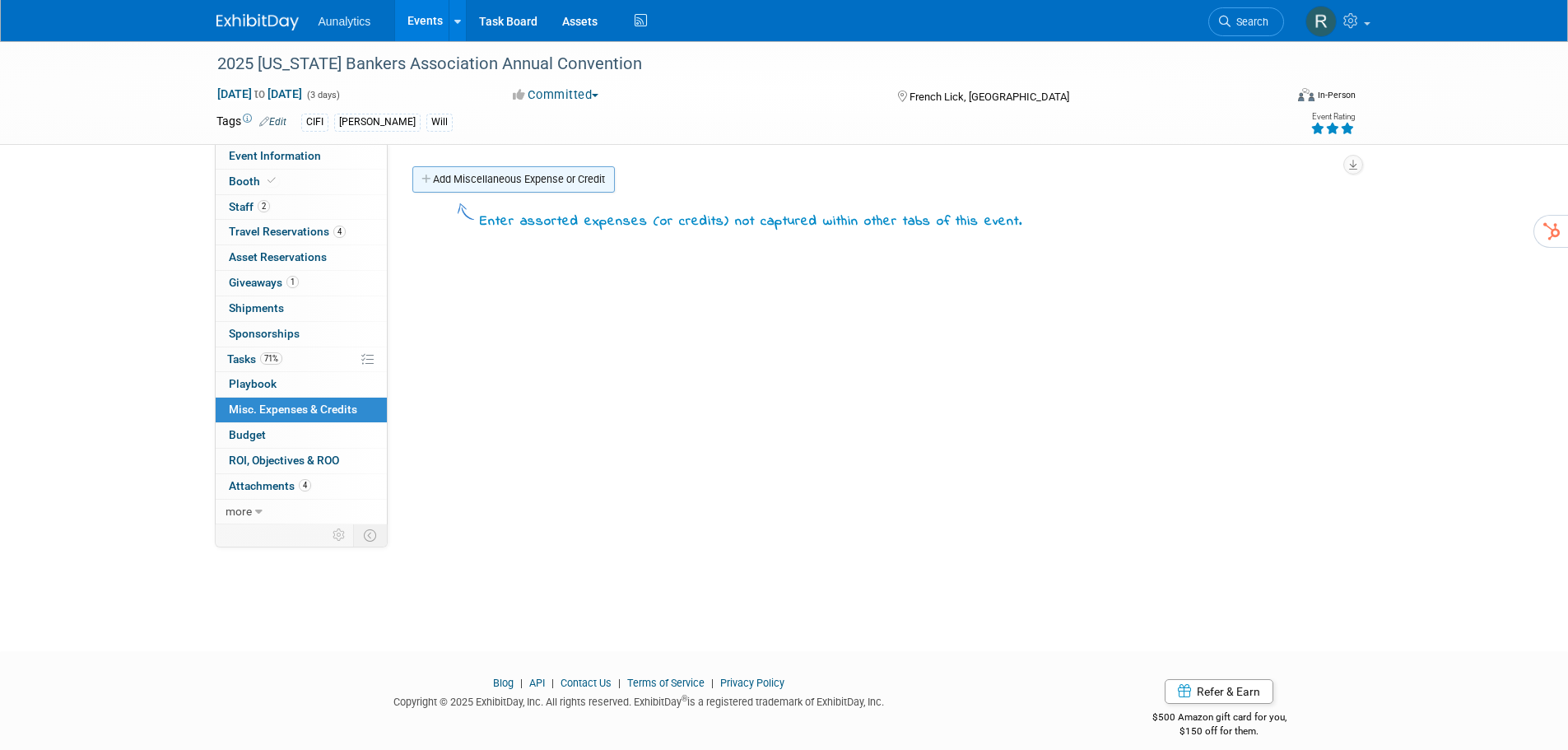
click at [522, 178] on link "Add Miscellaneous Expense or Credit" at bounding box center [513, 179] width 202 height 26
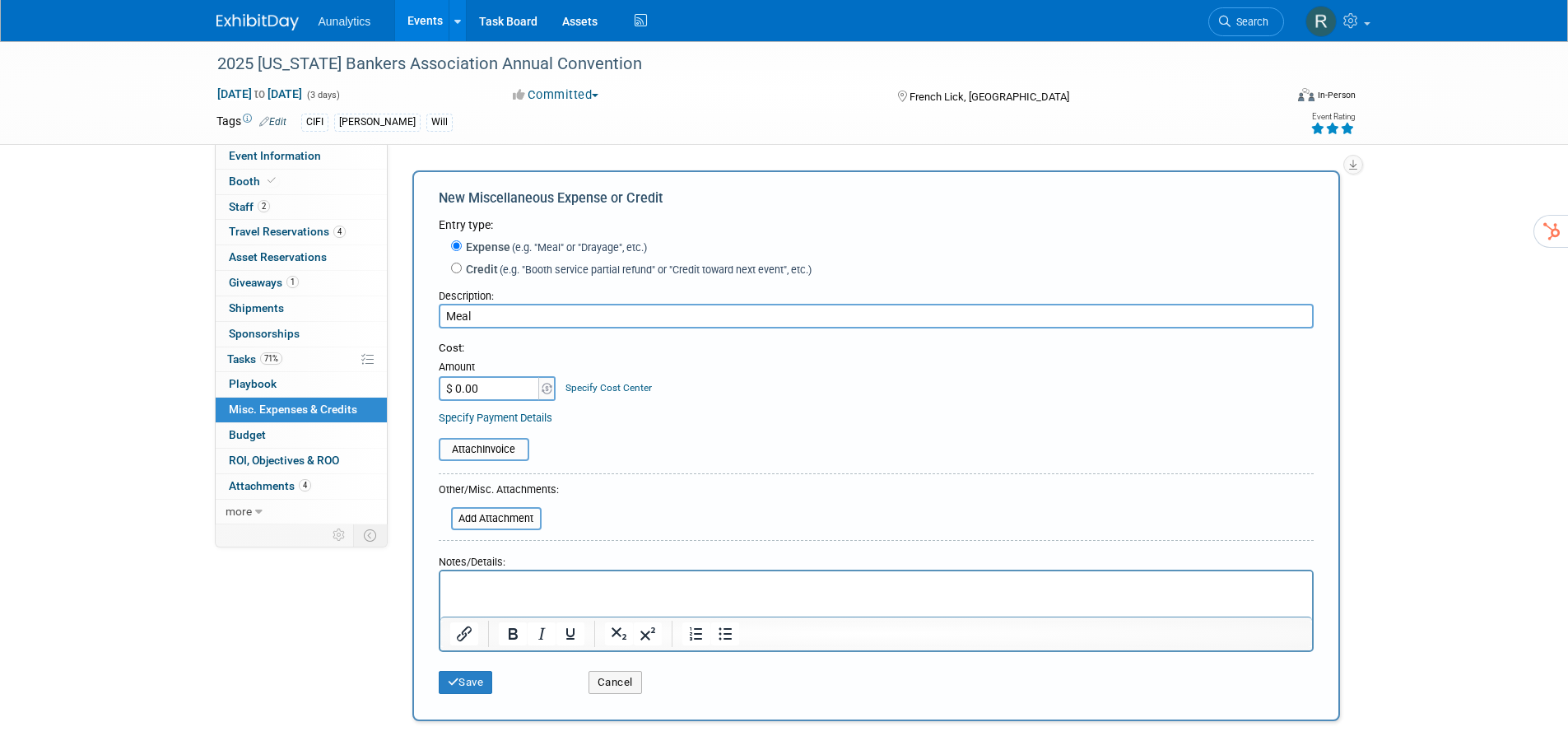
click at [534, 314] on input "Meal" at bounding box center [876, 315] width 875 height 25
type input "Meals"
type input "$ 50.00"
click at [457, 686] on icon "submit" at bounding box center [454, 681] width 12 height 11
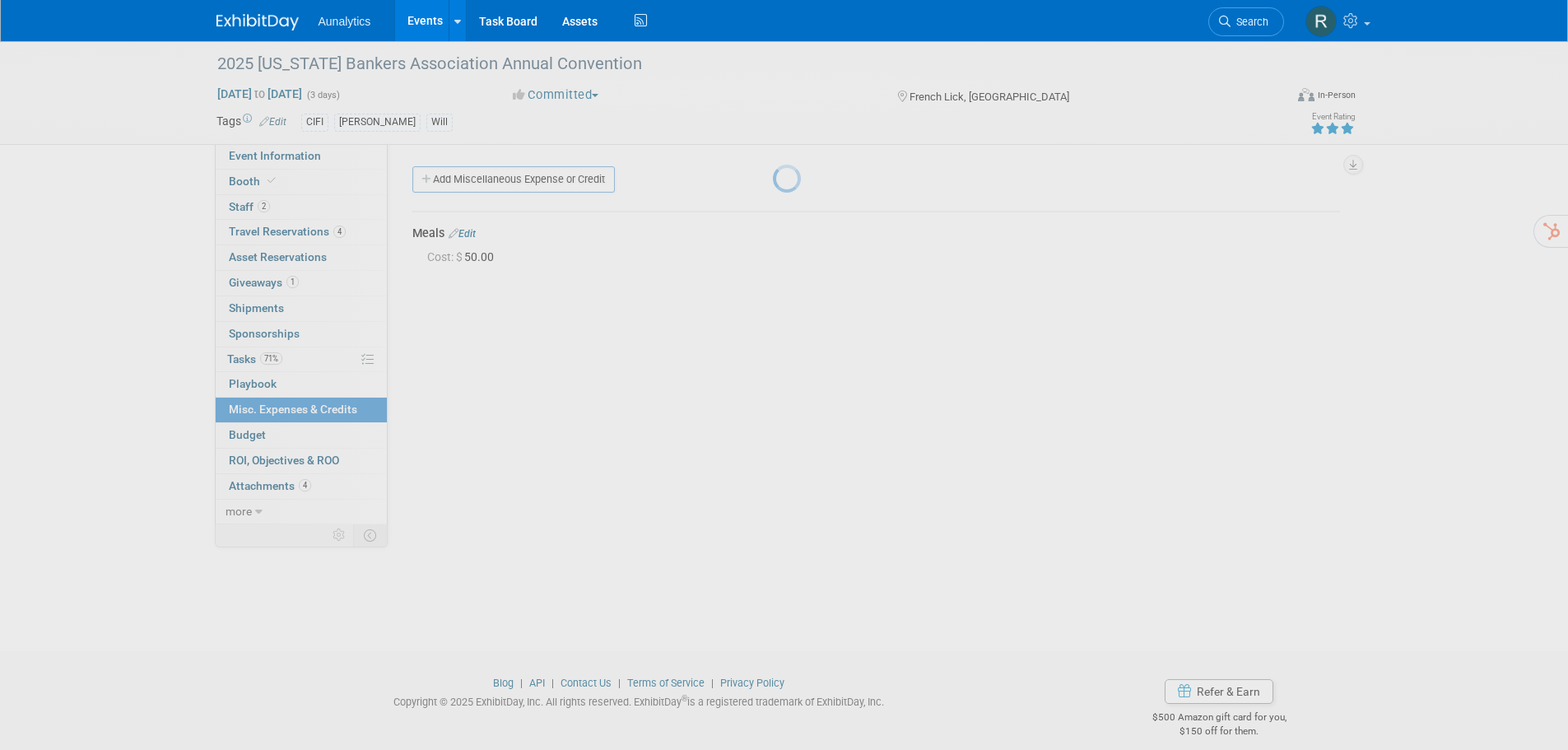
scroll to position [16, 0]
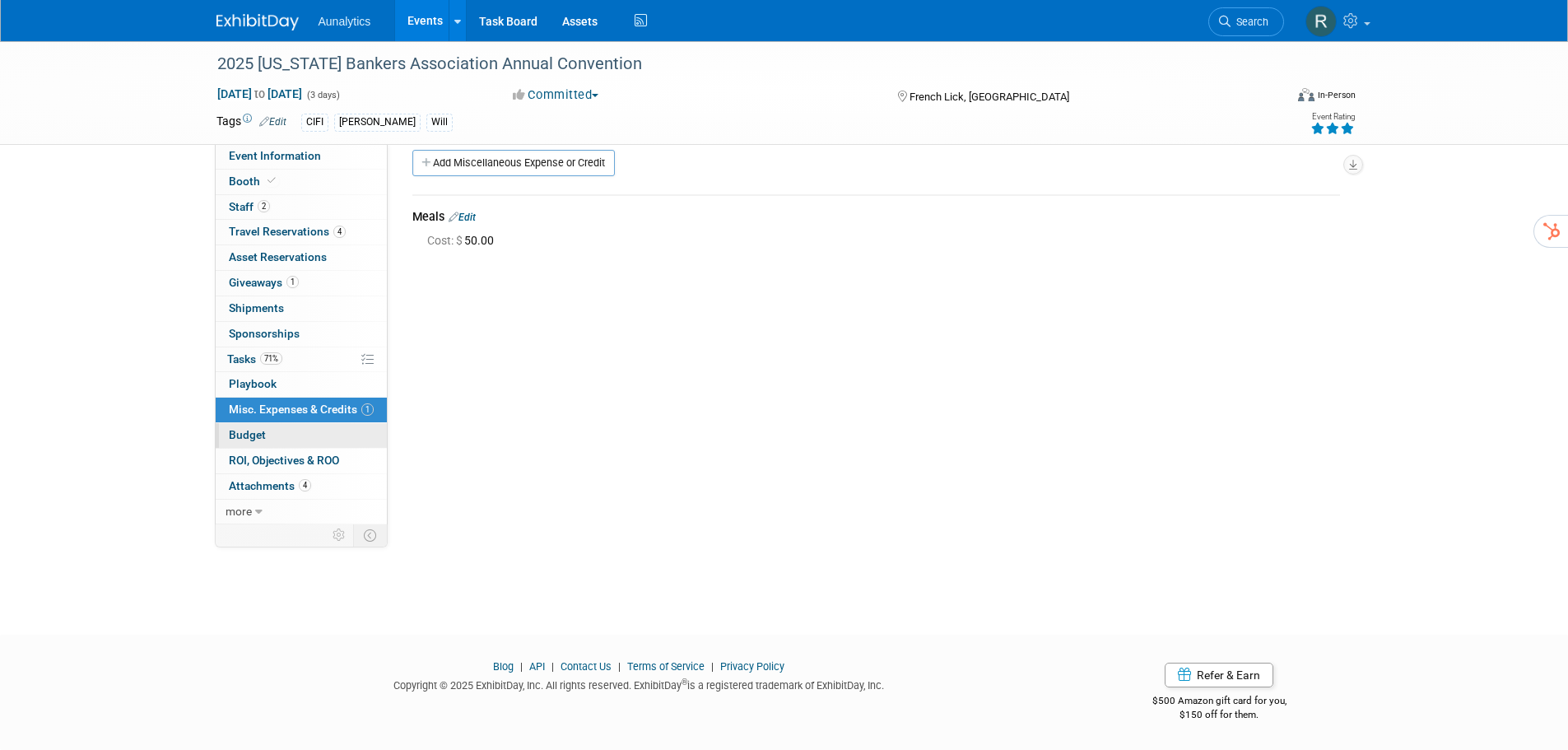
click at [301, 434] on link "Budget" at bounding box center [301, 435] width 171 height 25
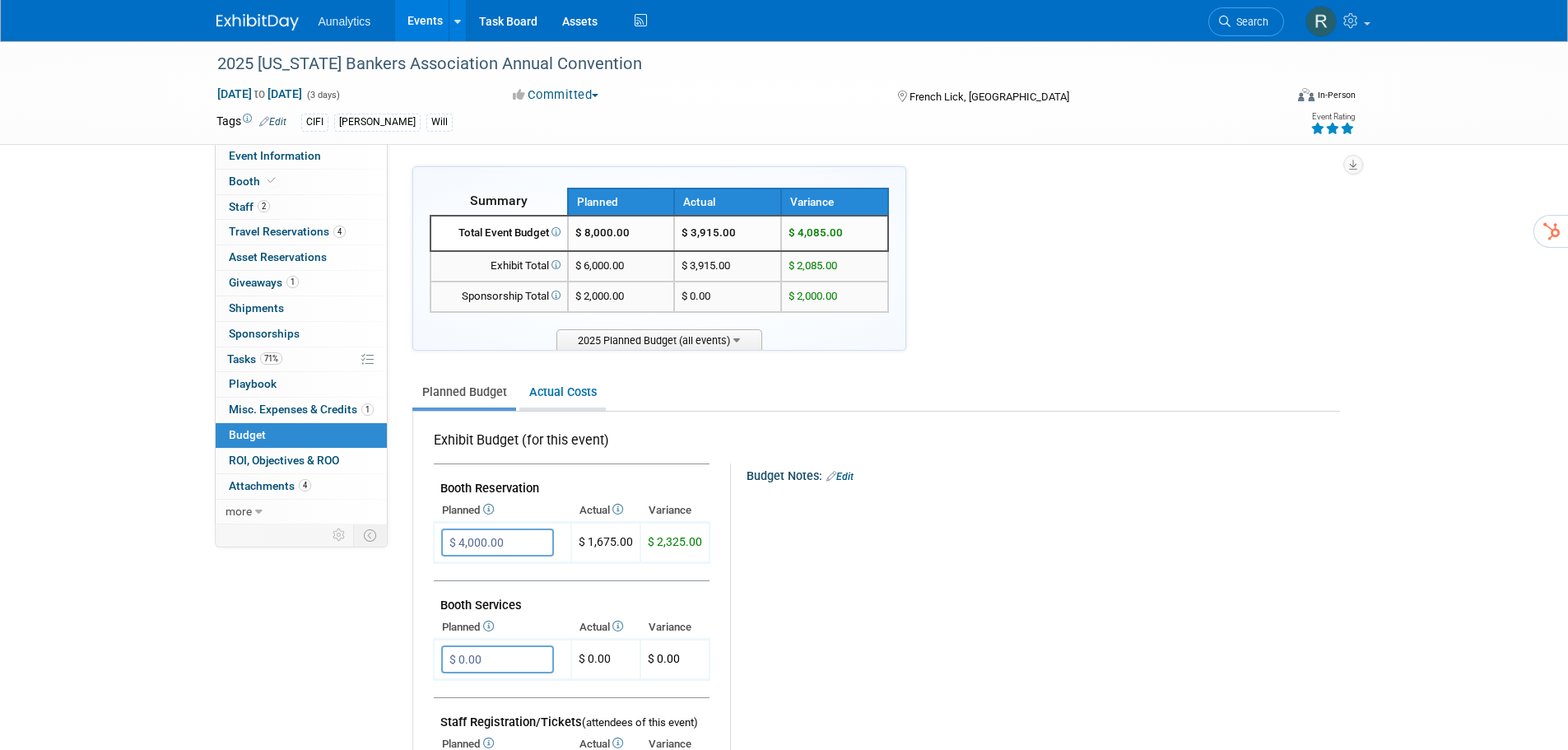
click at [568, 388] on link "Actual Costs" at bounding box center [563, 392] width 87 height 31
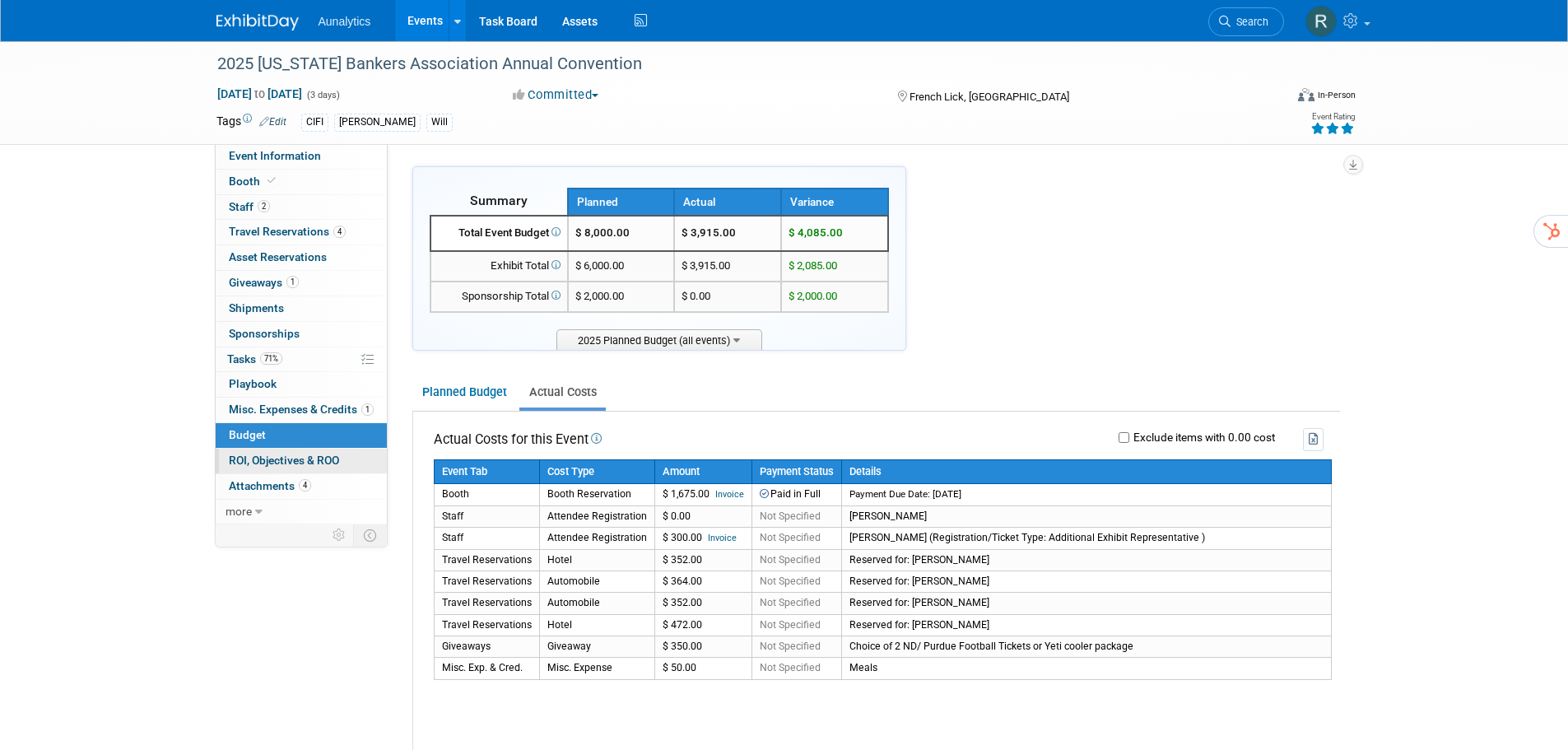
click at [261, 460] on span "ROI, Objectives & ROO 0" at bounding box center [284, 460] width 110 height 13
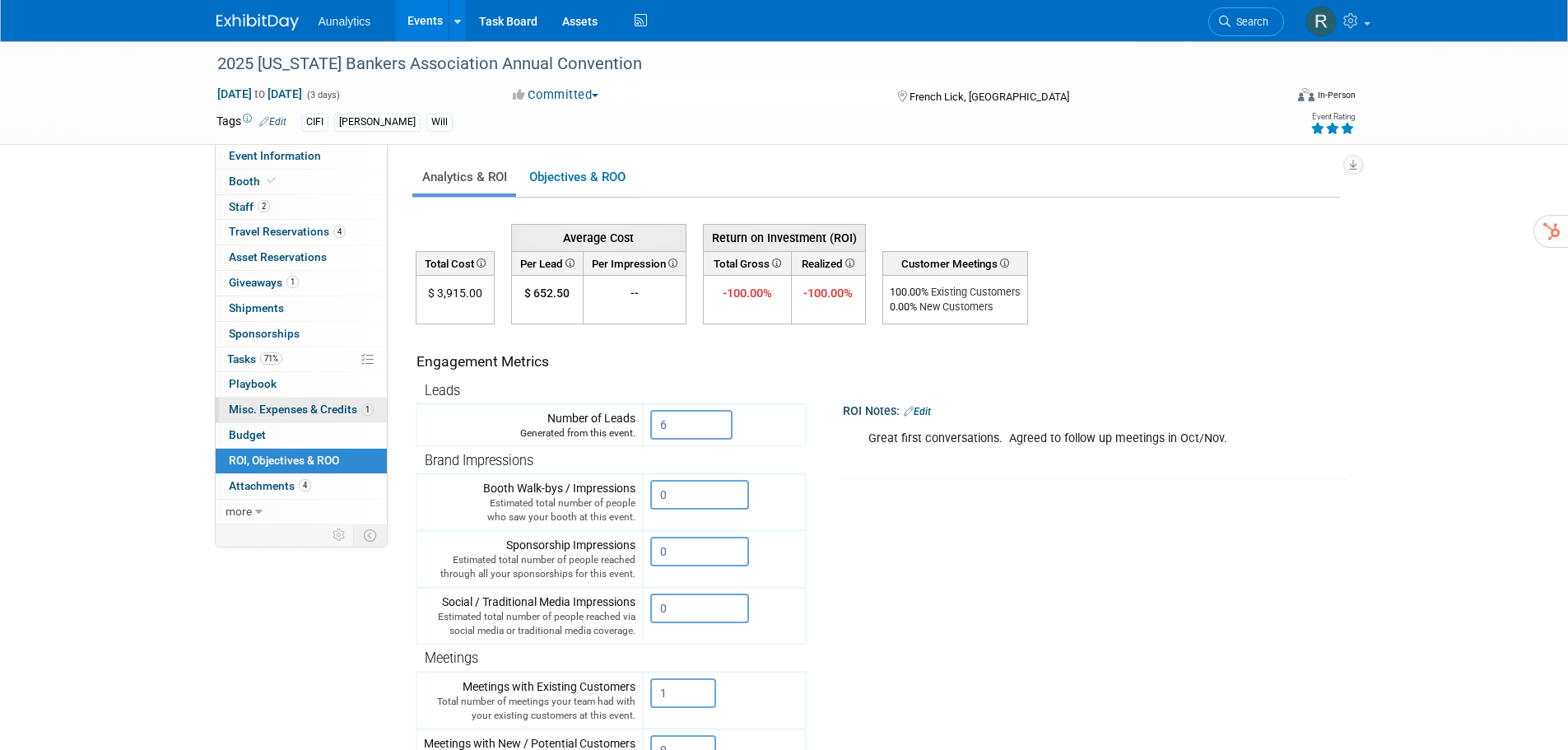
click at [280, 410] on span "Misc. Expenses & Credits 1" at bounding box center [301, 409] width 144 height 13
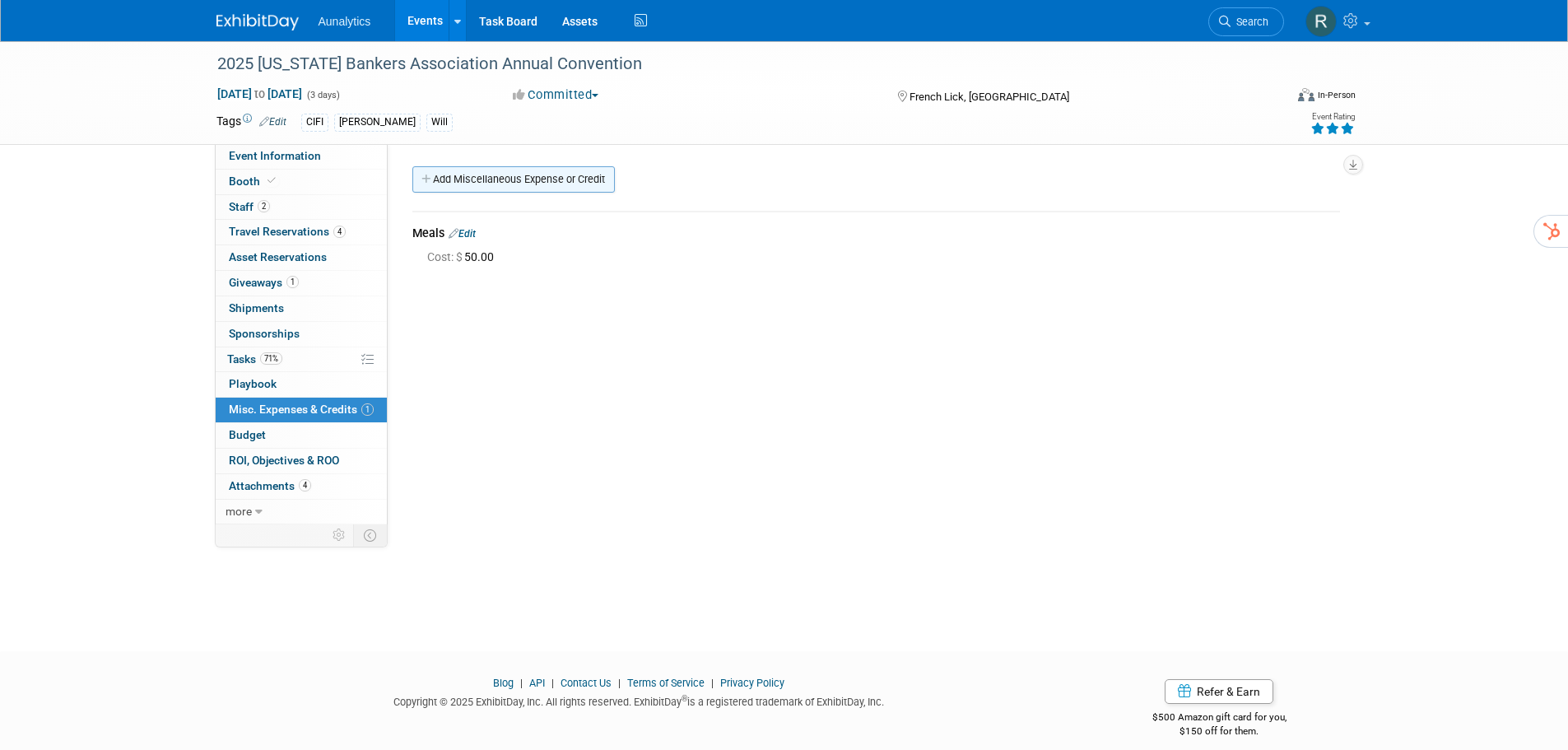
click at [558, 183] on link "Add Miscellaneous Expense or Credit" at bounding box center [513, 179] width 202 height 26
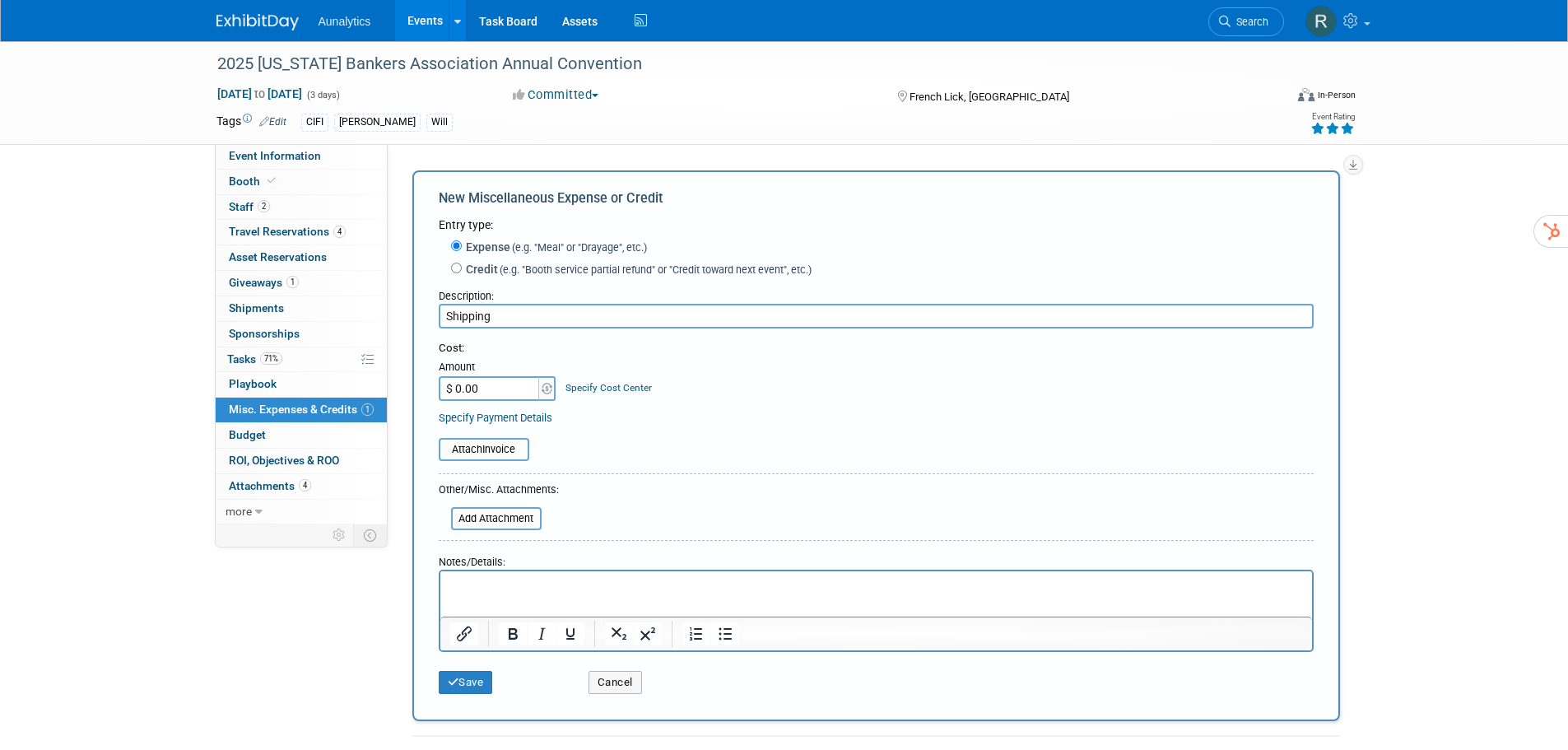
type input "Shipping"
type input "$ 211.00"
click at [470, 684] on button "Save" at bounding box center [466, 682] width 54 height 23
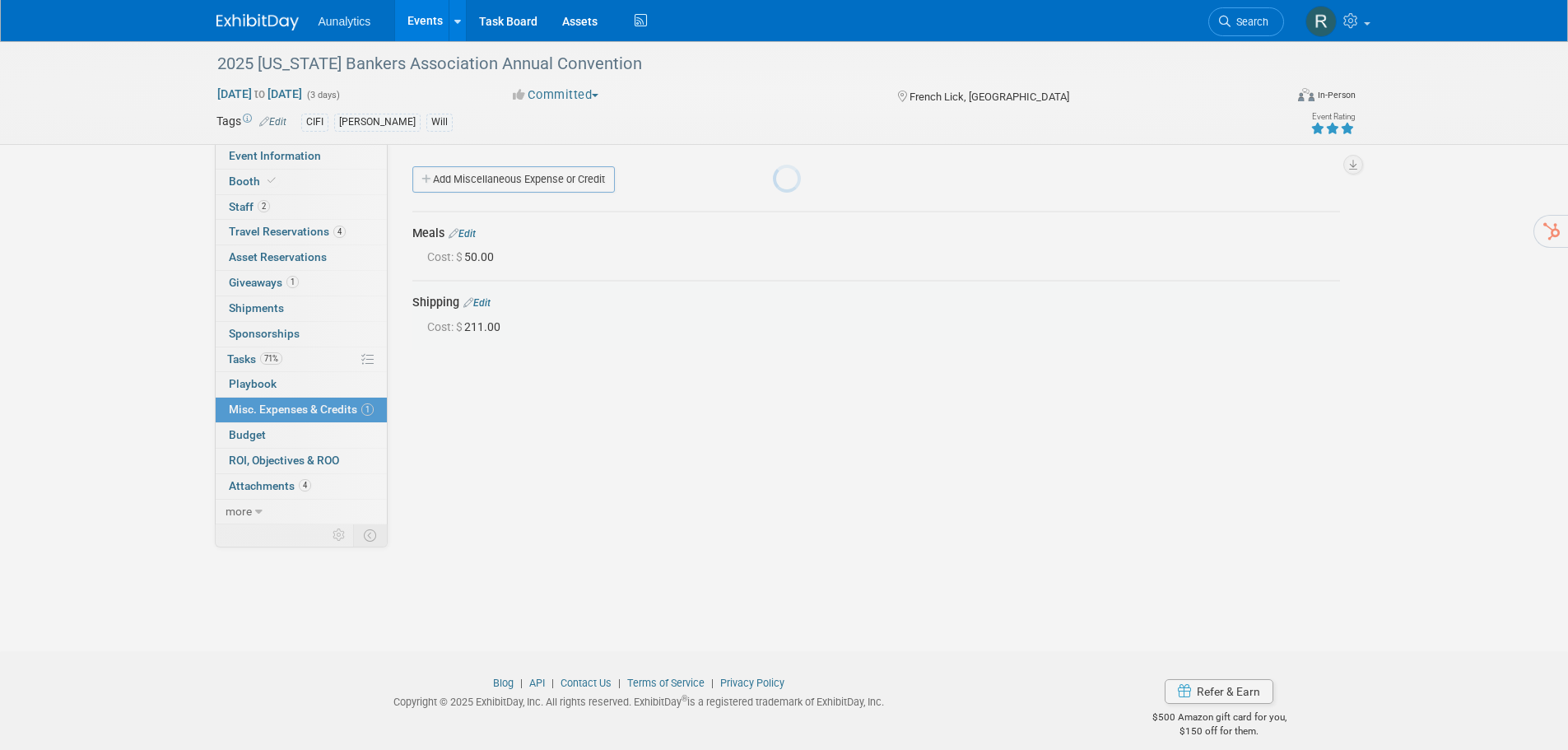
scroll to position [16, 0]
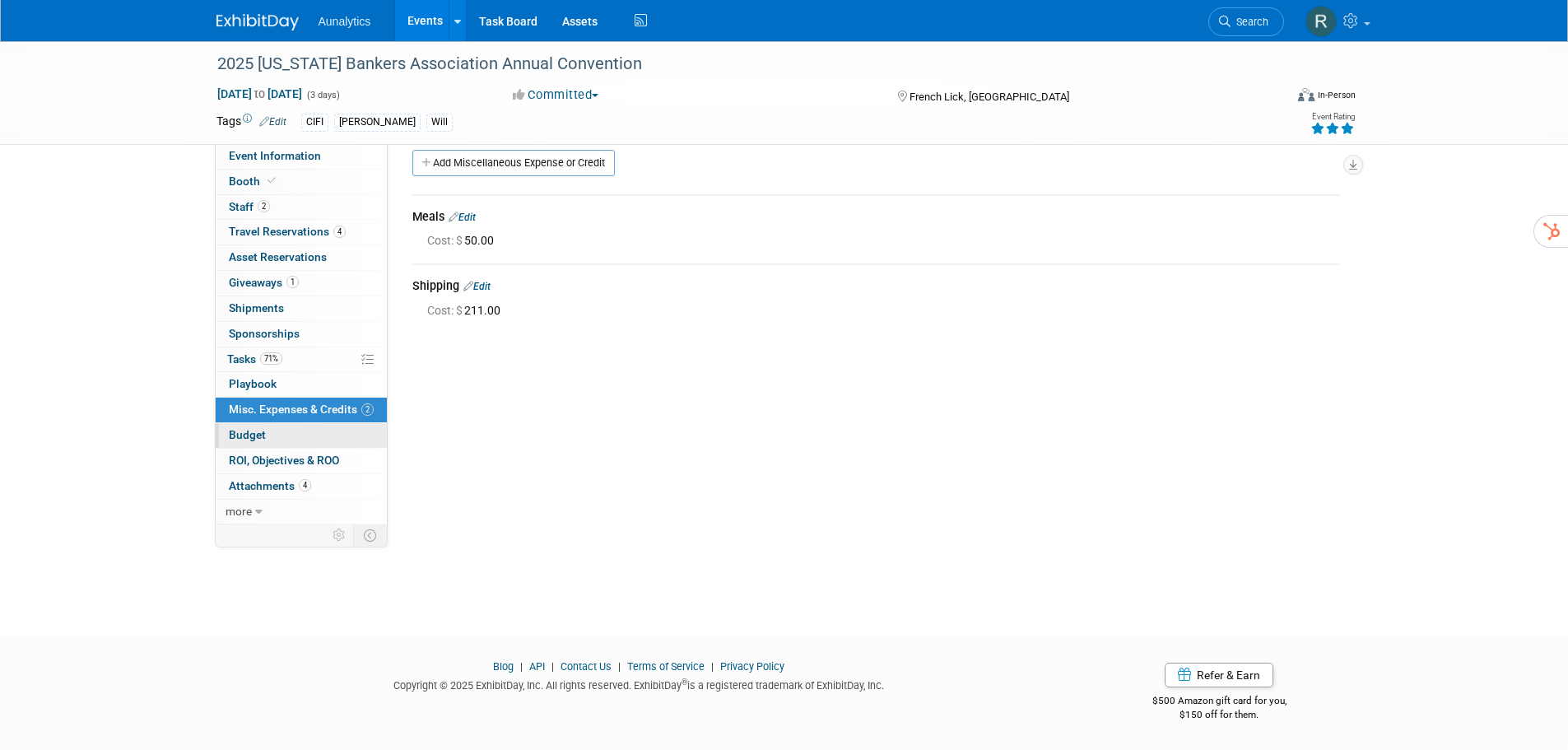
click at [245, 440] on span "Budget" at bounding box center [247, 434] width 37 height 13
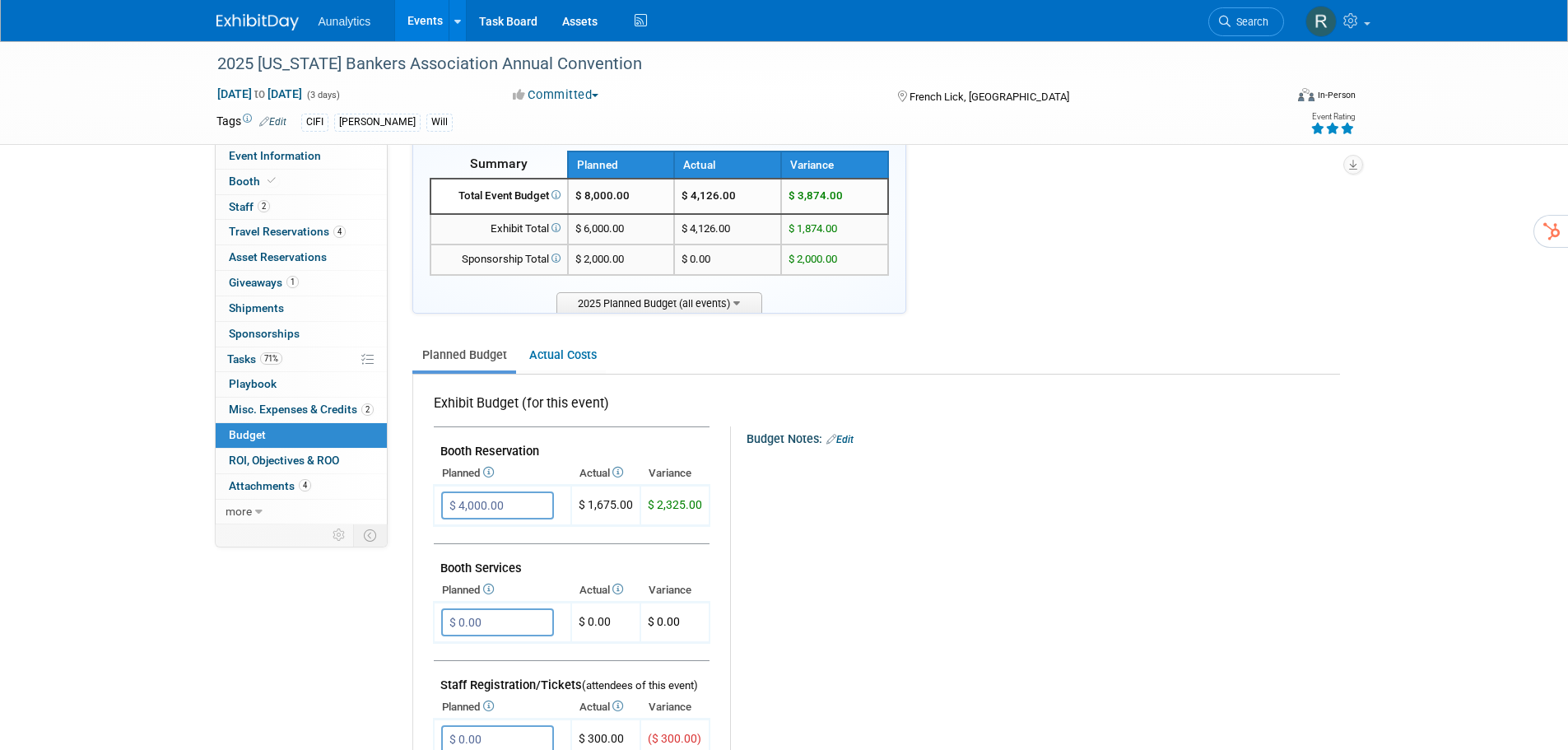
scroll to position [0, 0]
